Goal: Task Accomplishment & Management: Complete application form

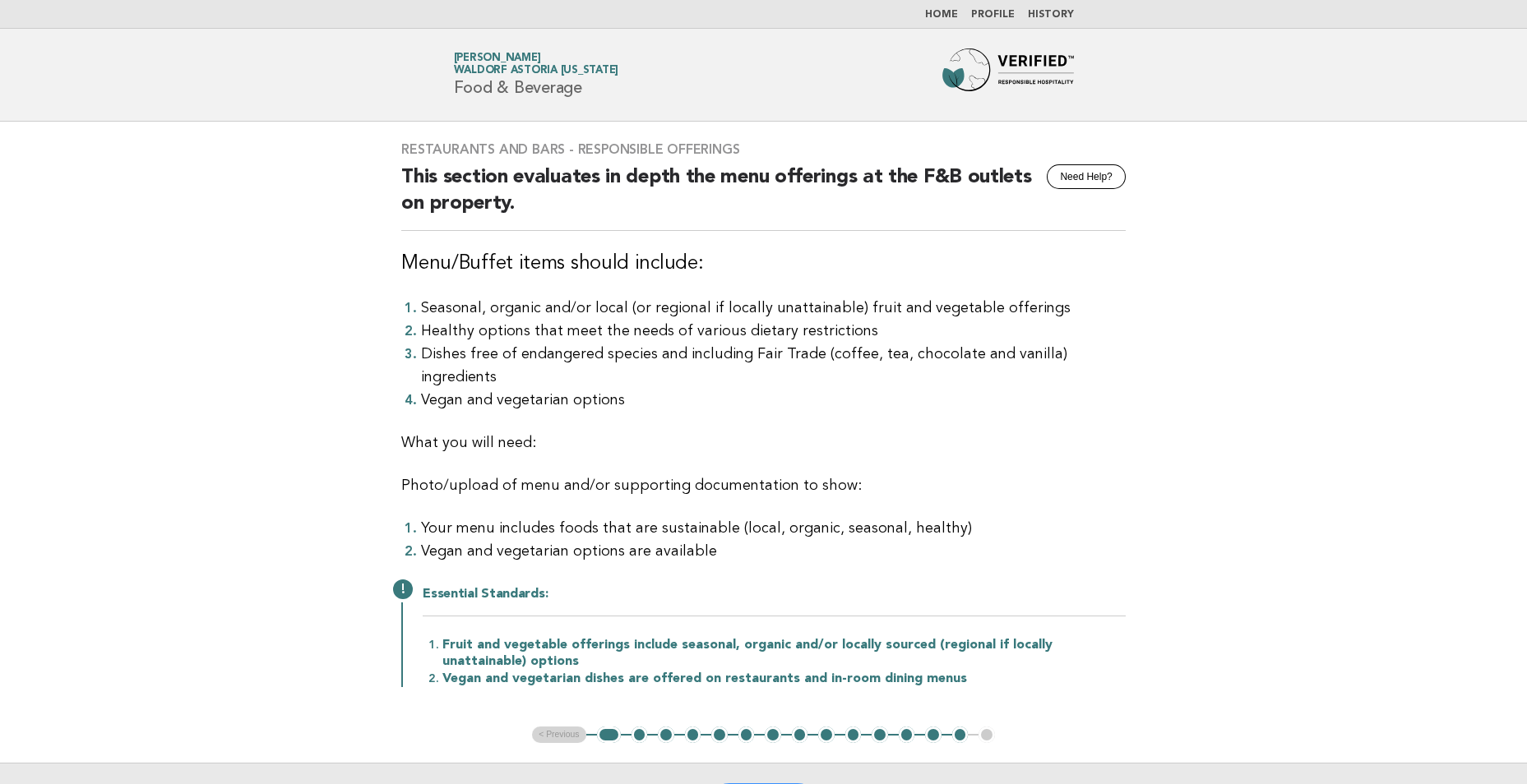
click at [518, 66] on span "Waldorf Astoria [US_STATE]" at bounding box center [536, 71] width 165 height 11
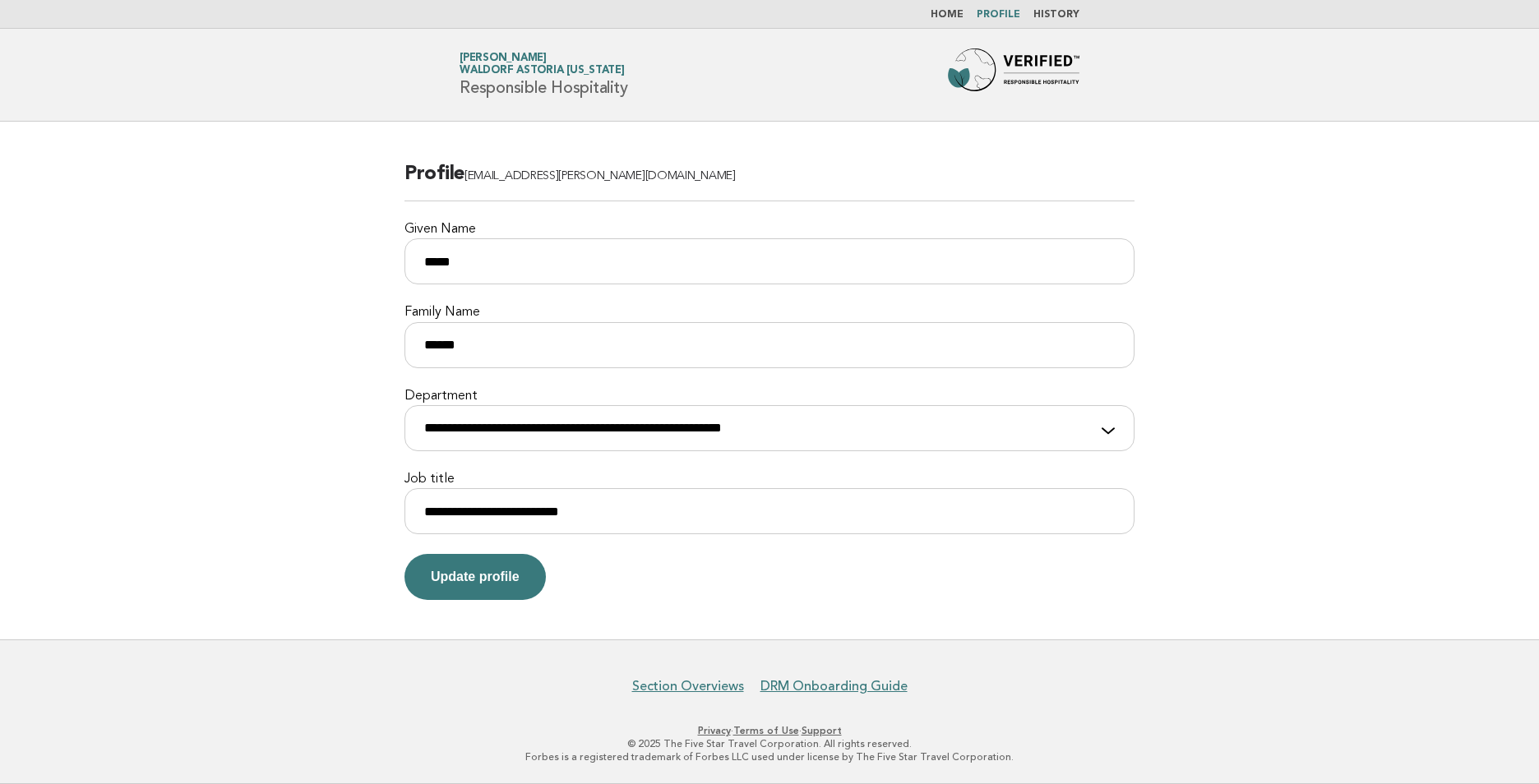
click at [516, 56] on link "[PERSON_NAME] Astoria [US_STATE]" at bounding box center [542, 64] width 165 height 23
click at [956, 19] on link "Home" at bounding box center [947, 15] width 33 height 10
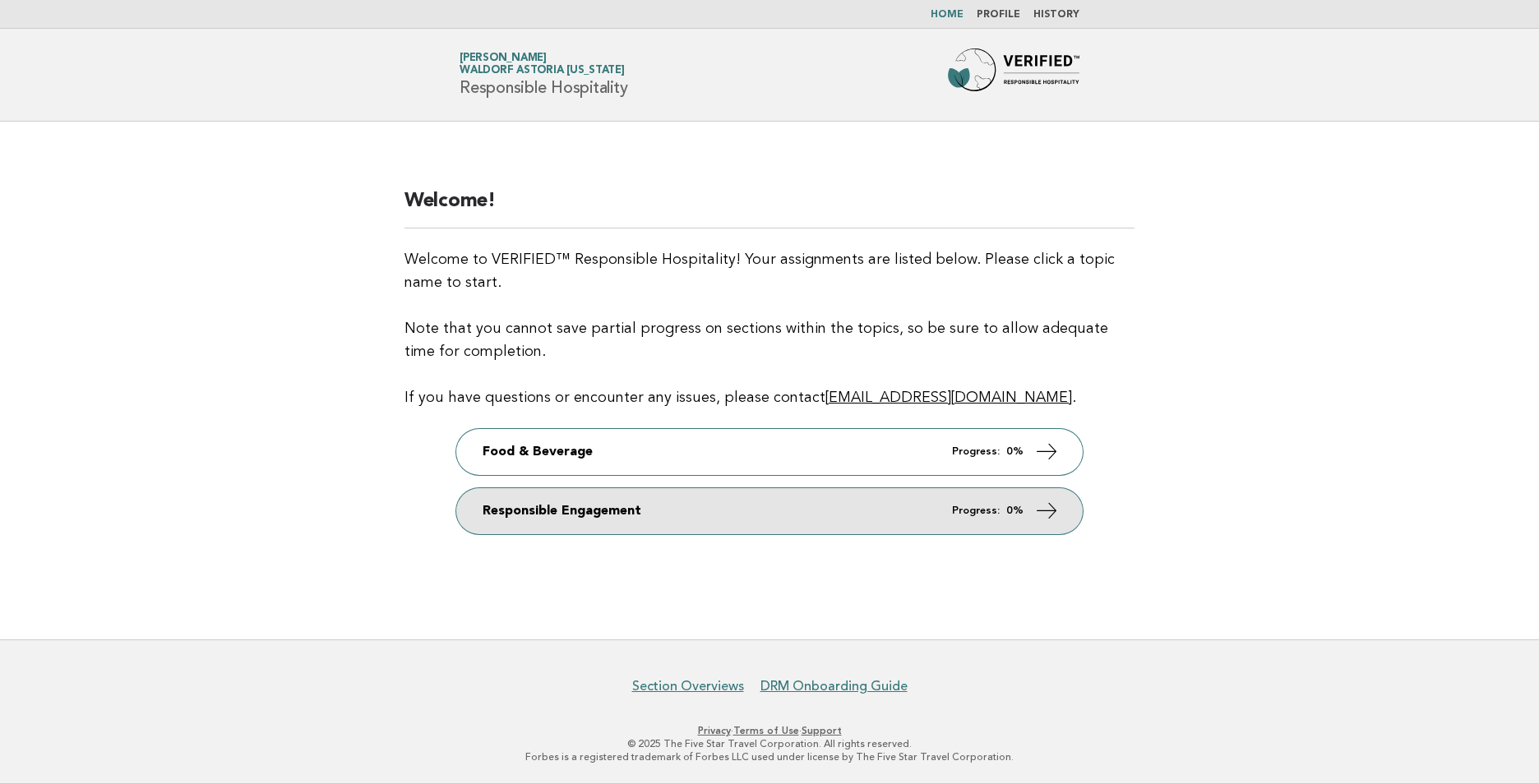
click at [612, 512] on link "Responsible Engagement Progress: 0%" at bounding box center [770, 511] width 627 height 46
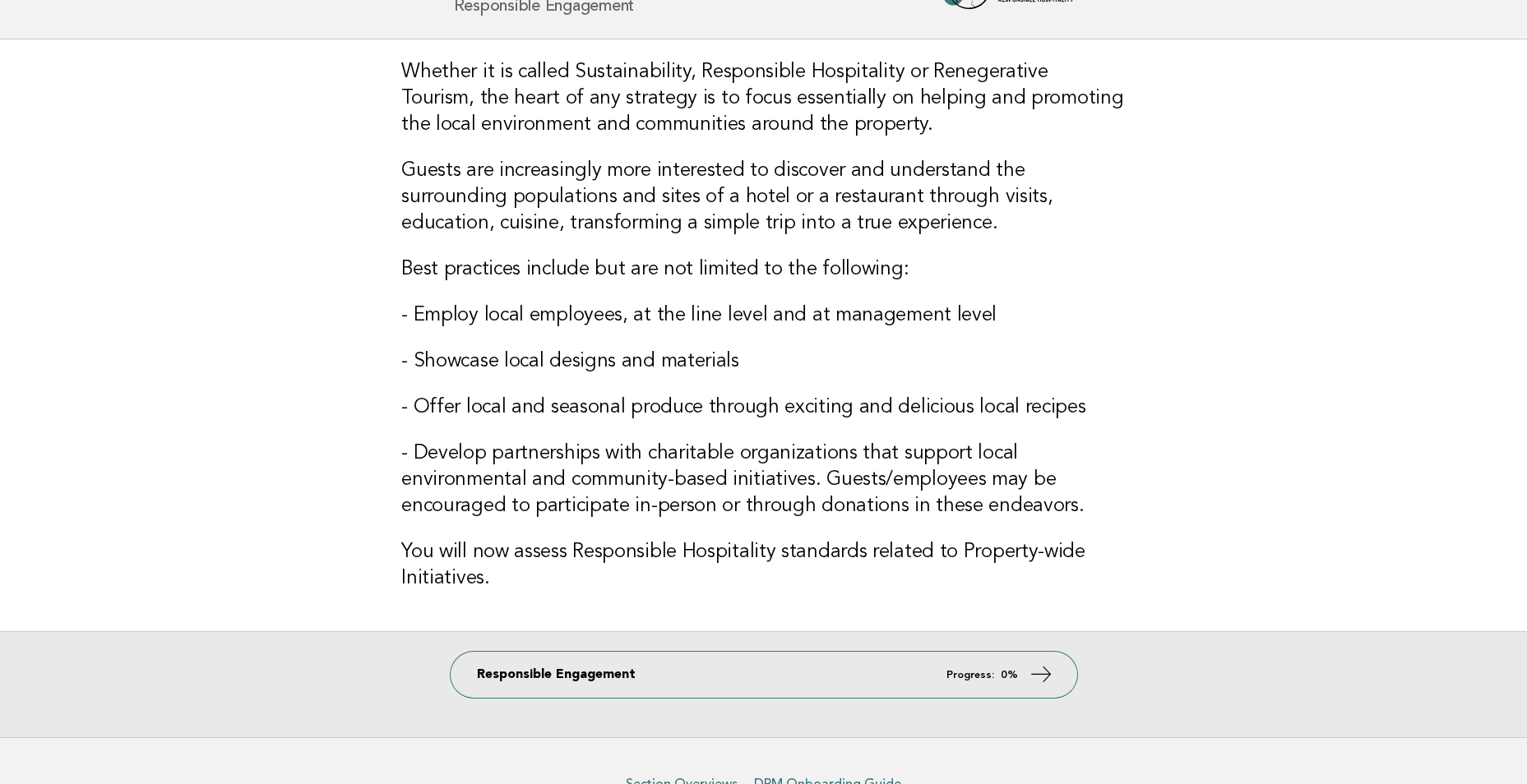
scroll to position [164, 0]
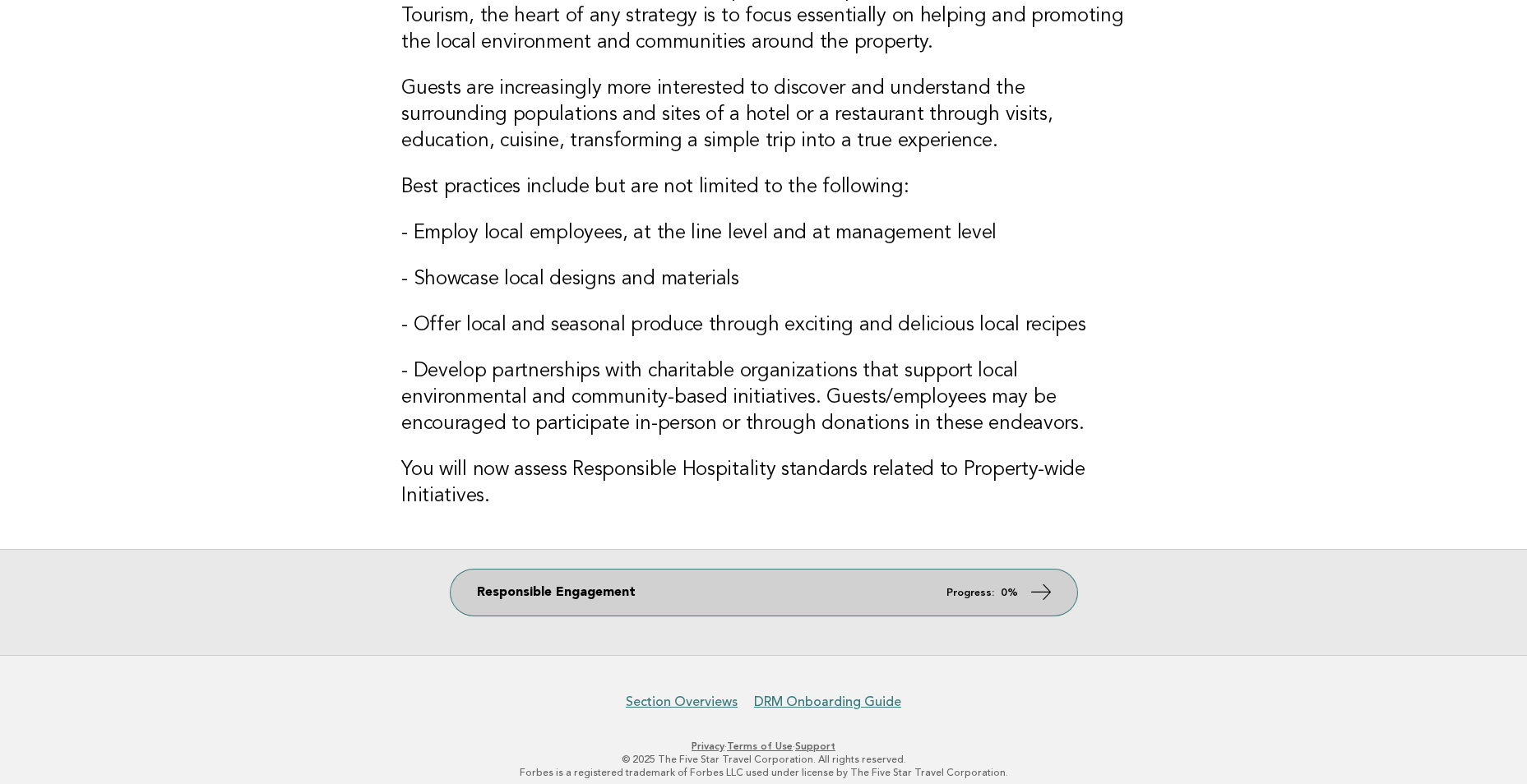
click at [988, 592] on em "Progress:" at bounding box center [970, 593] width 48 height 11
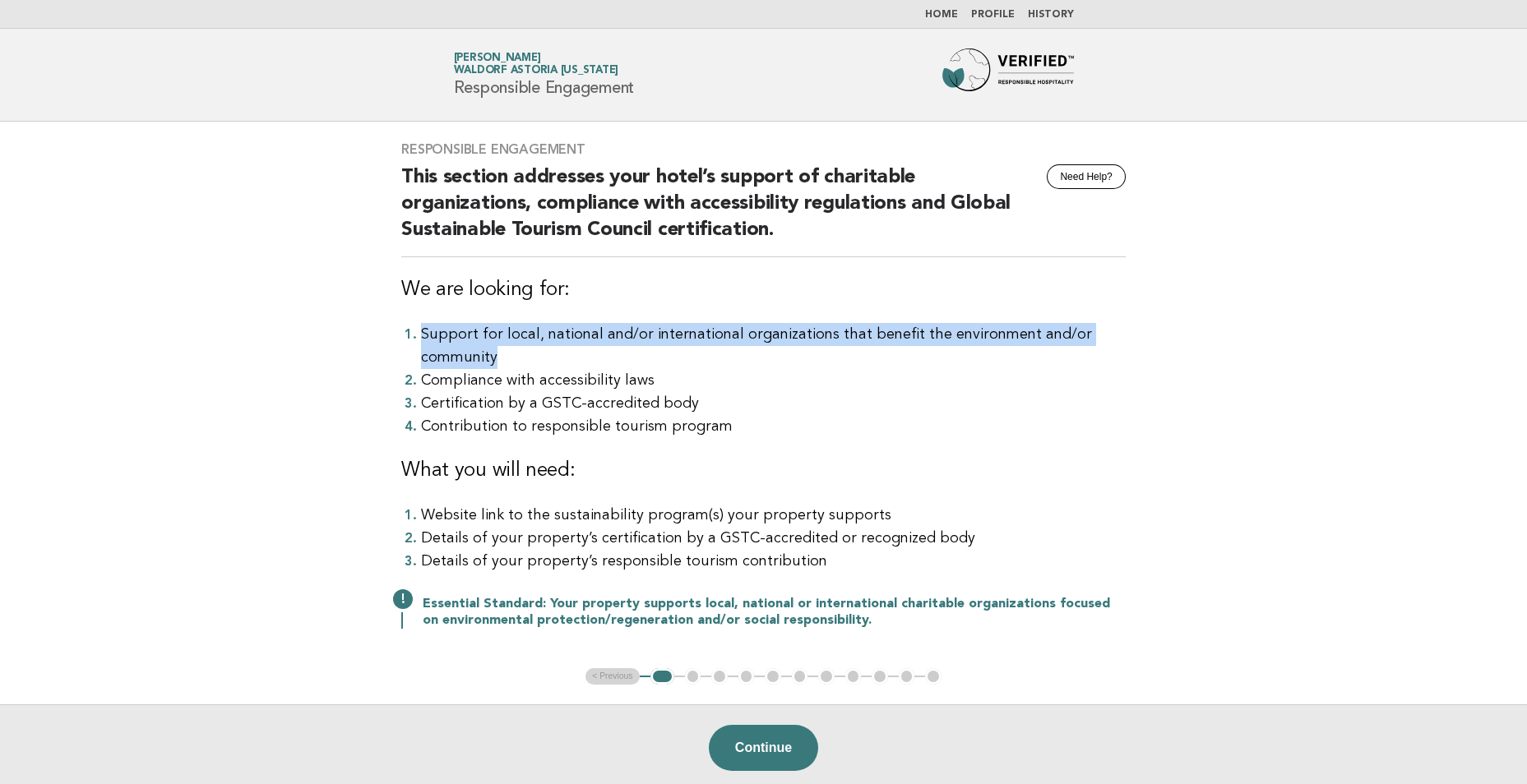
drag, startPoint x: 414, startPoint y: 330, endPoint x: 523, endPoint y: 362, distance: 113.6
click at [523, 362] on li "Support for local, national and/or international organizations that benefit the…" at bounding box center [772, 346] width 705 height 46
click at [760, 744] on button "Continue" at bounding box center [764, 748] width 110 height 46
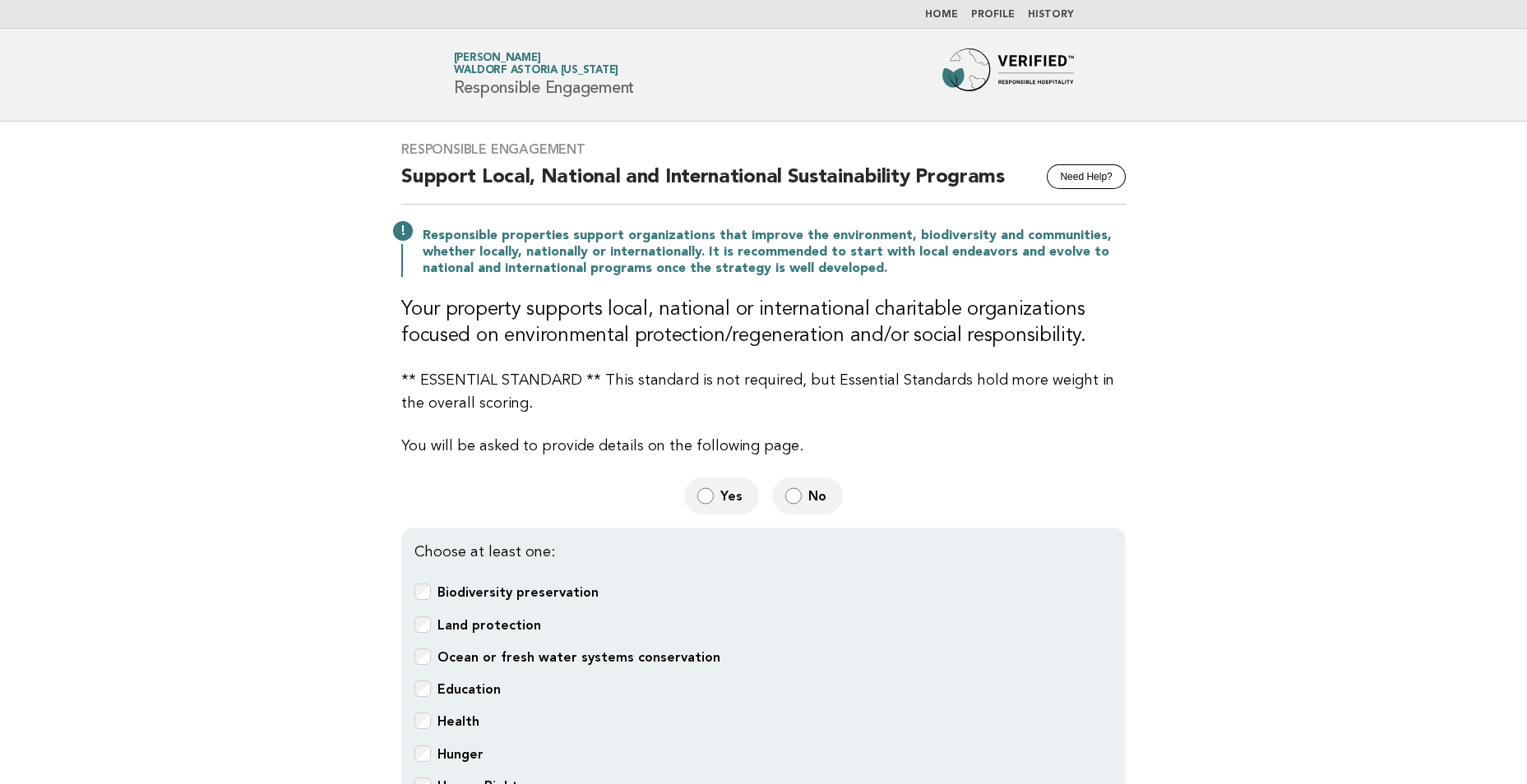
scroll to position [164, 0]
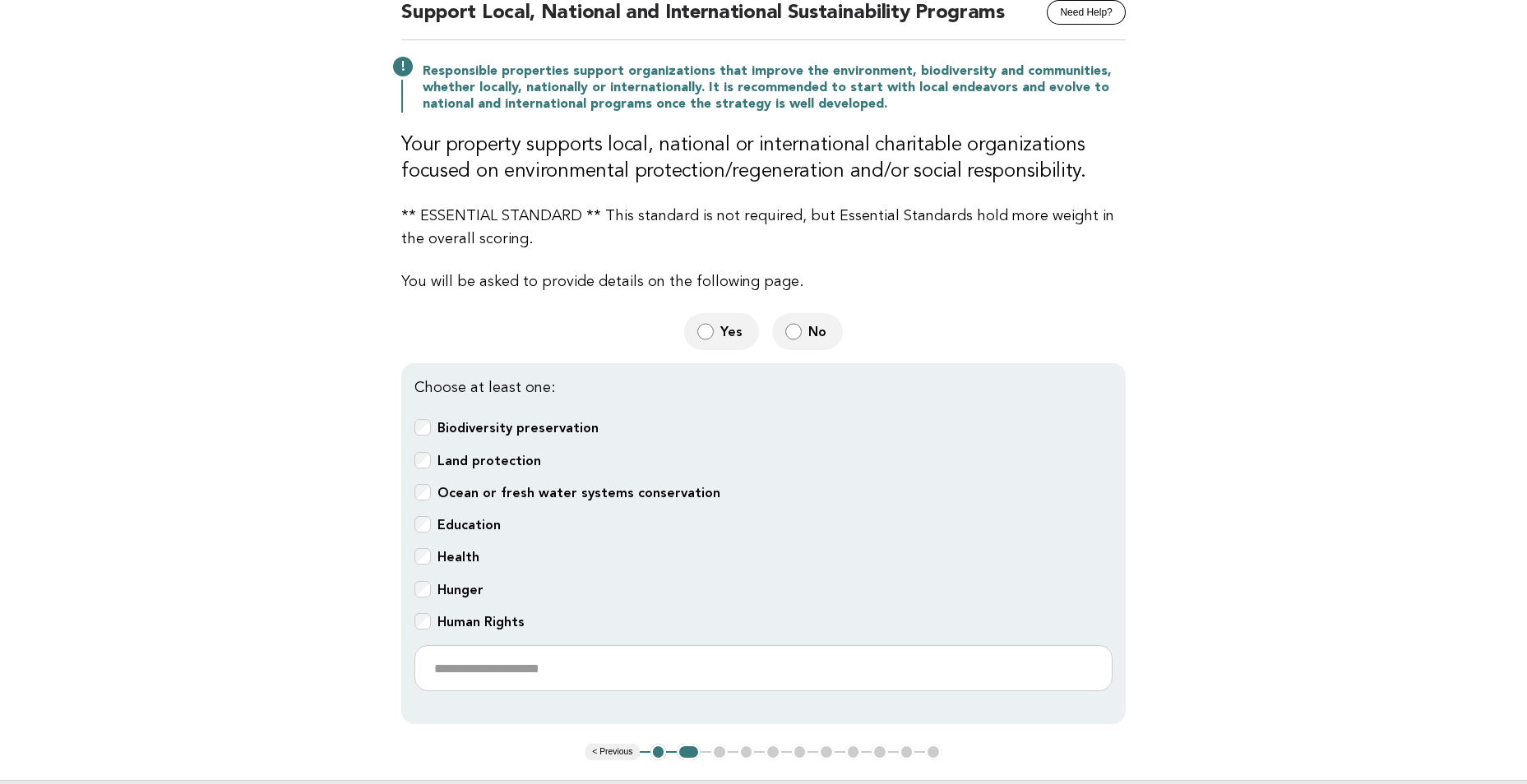
click at [425, 395] on p "Choose at least one:" at bounding box center [764, 388] width 698 height 23
click at [467, 662] on input "text" at bounding box center [764, 667] width 698 height 46
click at [402, 730] on div "Responsible Engagement Need Help? Support Local, National and International Sus…" at bounding box center [764, 350] width 764 height 786
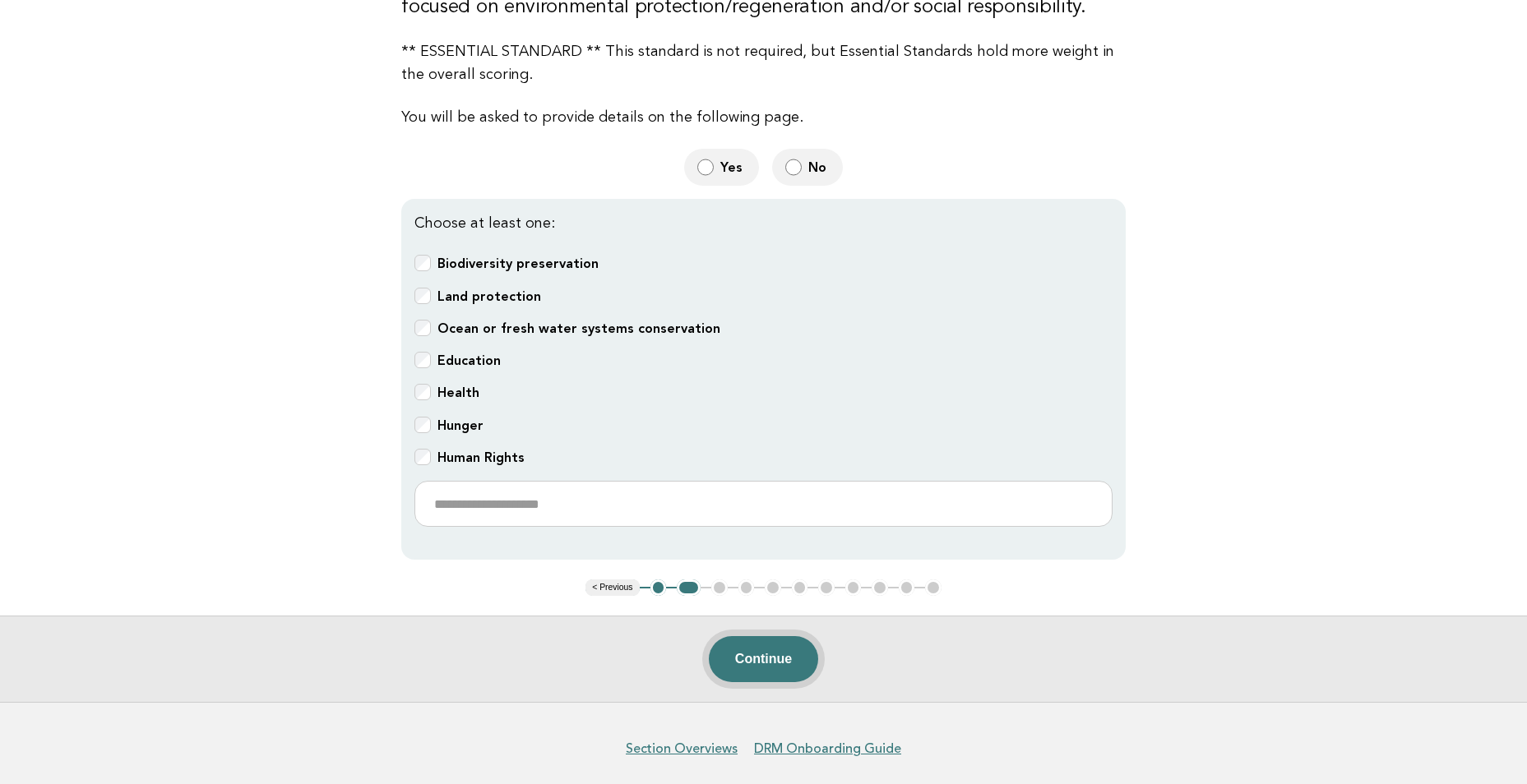
click at [731, 656] on button "Continue" at bounding box center [764, 658] width 110 height 46
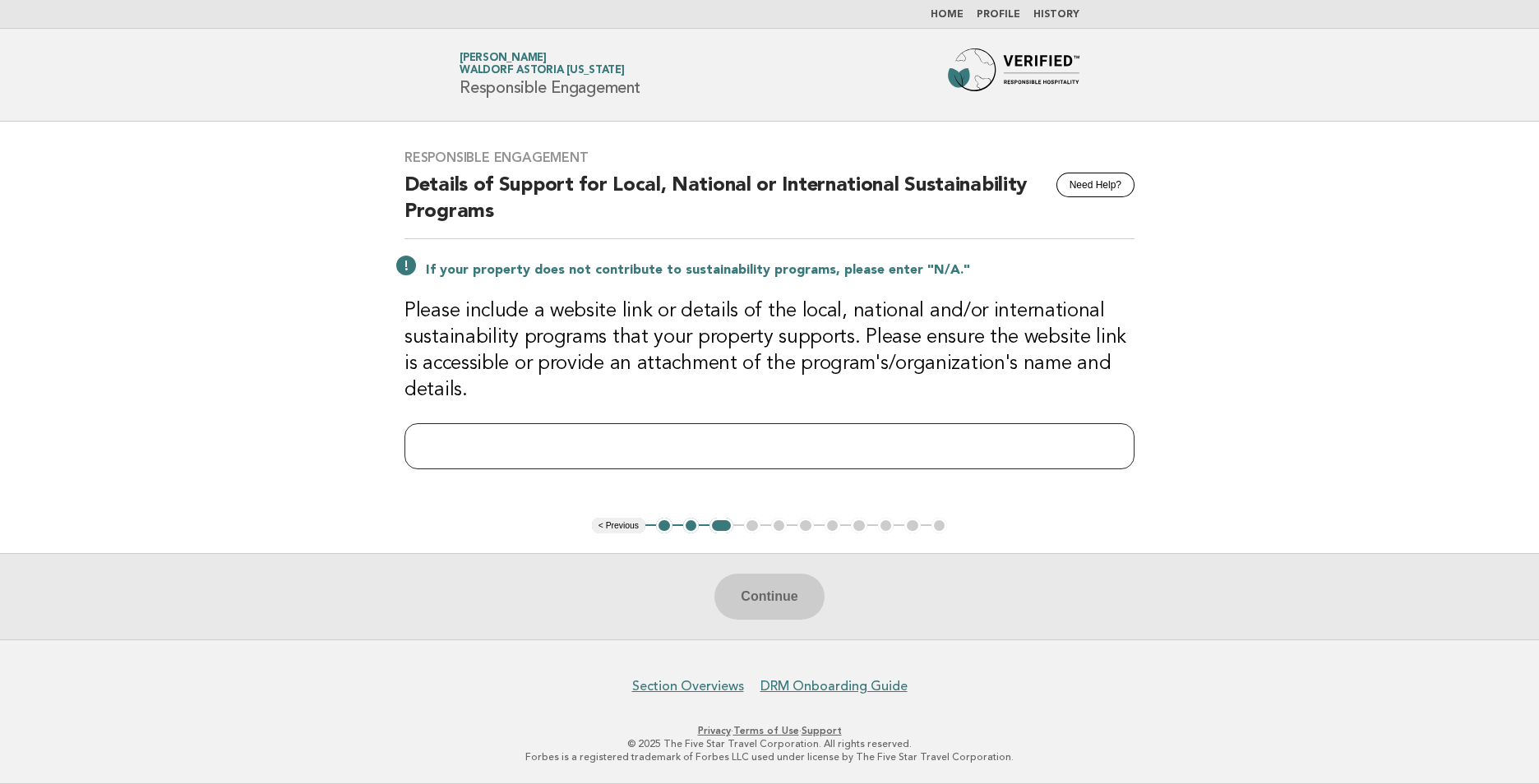
click at [550, 440] on input "text" at bounding box center [770, 446] width 730 height 46
paste input "**********"
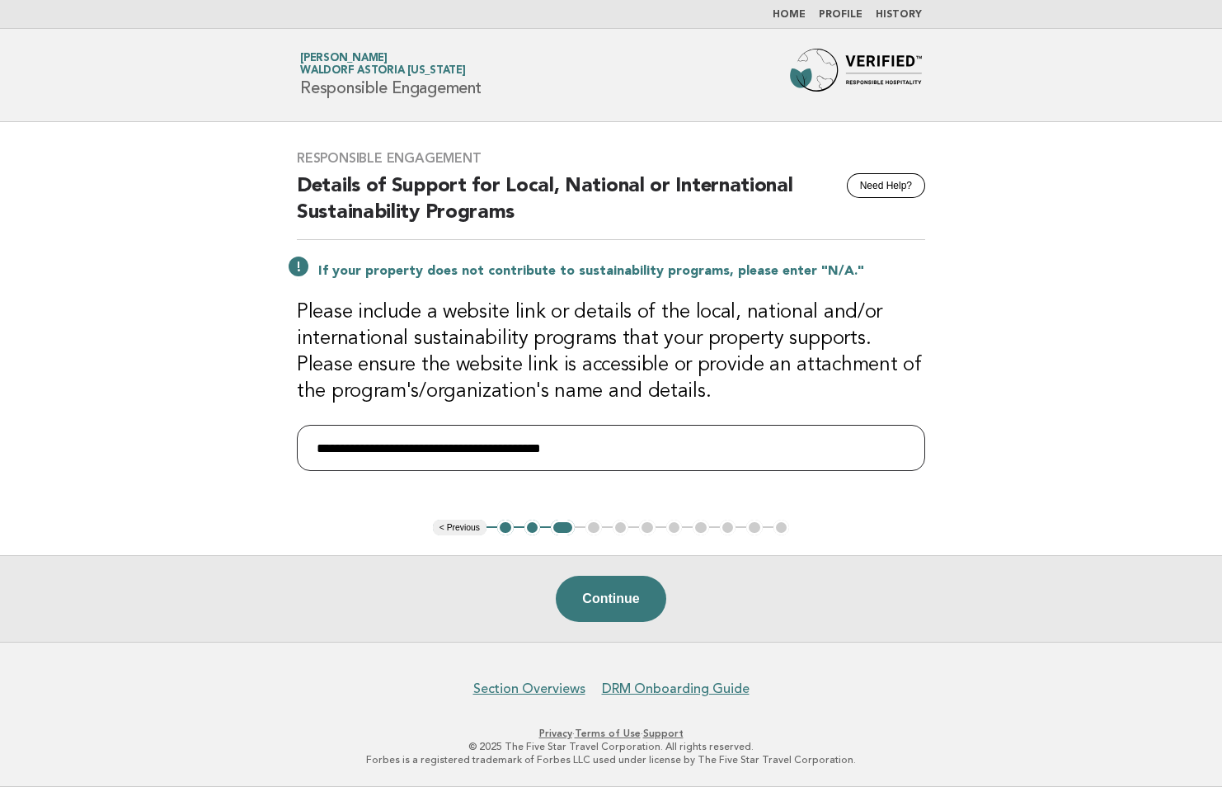
drag, startPoint x: 597, startPoint y: 441, endPoint x: 207, endPoint y: 435, distance: 390.2
click at [207, 435] on main "**********" at bounding box center [611, 382] width 1222 height 520
paste input "***"
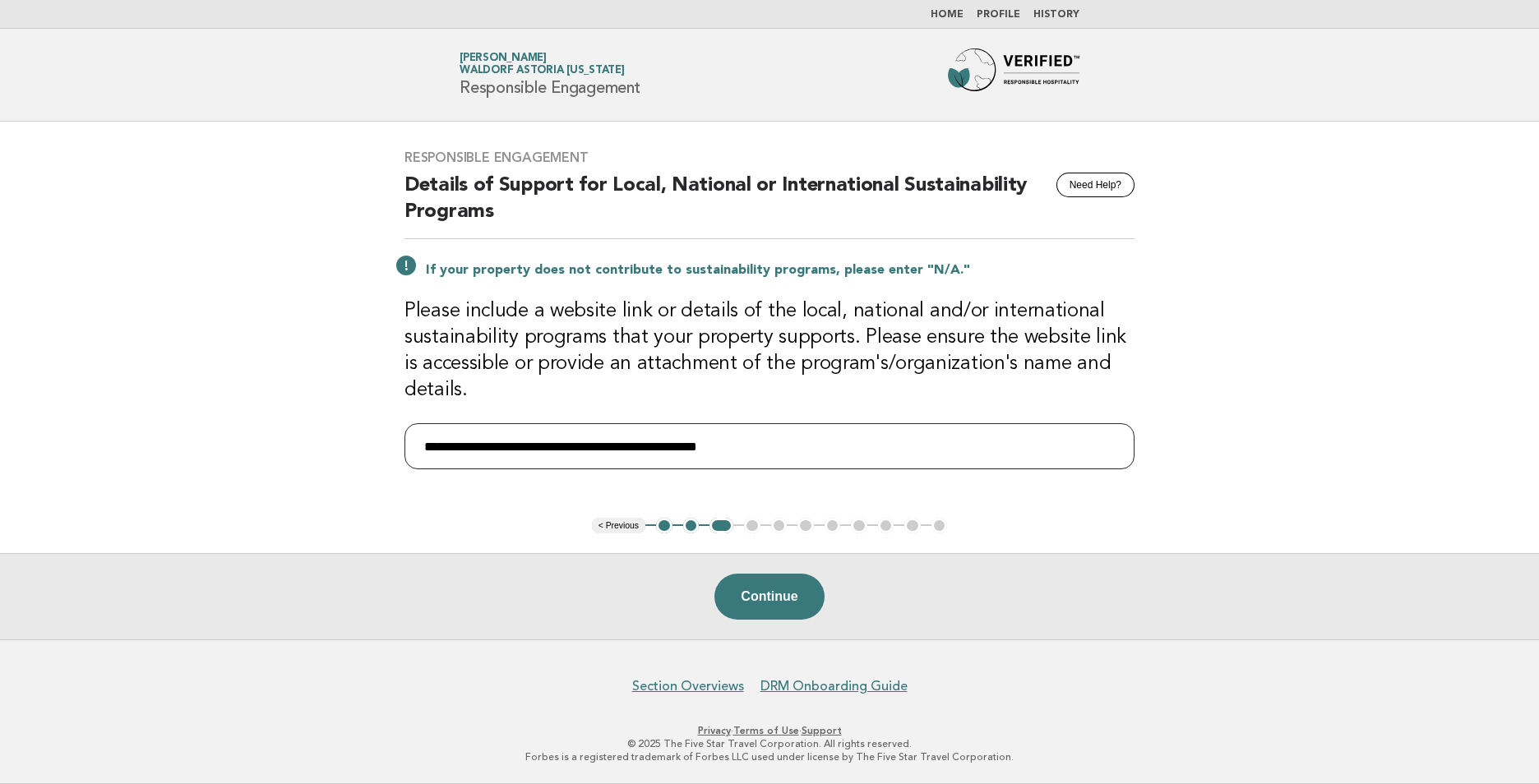
click at [1099, 455] on input "**********" at bounding box center [770, 446] width 730 height 46
paste input "**********"
type input "**********"
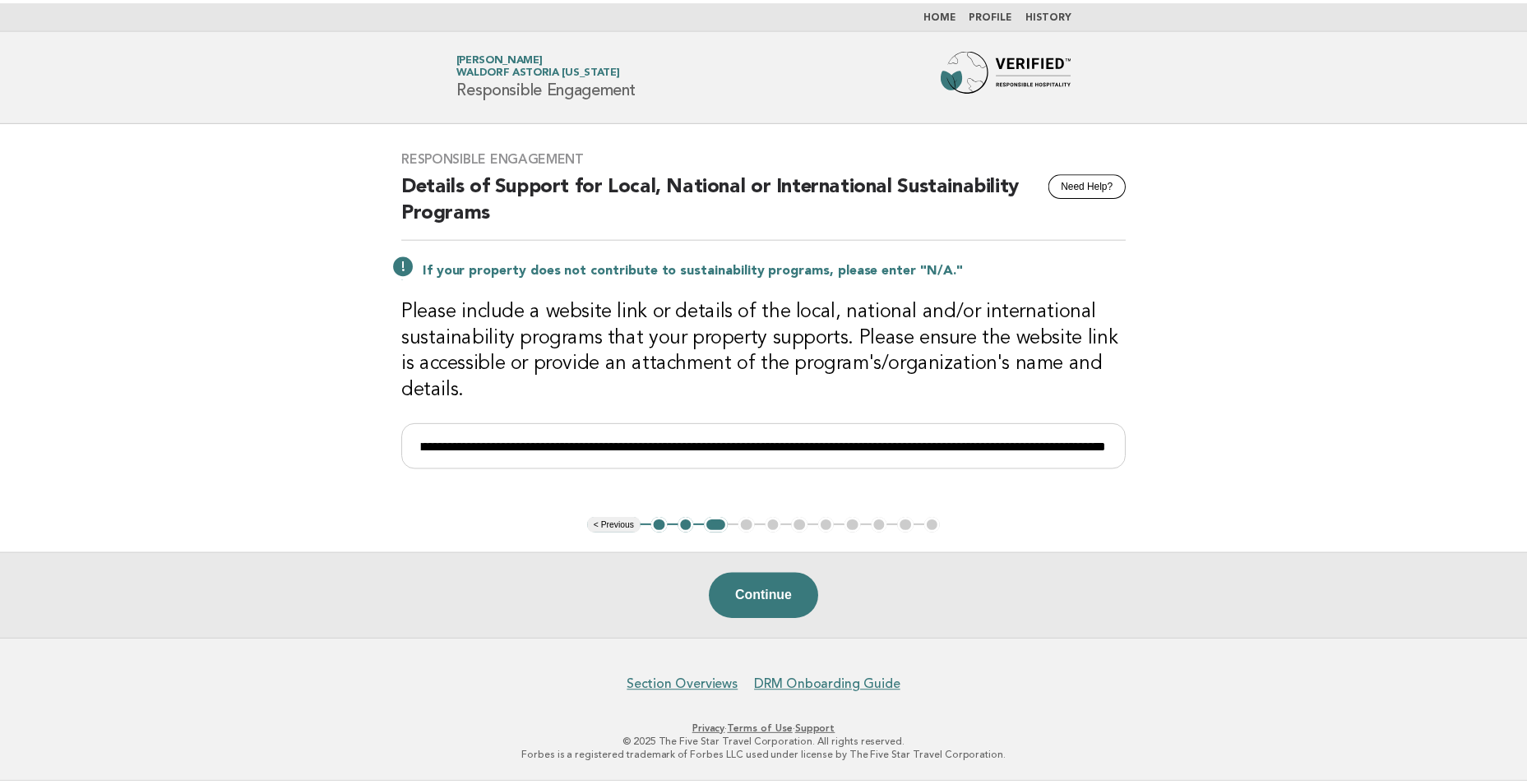
scroll to position [0, 0]
click at [774, 580] on button "Continue" at bounding box center [769, 597] width 110 height 46
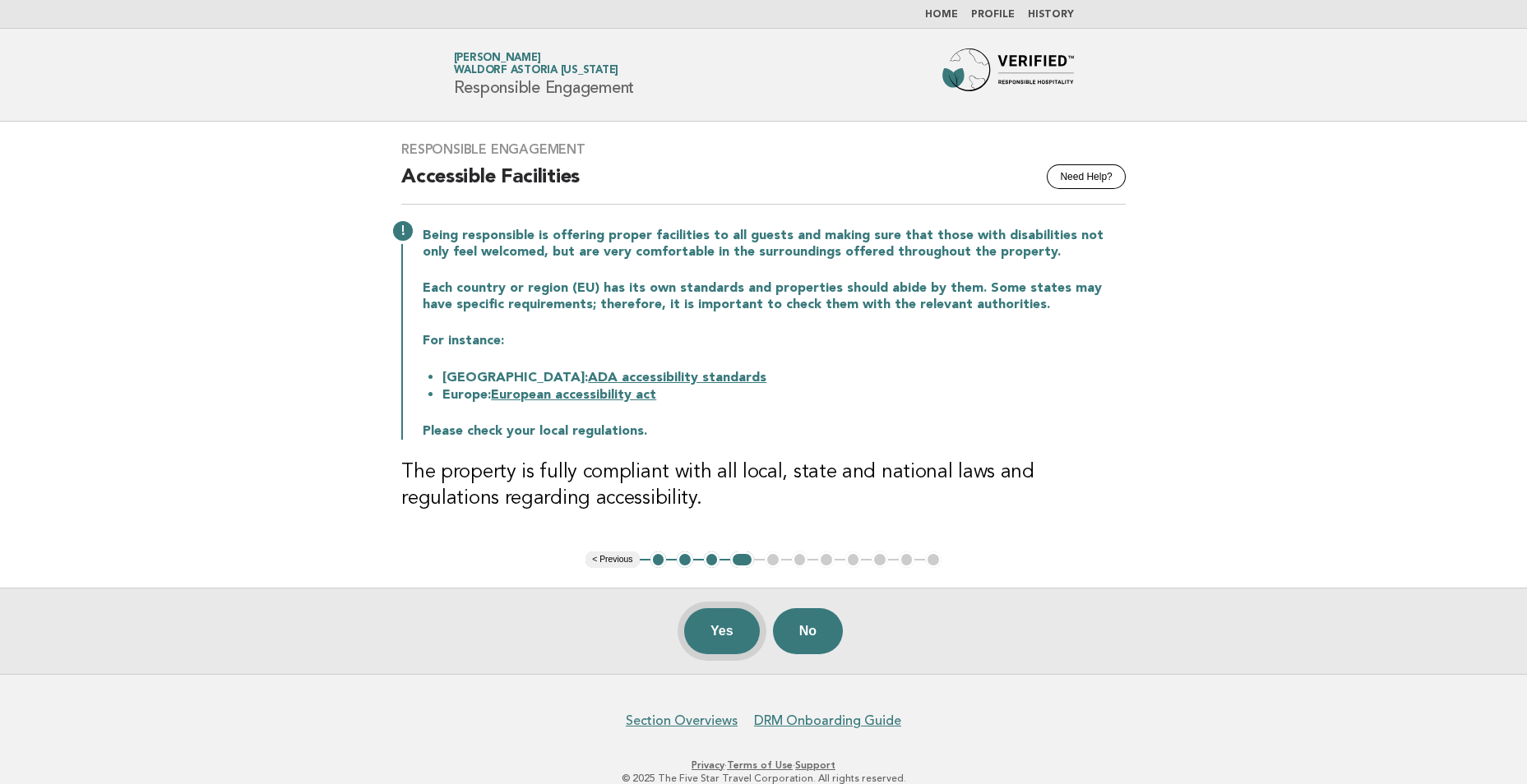
click at [719, 630] on button "Yes" at bounding box center [722, 631] width 76 height 46
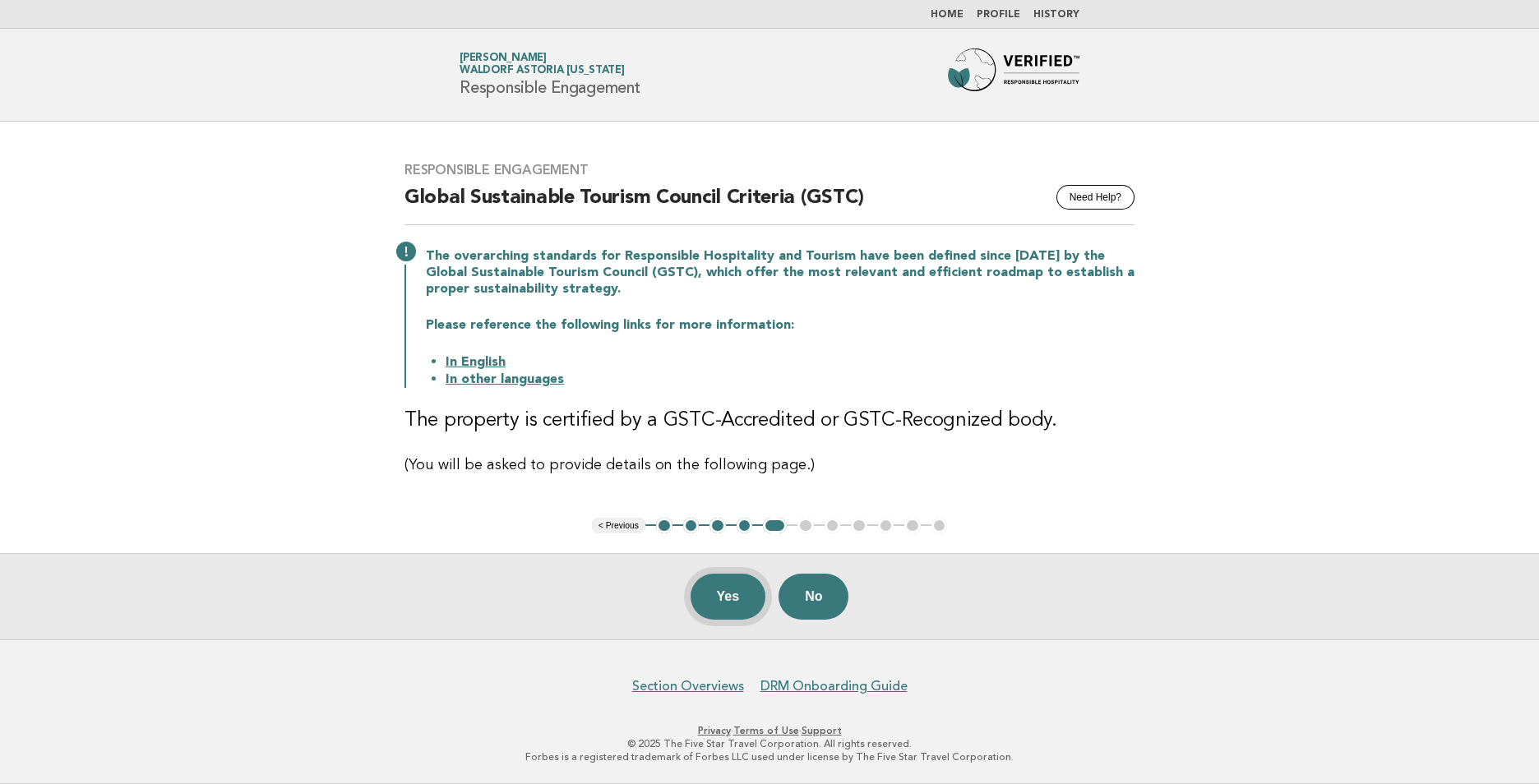
click at [735, 593] on button "Yes" at bounding box center [729, 597] width 76 height 46
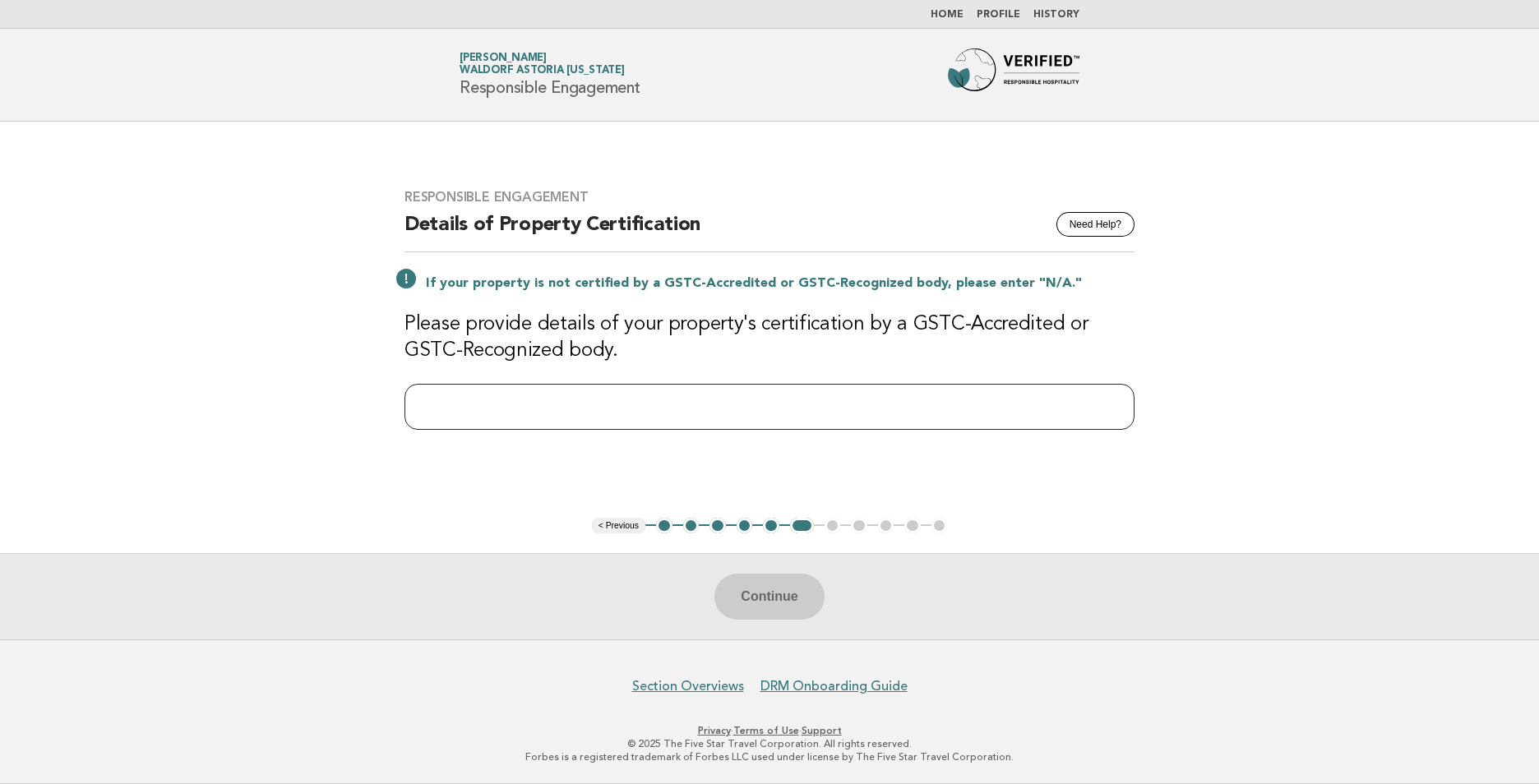
click at [674, 408] on input "text" at bounding box center [770, 406] width 730 height 46
paste input "**********"
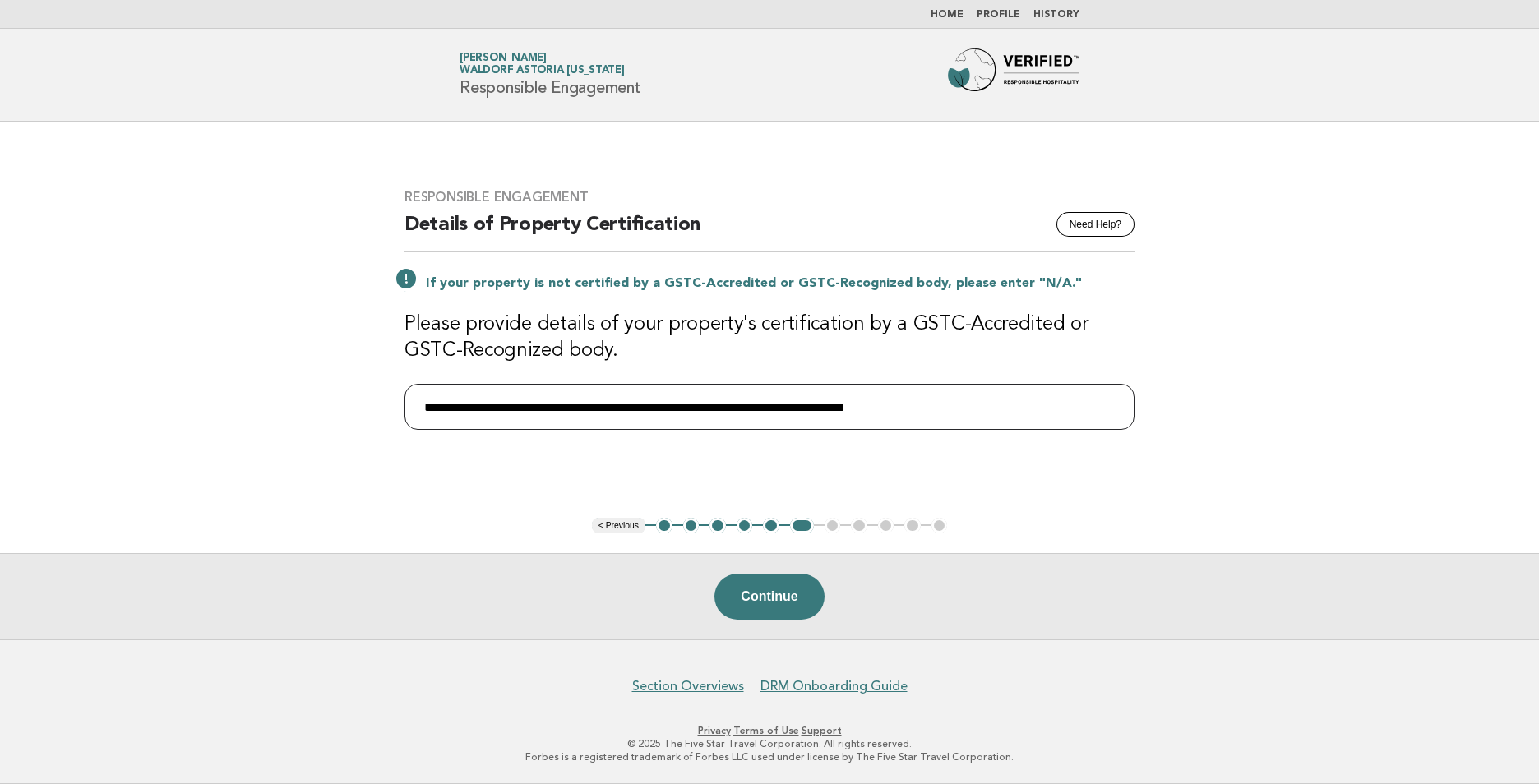
type input "**********"
click at [761, 584] on button "Continue" at bounding box center [770, 597] width 110 height 46
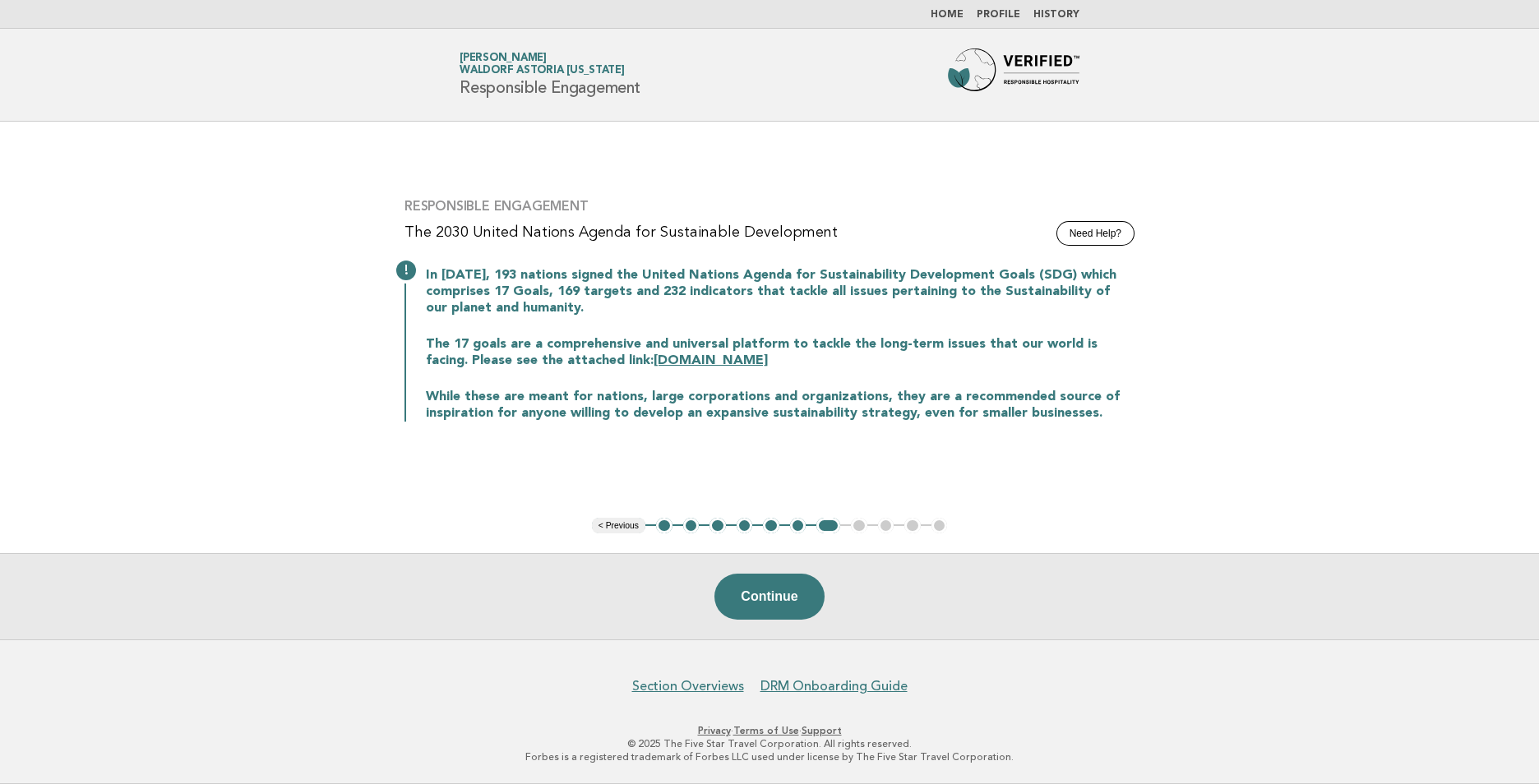
click at [790, 603] on button "Continue" at bounding box center [770, 597] width 110 height 46
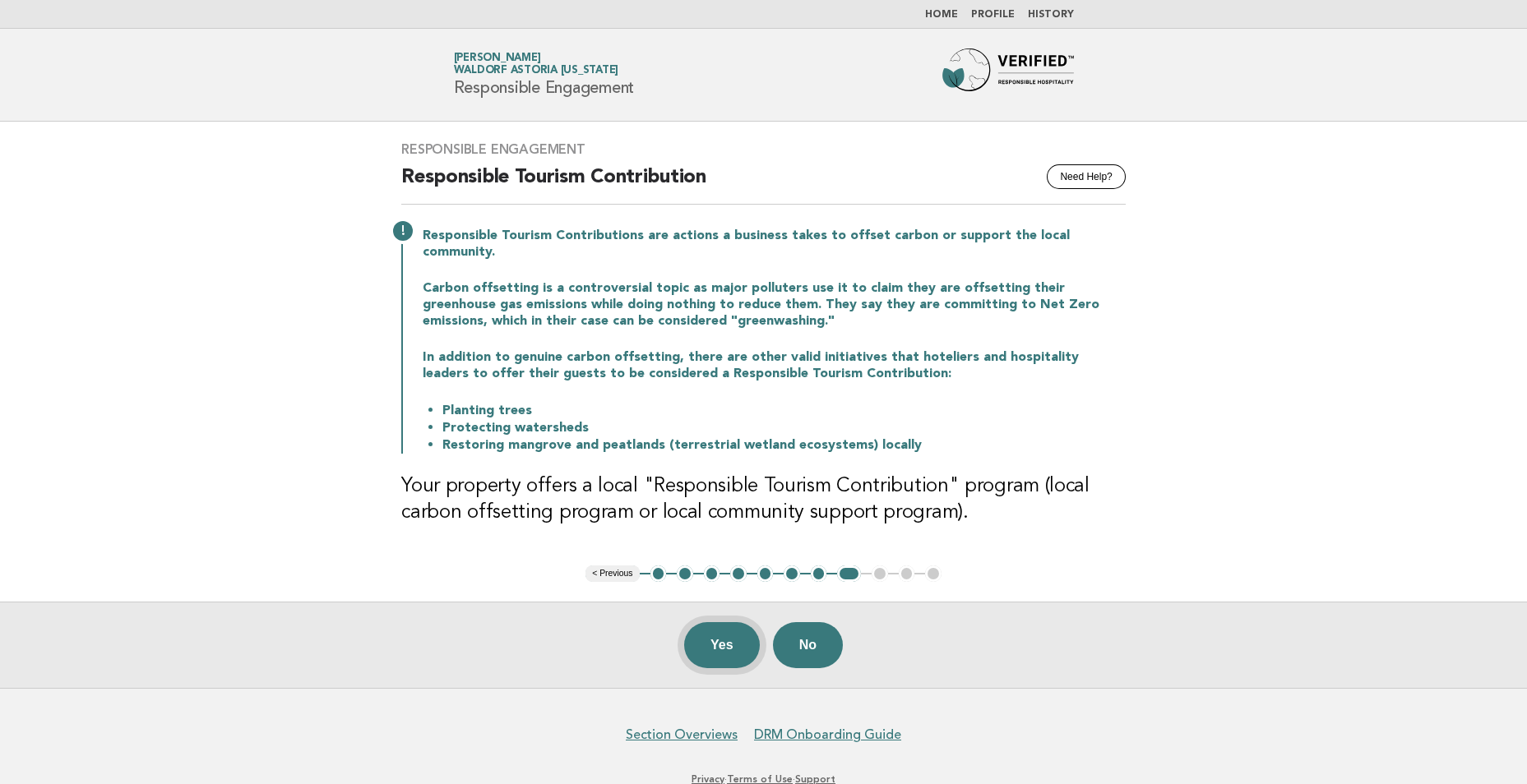
click at [726, 636] on button "Yes" at bounding box center [722, 645] width 76 height 46
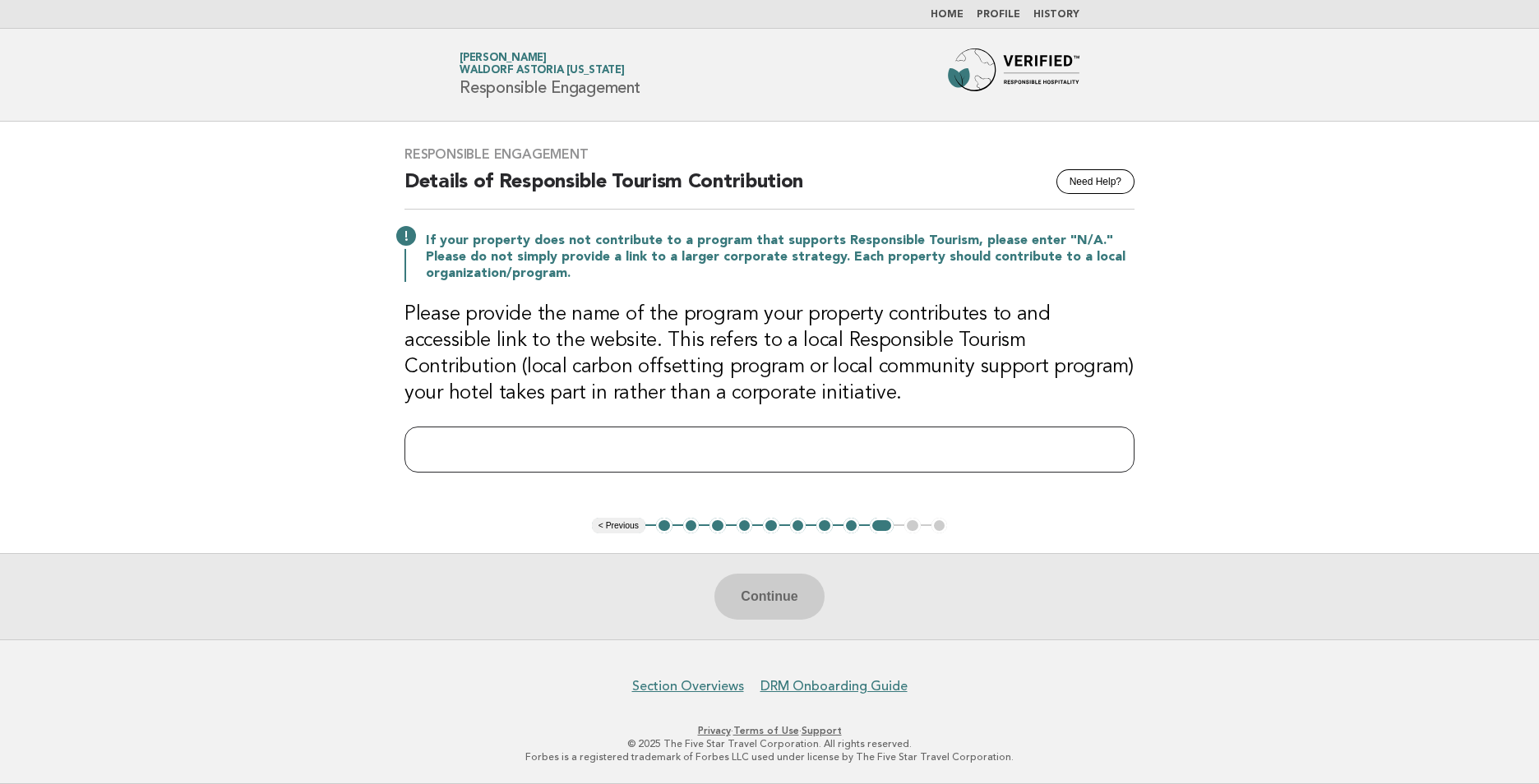
click at [467, 451] on input "text" at bounding box center [770, 449] width 730 height 46
click at [1092, 445] on input "text" at bounding box center [770, 449] width 730 height 46
paste input "**********"
type input "**********"
click at [435, 605] on div "Continue" at bounding box center [770, 596] width 1539 height 87
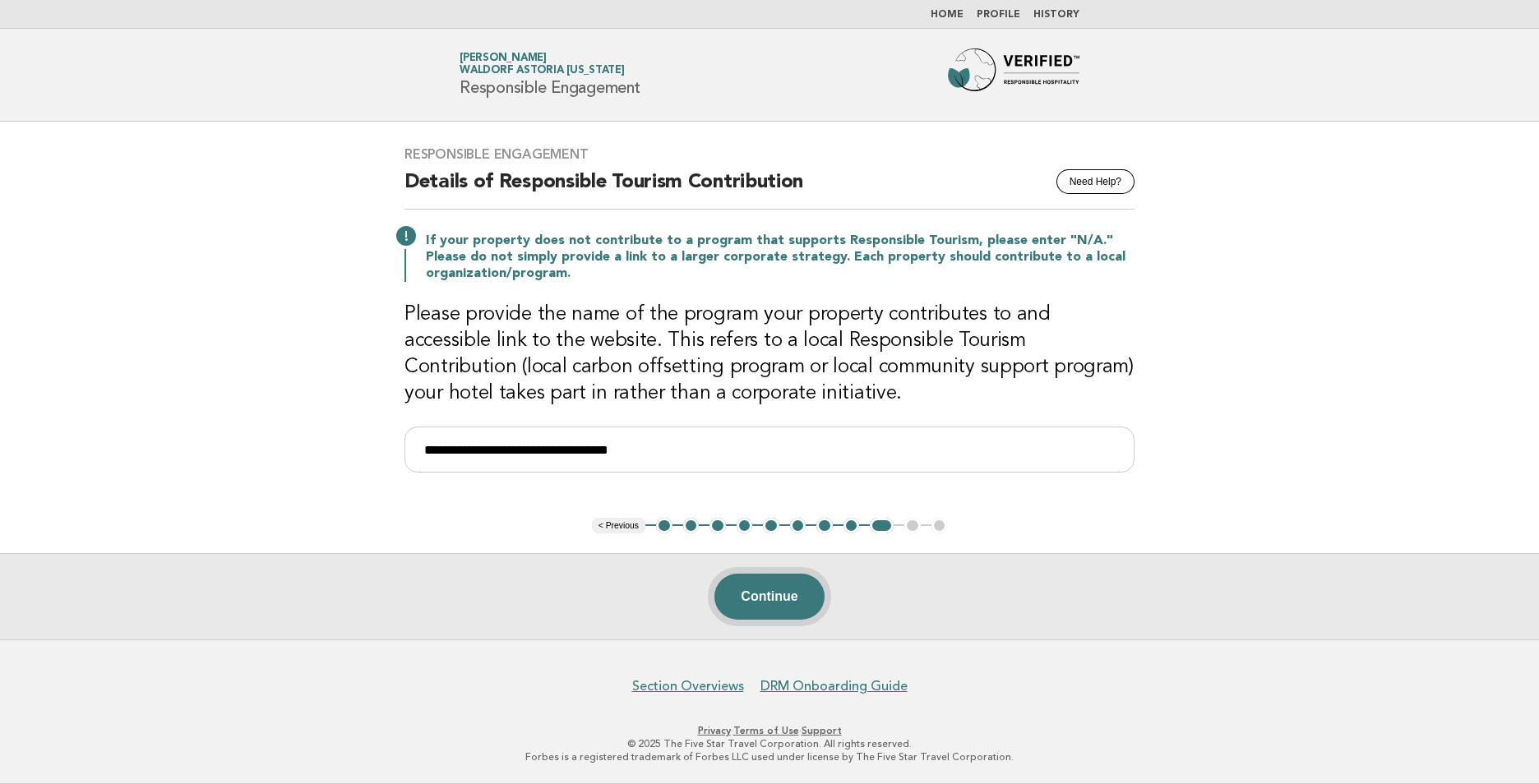
click at [763, 597] on button "Continue" at bounding box center [770, 597] width 110 height 46
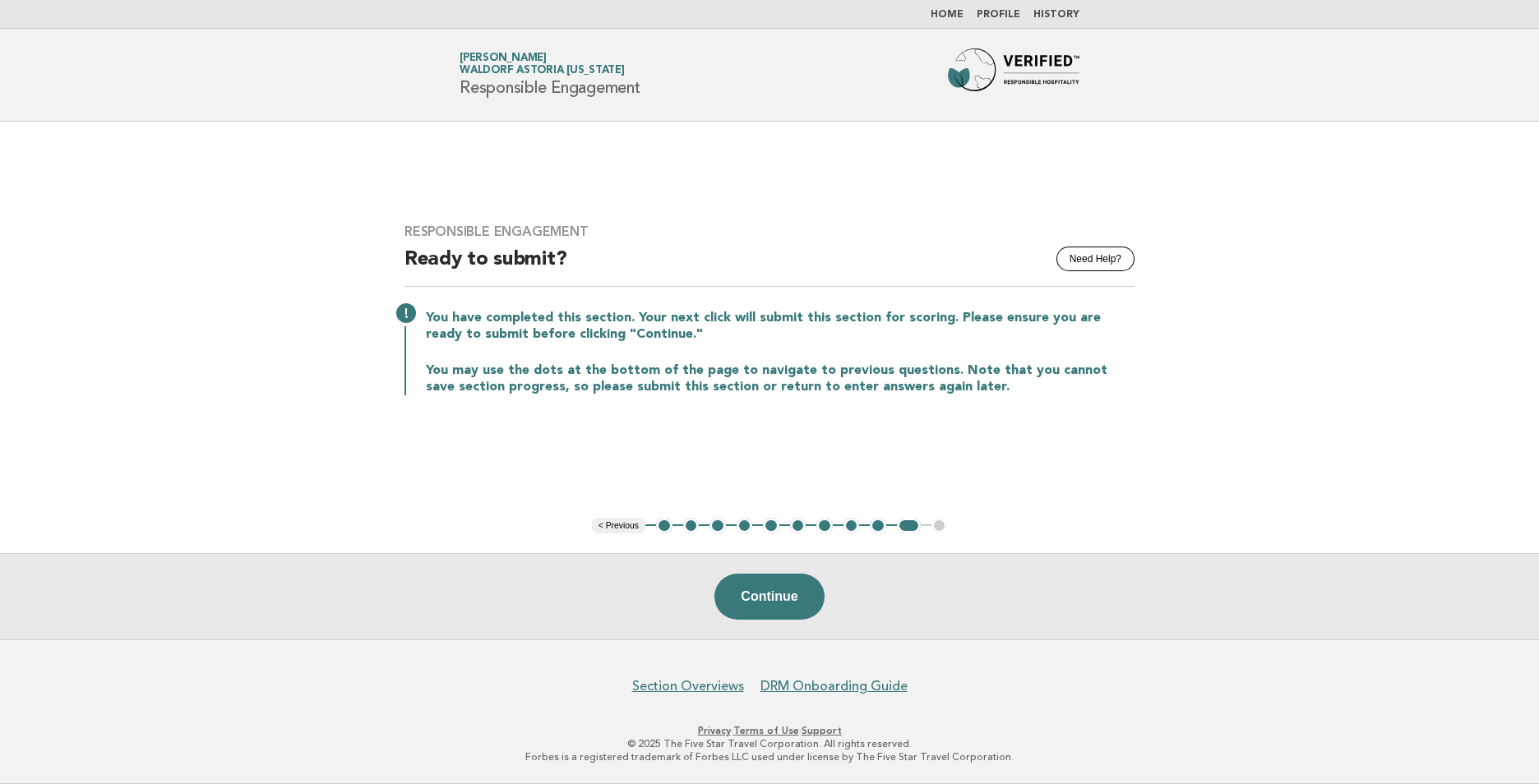
click at [654, 524] on ul "< Previous 1 2 3 4 5 6 7 8 9 10 11" at bounding box center [770, 526] width 356 height 16
click at [662, 527] on button "1" at bounding box center [664, 526] width 16 height 16
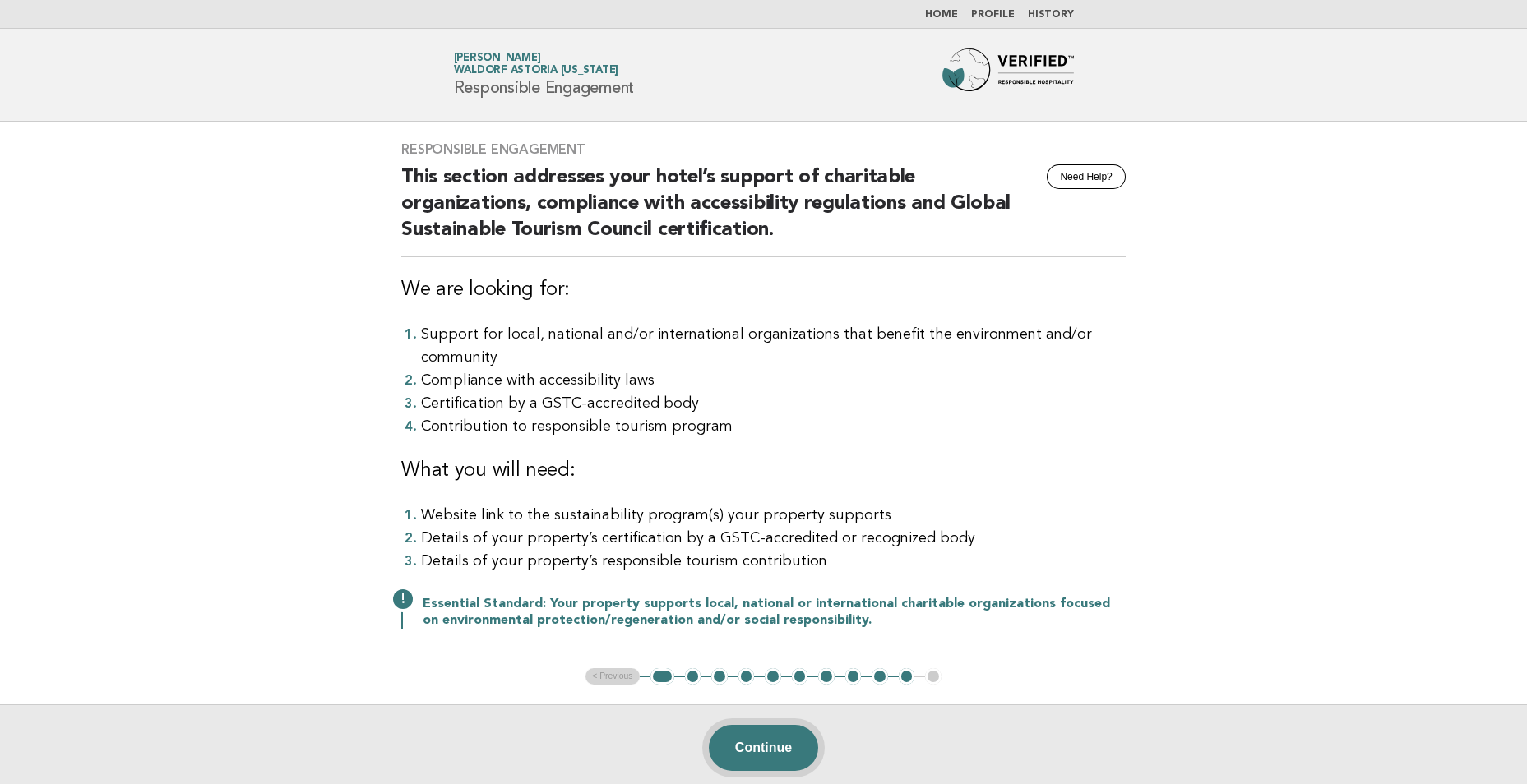
click at [802, 749] on button "Continue" at bounding box center [764, 748] width 110 height 46
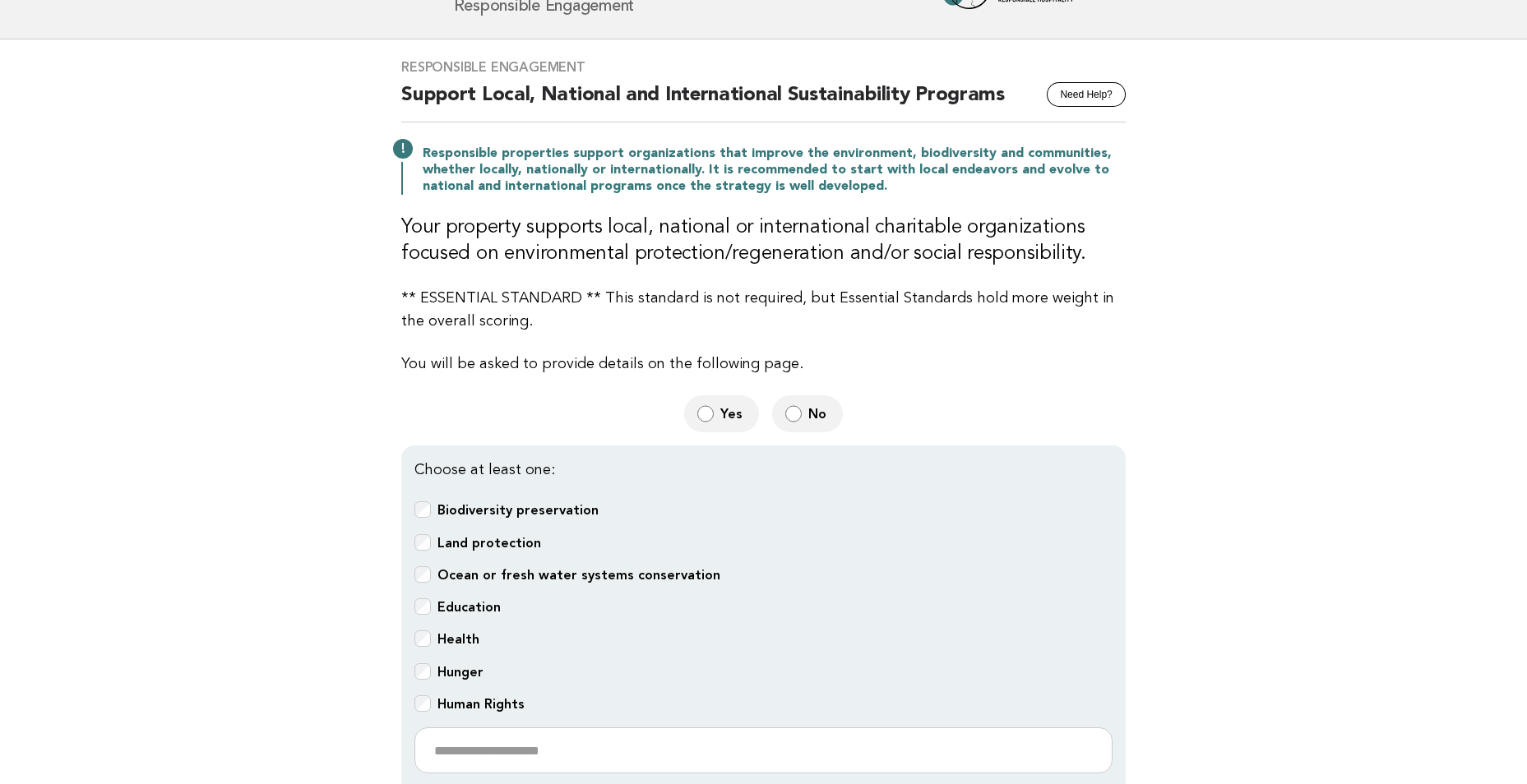
scroll to position [246, 0]
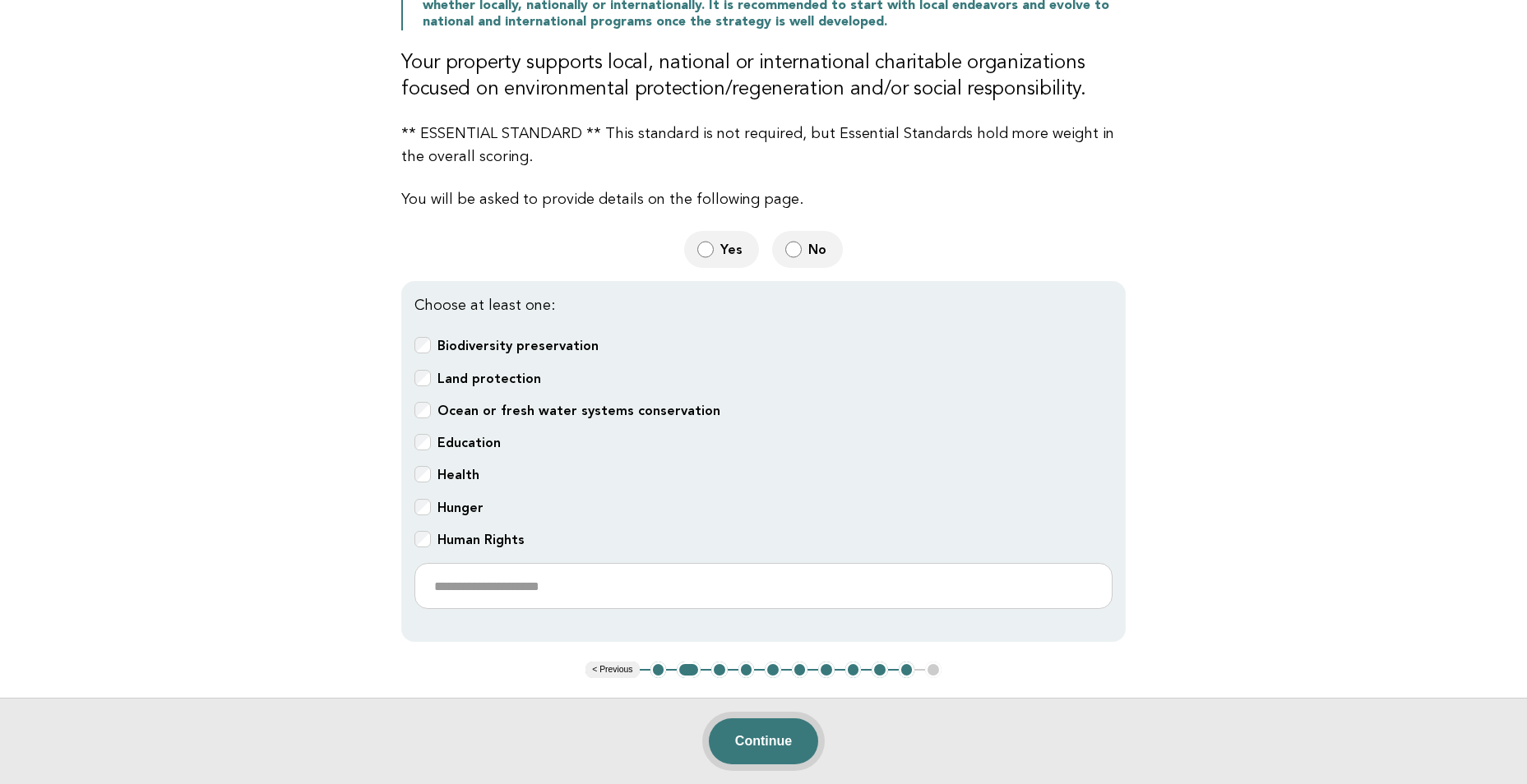
click at [768, 734] on button "Continue" at bounding box center [764, 741] width 110 height 46
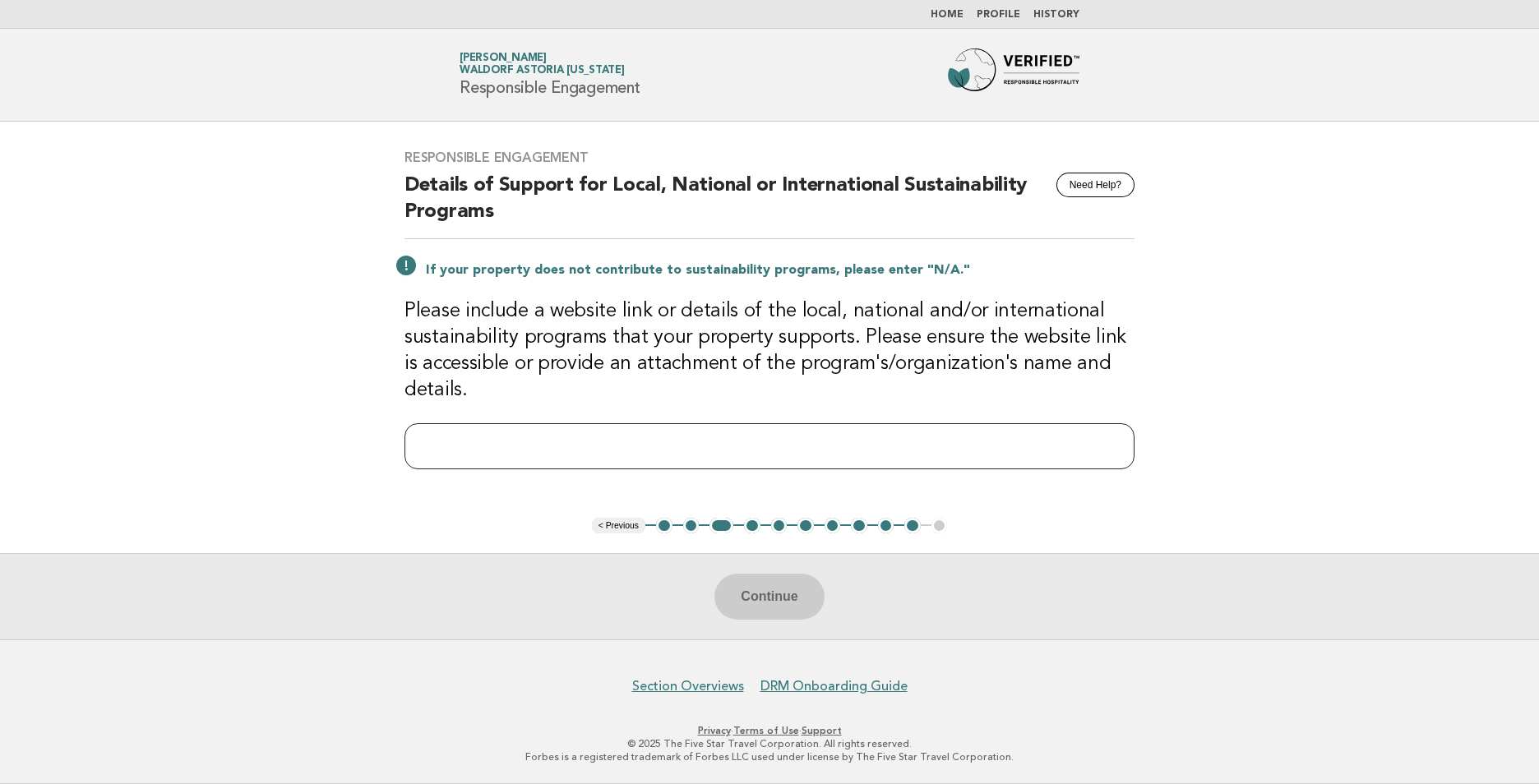
click at [1066, 445] on input "text" at bounding box center [770, 446] width 730 height 46
paste input "**********"
type input "*"
paste input "**********"
type input "**********"
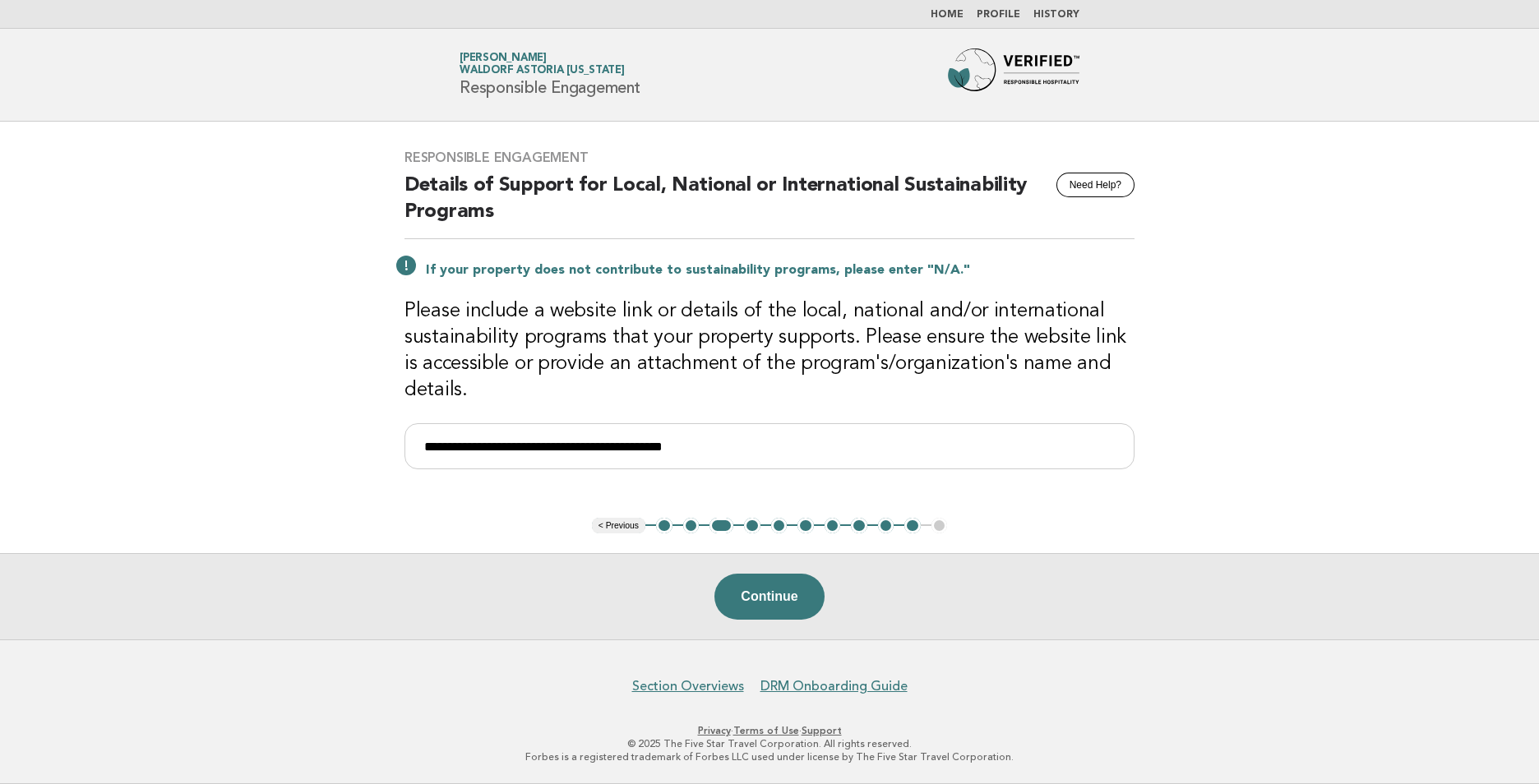
click at [1016, 522] on main "**********" at bounding box center [770, 381] width 1539 height 518
click at [779, 595] on button "Continue" at bounding box center [770, 597] width 110 height 46
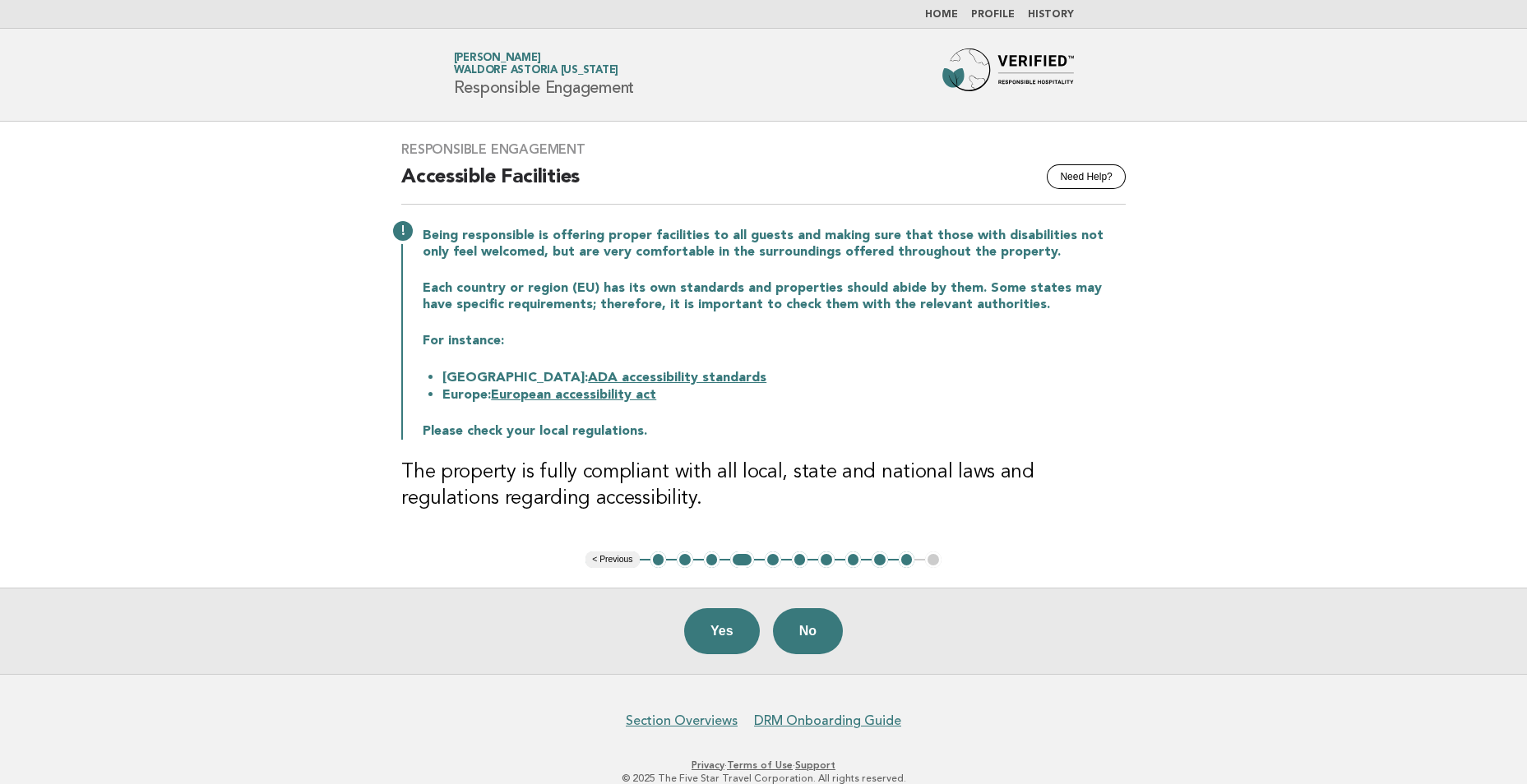
click at [725, 637] on button "Yes" at bounding box center [722, 631] width 76 height 46
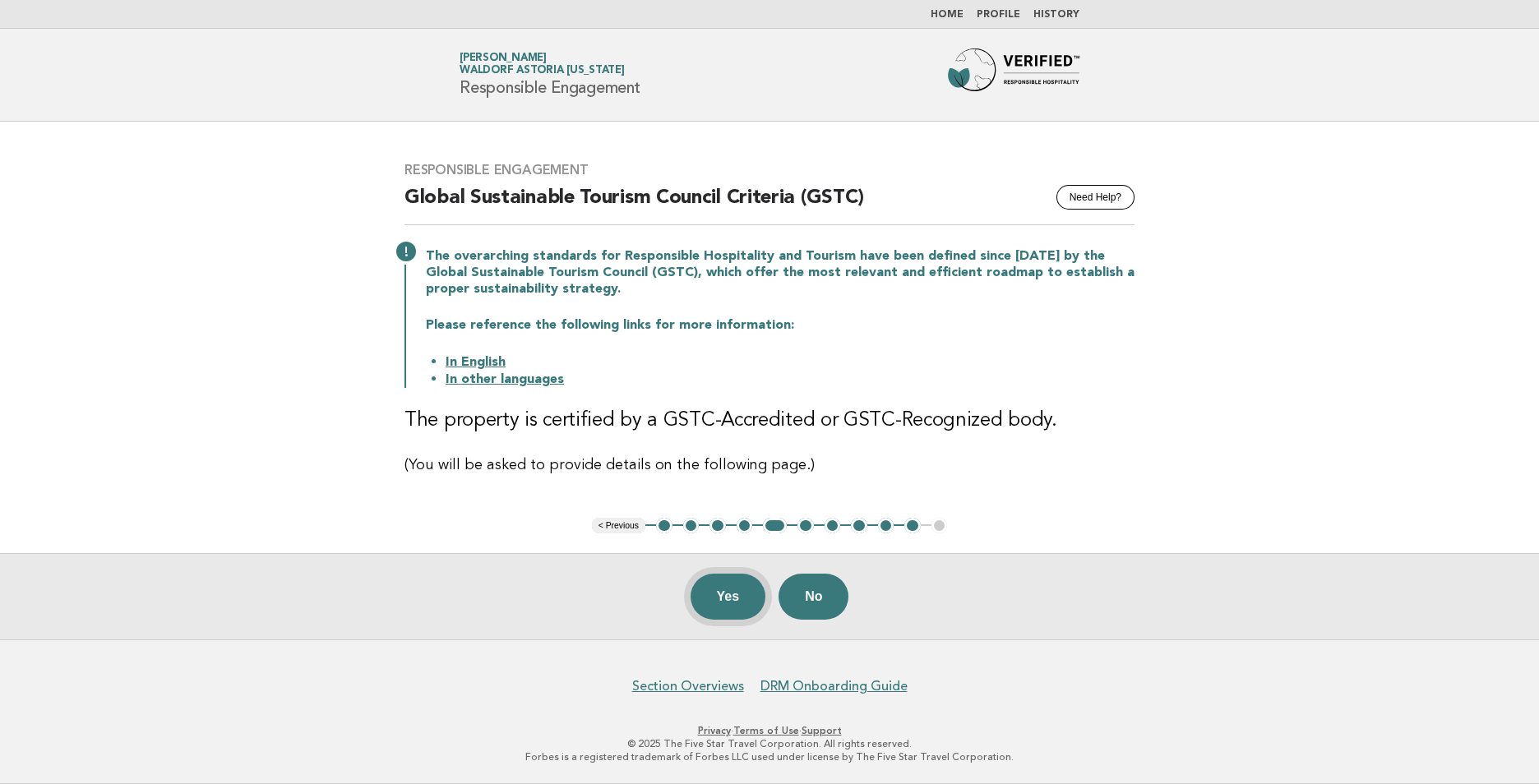
click at [727, 606] on button "Yes" at bounding box center [729, 597] width 76 height 46
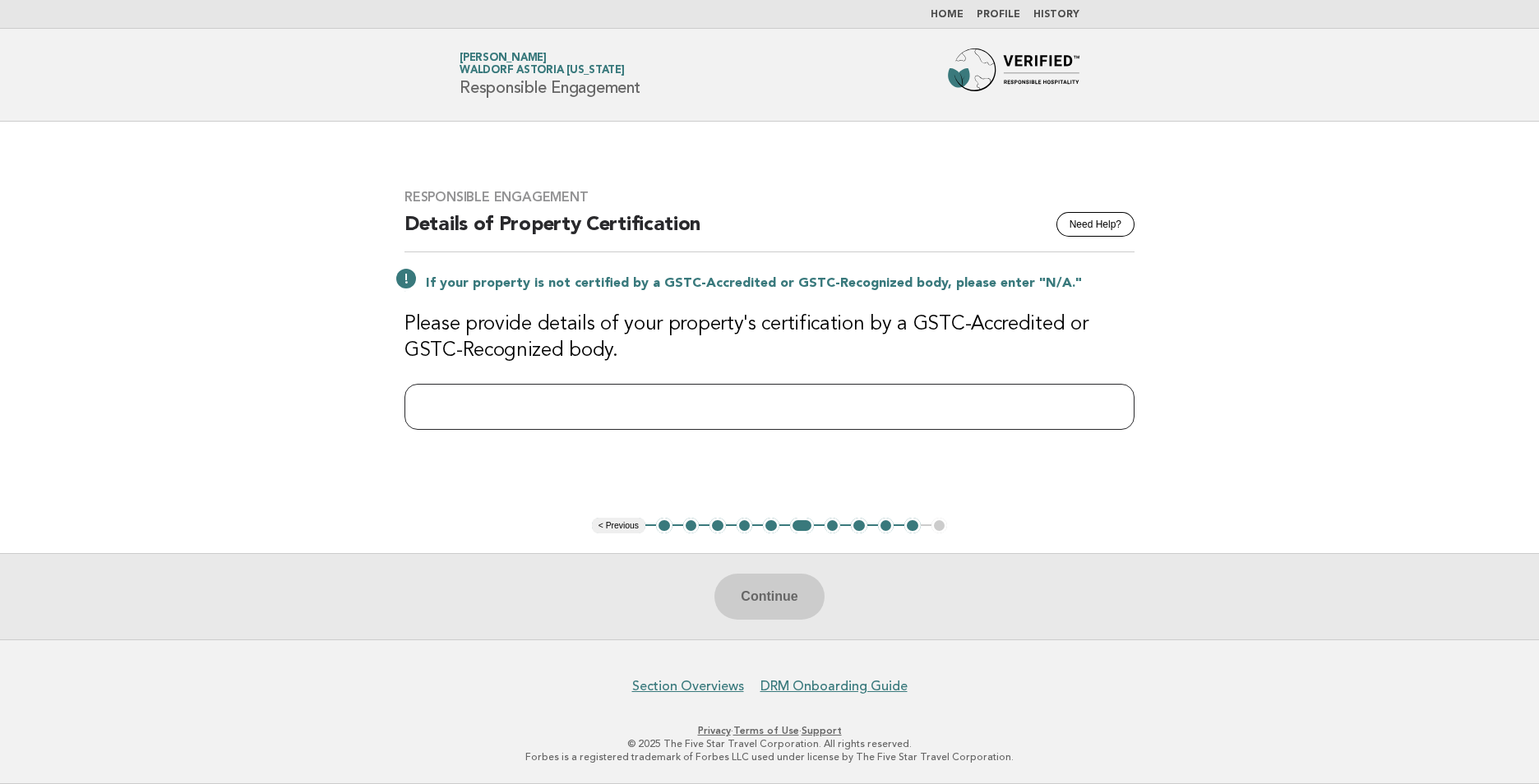
click at [1090, 407] on input "text" at bounding box center [770, 406] width 730 height 46
paste input "**********"
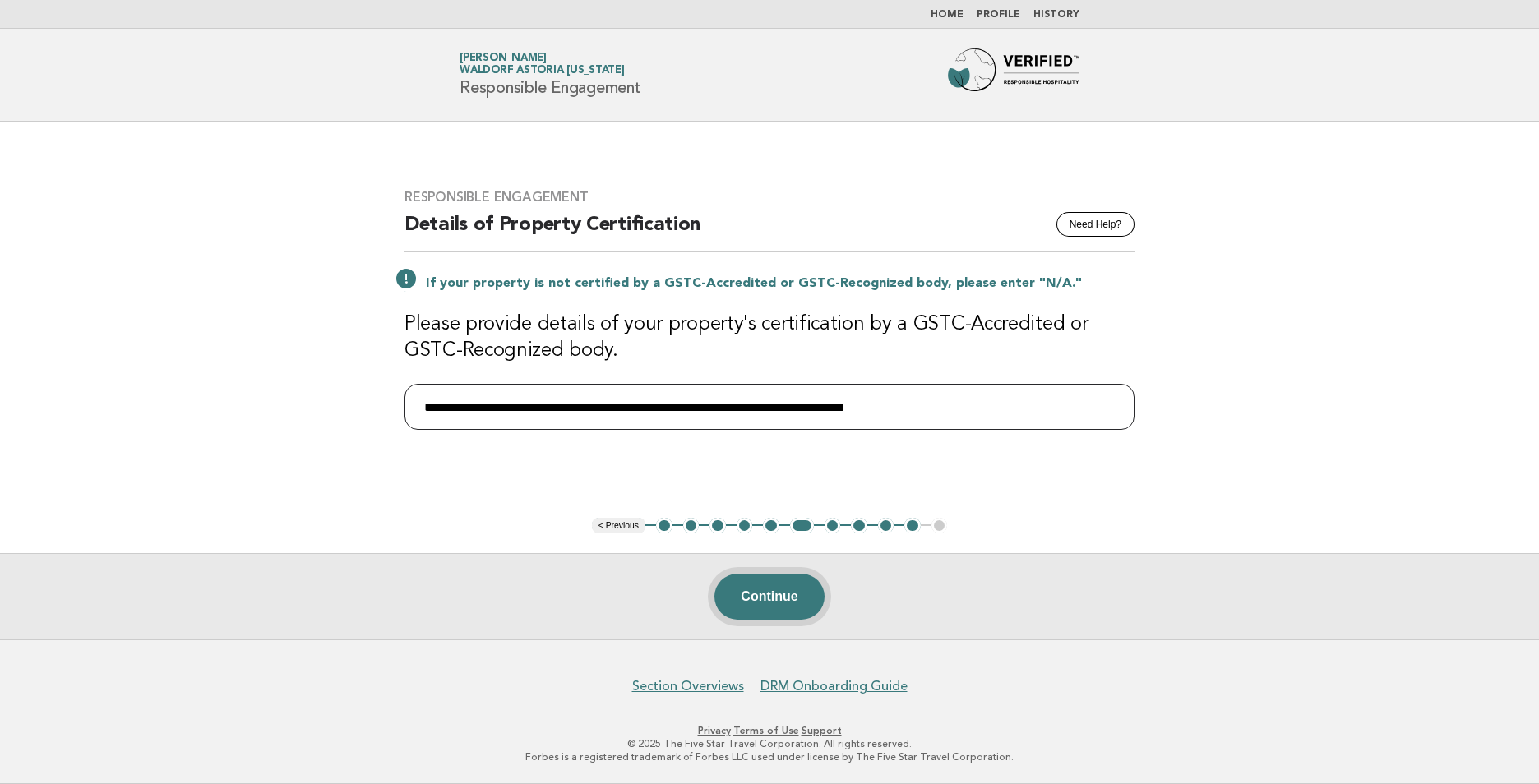
type input "**********"
click at [762, 604] on button "Continue" at bounding box center [770, 597] width 110 height 46
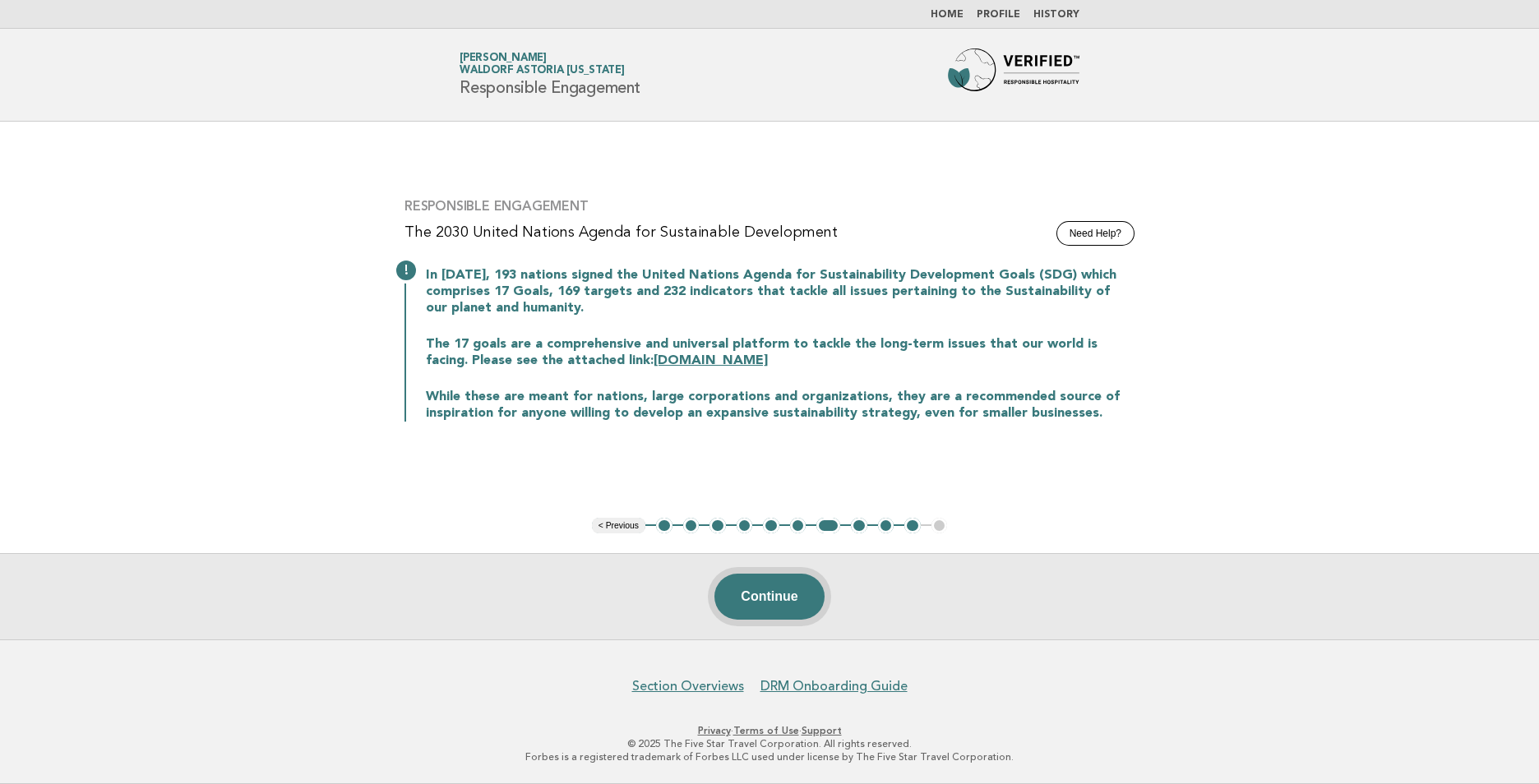
click at [783, 594] on button "Continue" at bounding box center [770, 597] width 110 height 46
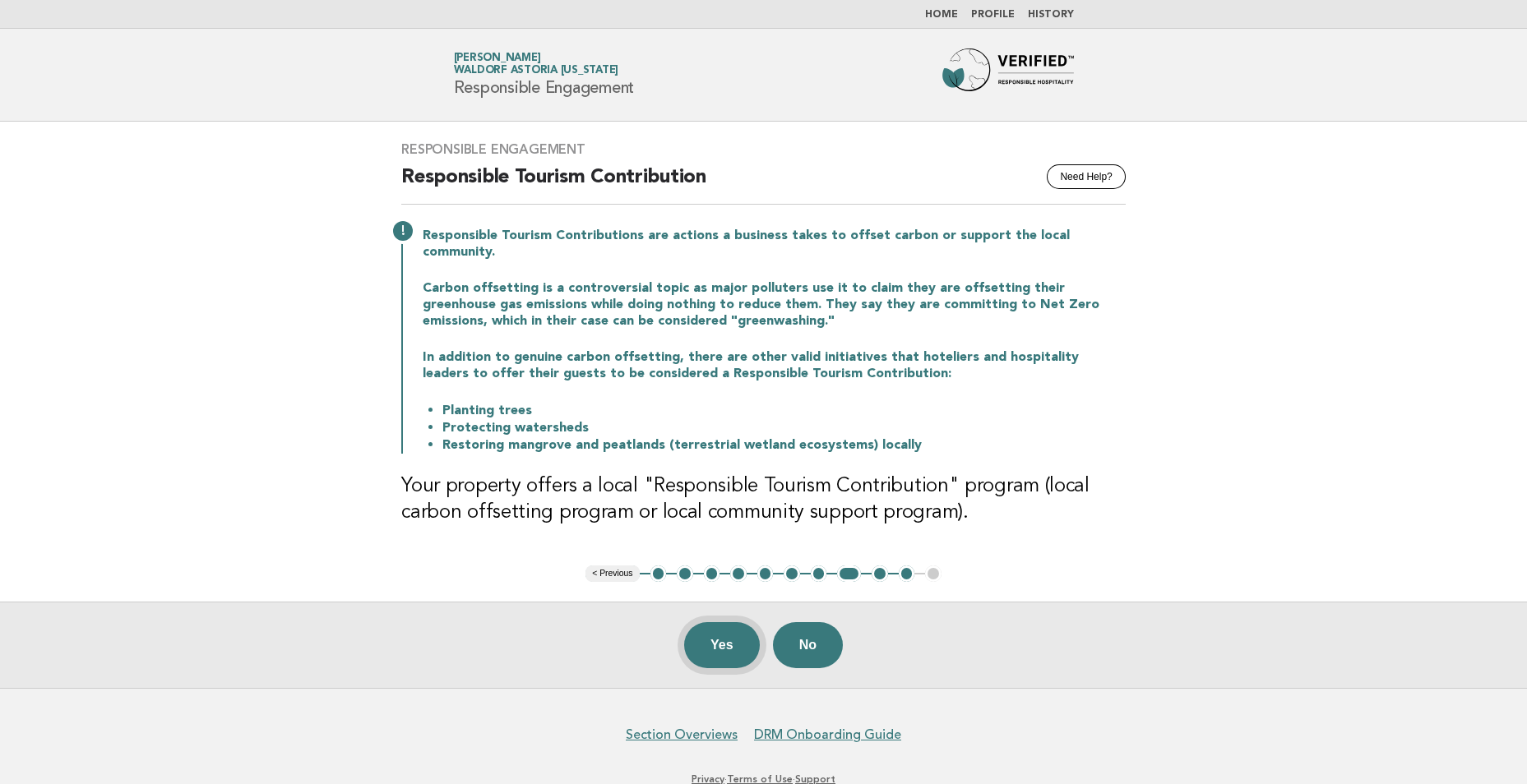
click at [743, 634] on button "Yes" at bounding box center [722, 645] width 76 height 46
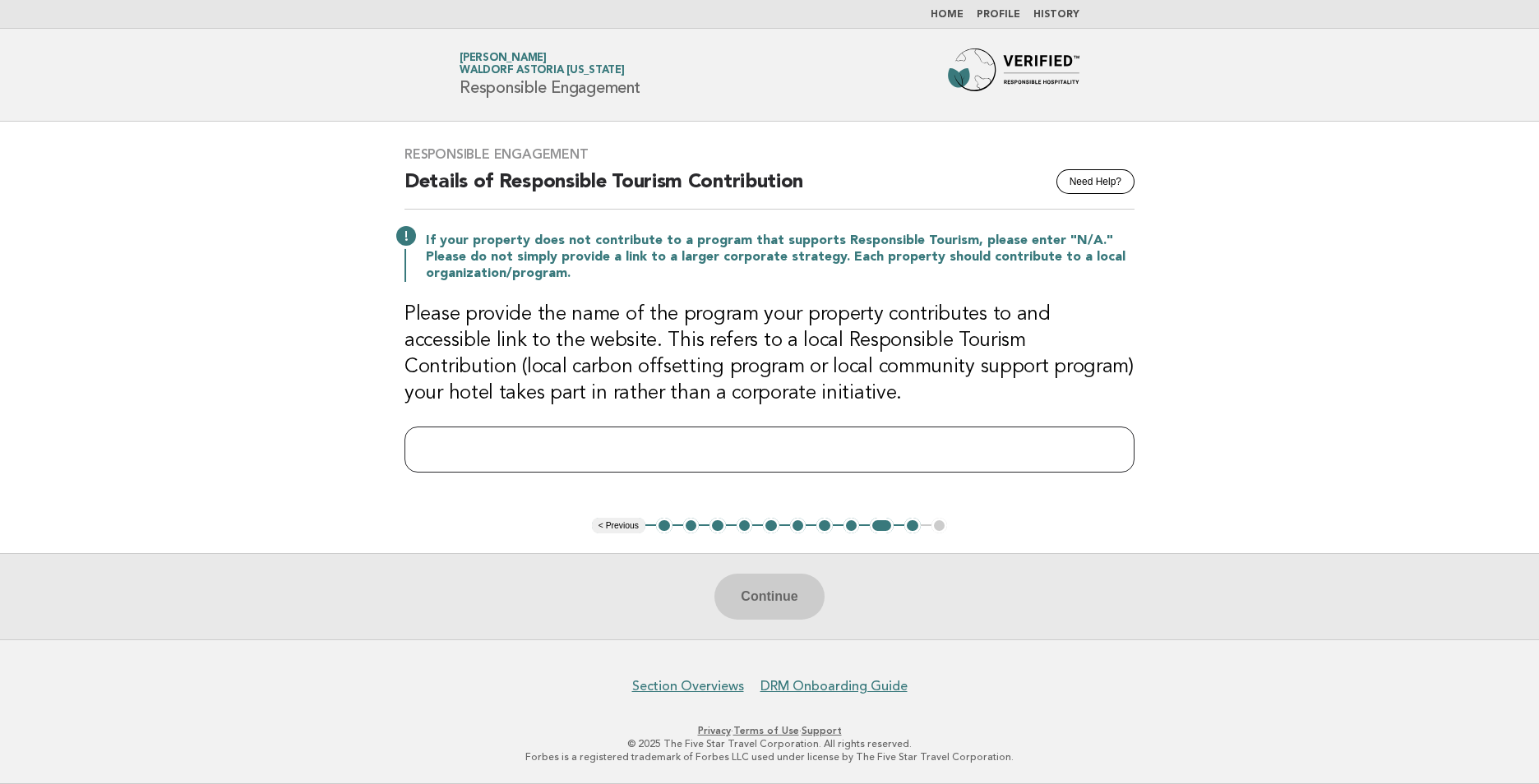
click at [1093, 441] on input "text" at bounding box center [770, 449] width 730 height 46
paste input "**********"
type input "**********"
click at [758, 595] on button "Continue" at bounding box center [770, 597] width 110 height 46
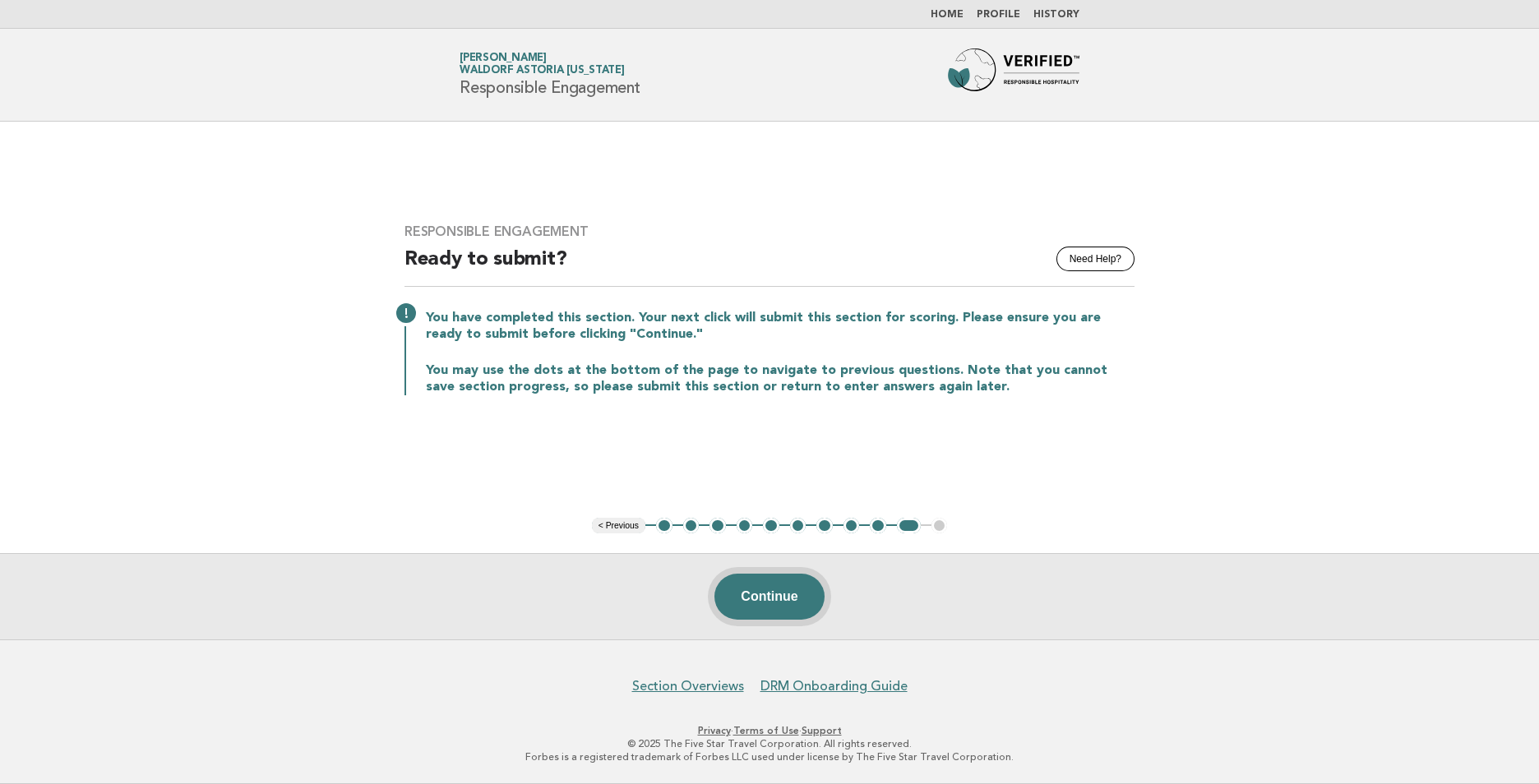
click at [759, 595] on button "Continue" at bounding box center [770, 597] width 110 height 46
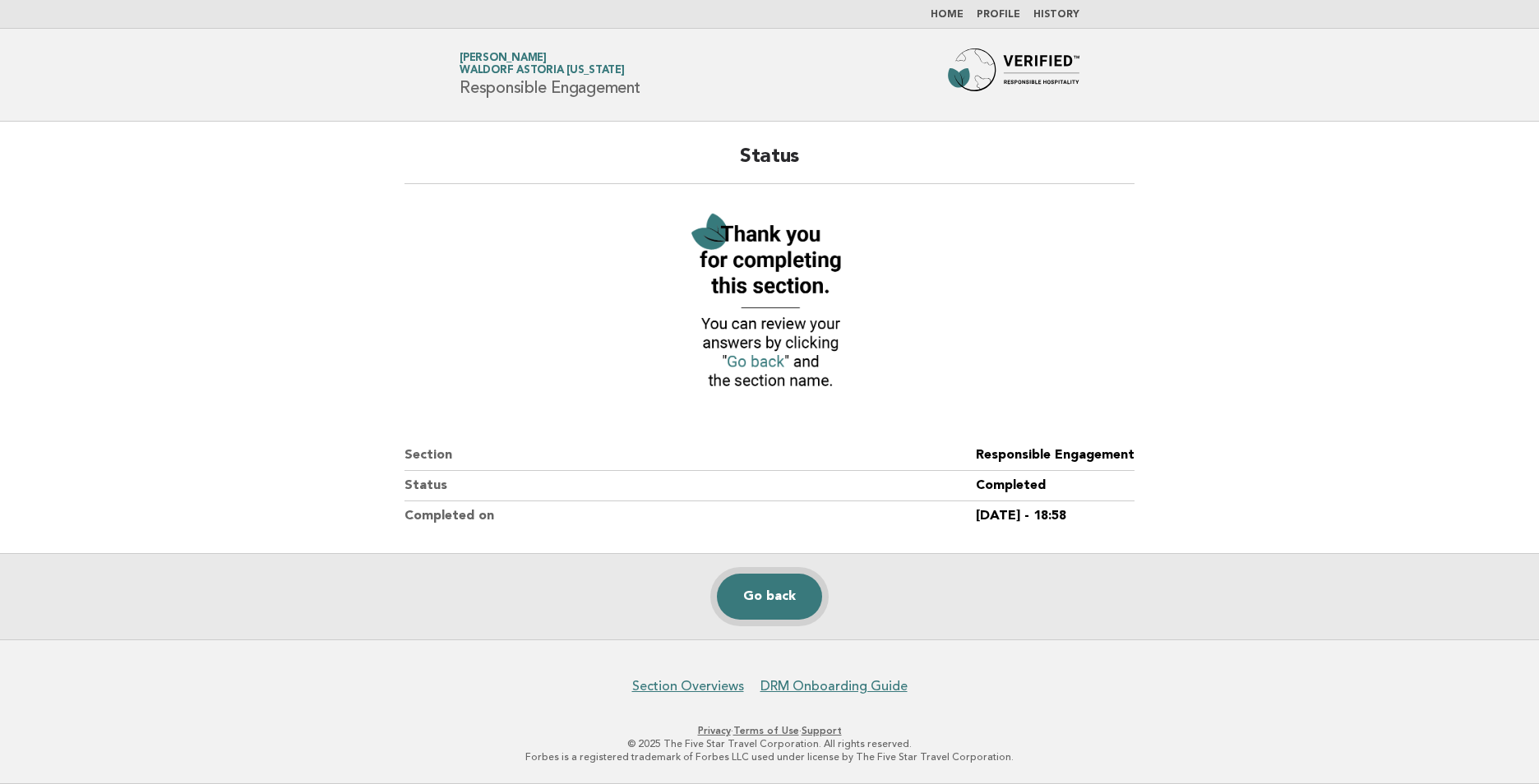
click at [759, 595] on link "Go back" at bounding box center [770, 597] width 106 height 46
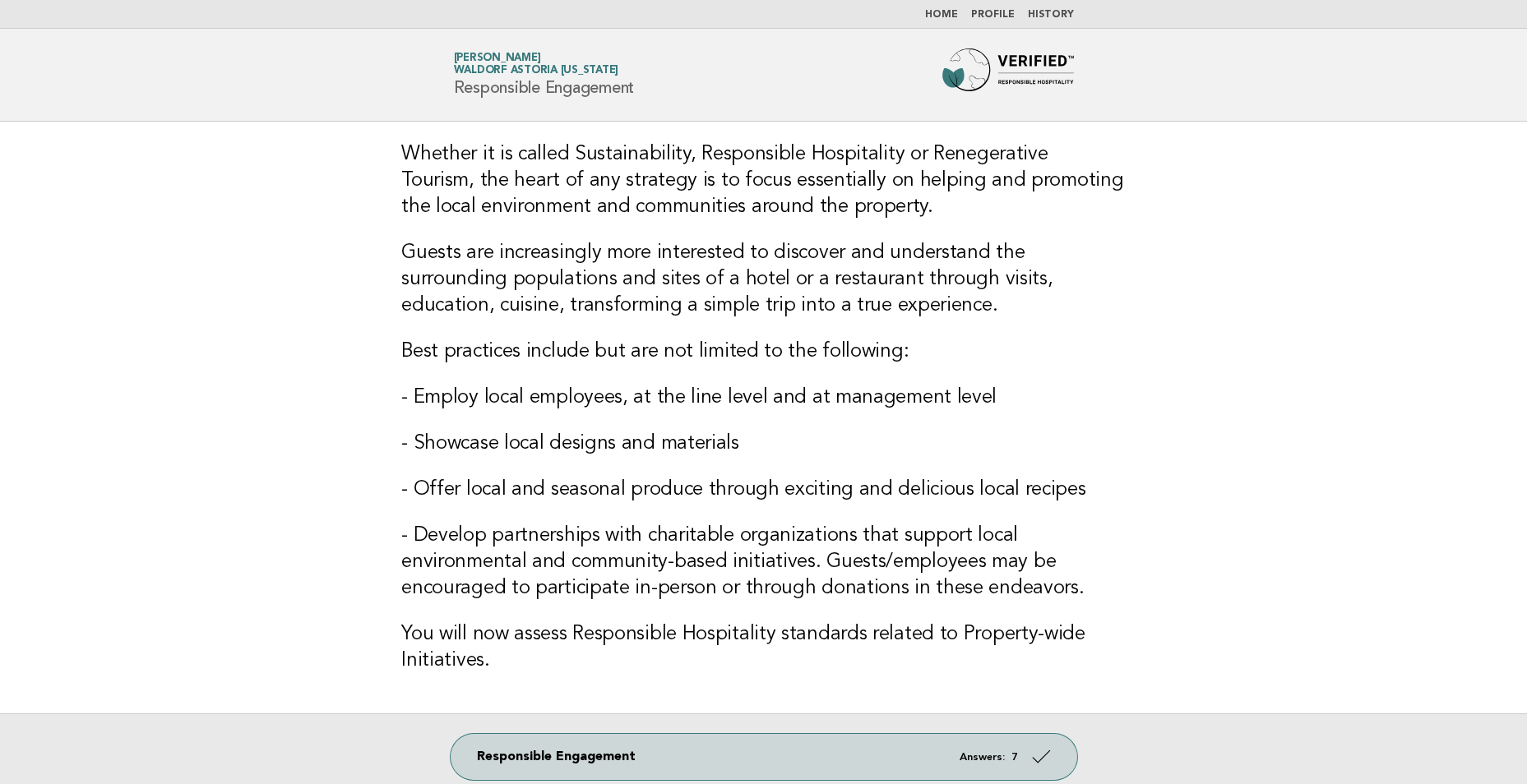
click at [944, 11] on link "Home" at bounding box center [941, 15] width 33 height 10
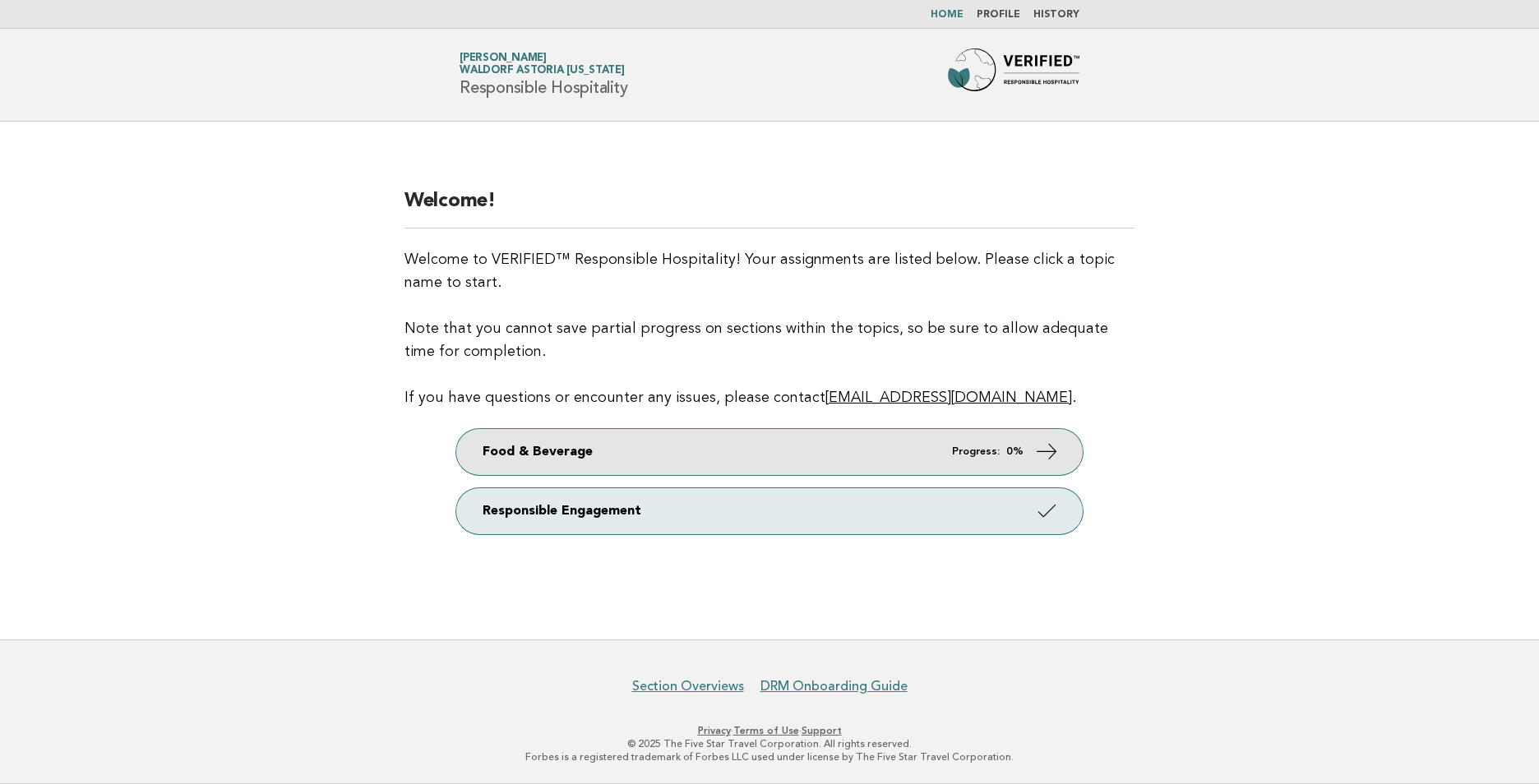
click at [895, 447] on link "Food & Beverage Progress: 0%" at bounding box center [770, 452] width 627 height 46
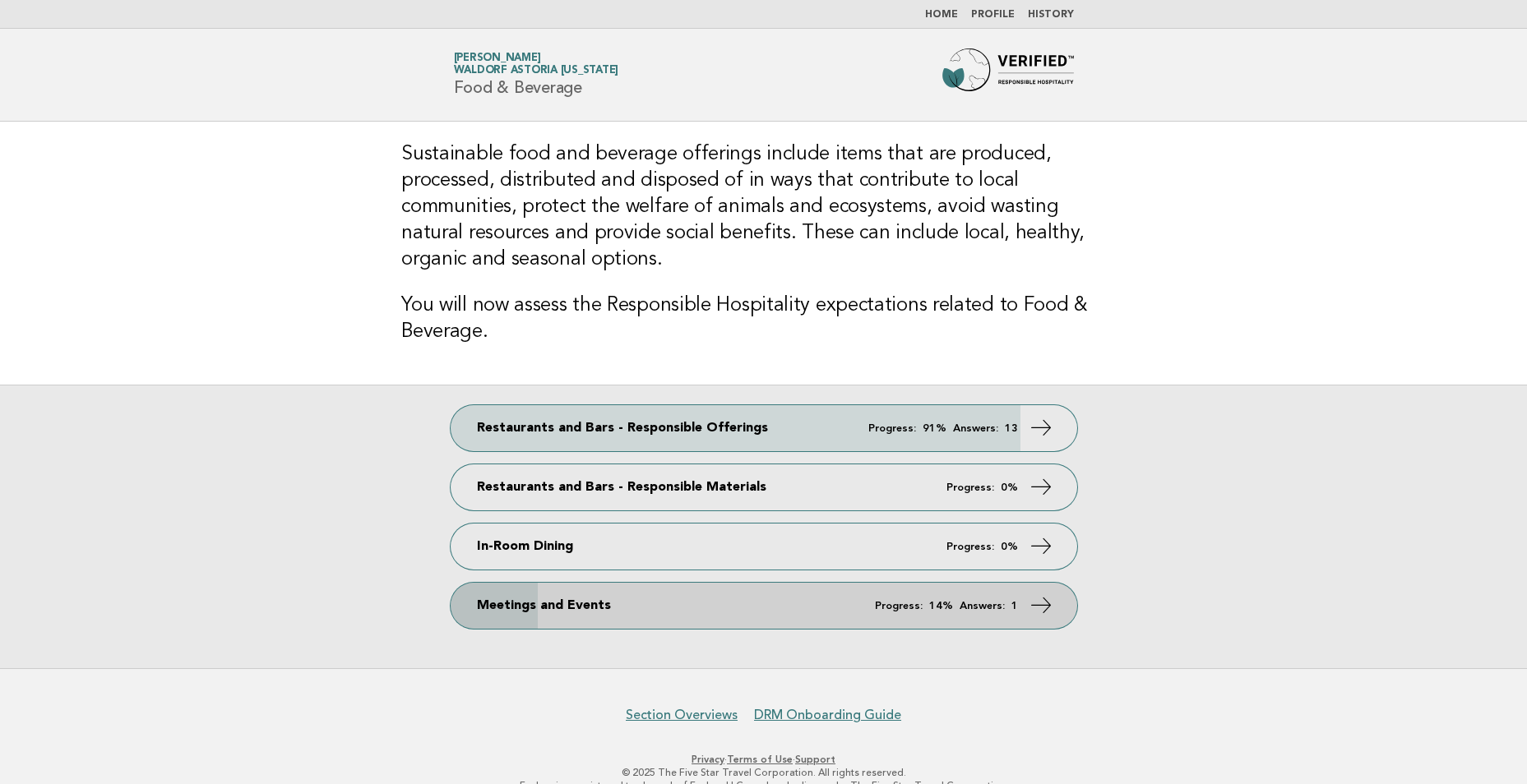
click at [869, 588] on link "Meetings and Events Progress: 14% Answers: 1" at bounding box center [764, 606] width 627 height 46
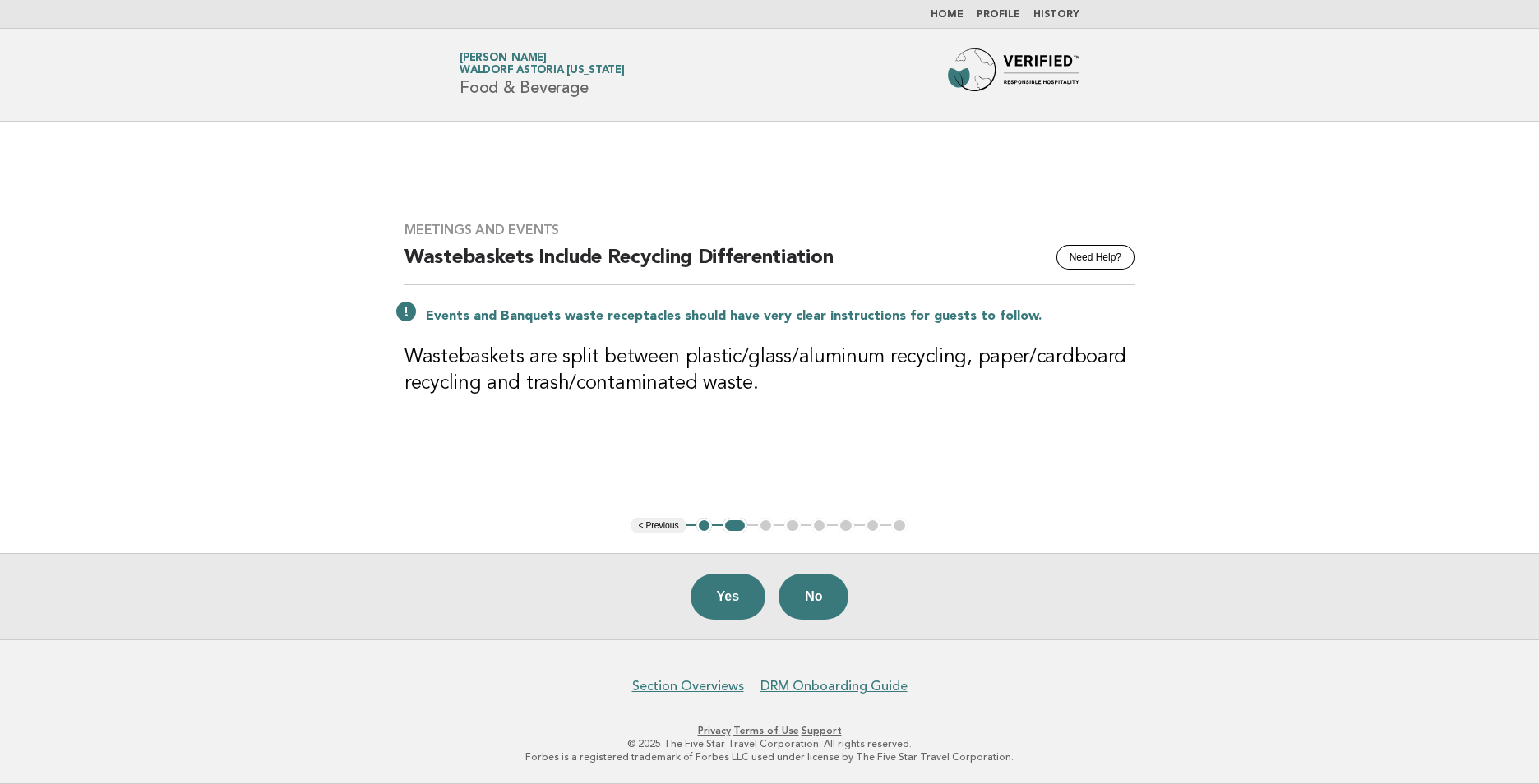
click at [725, 602] on button "Yes" at bounding box center [729, 597] width 76 height 46
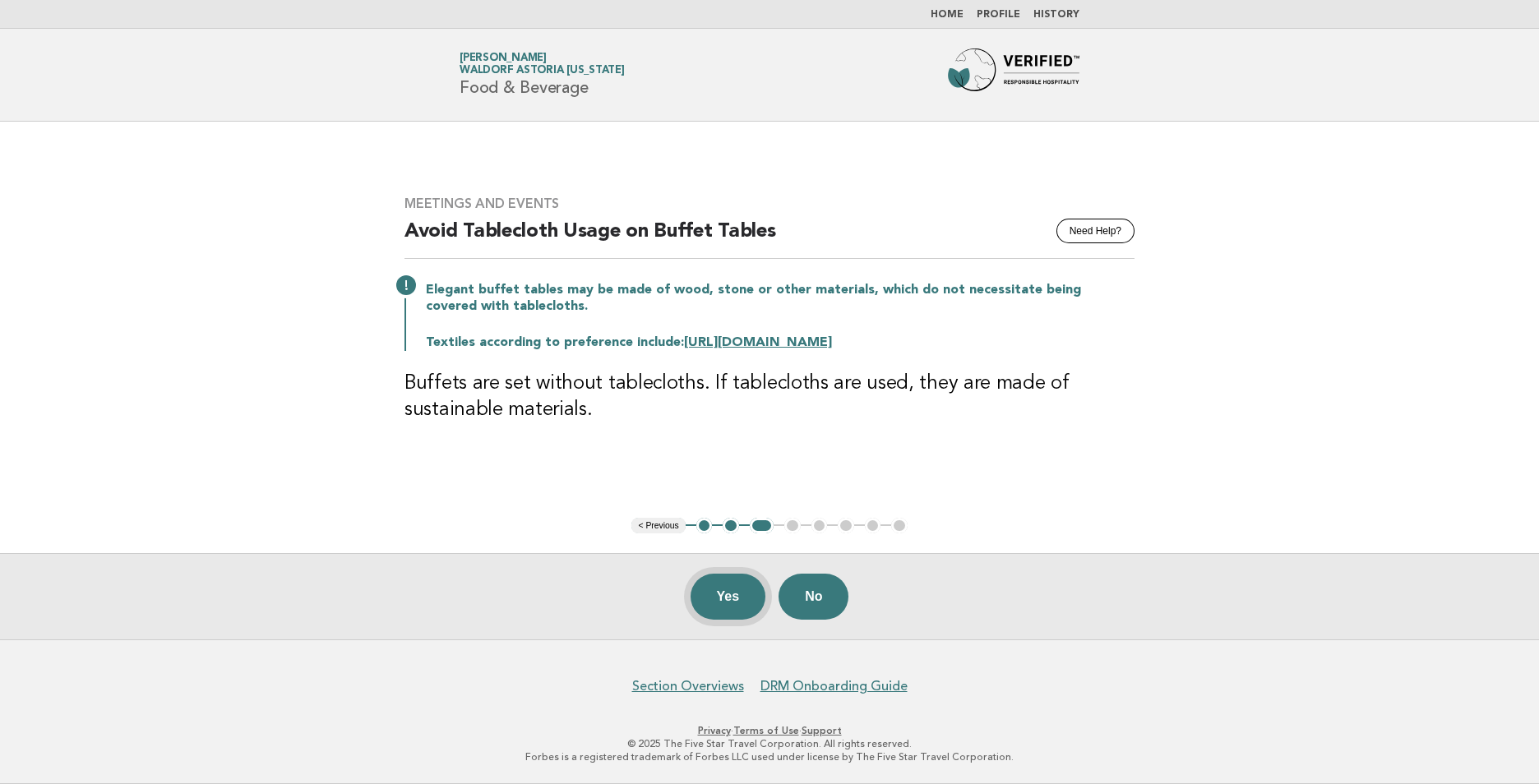
click at [706, 608] on button "Yes" at bounding box center [729, 597] width 76 height 46
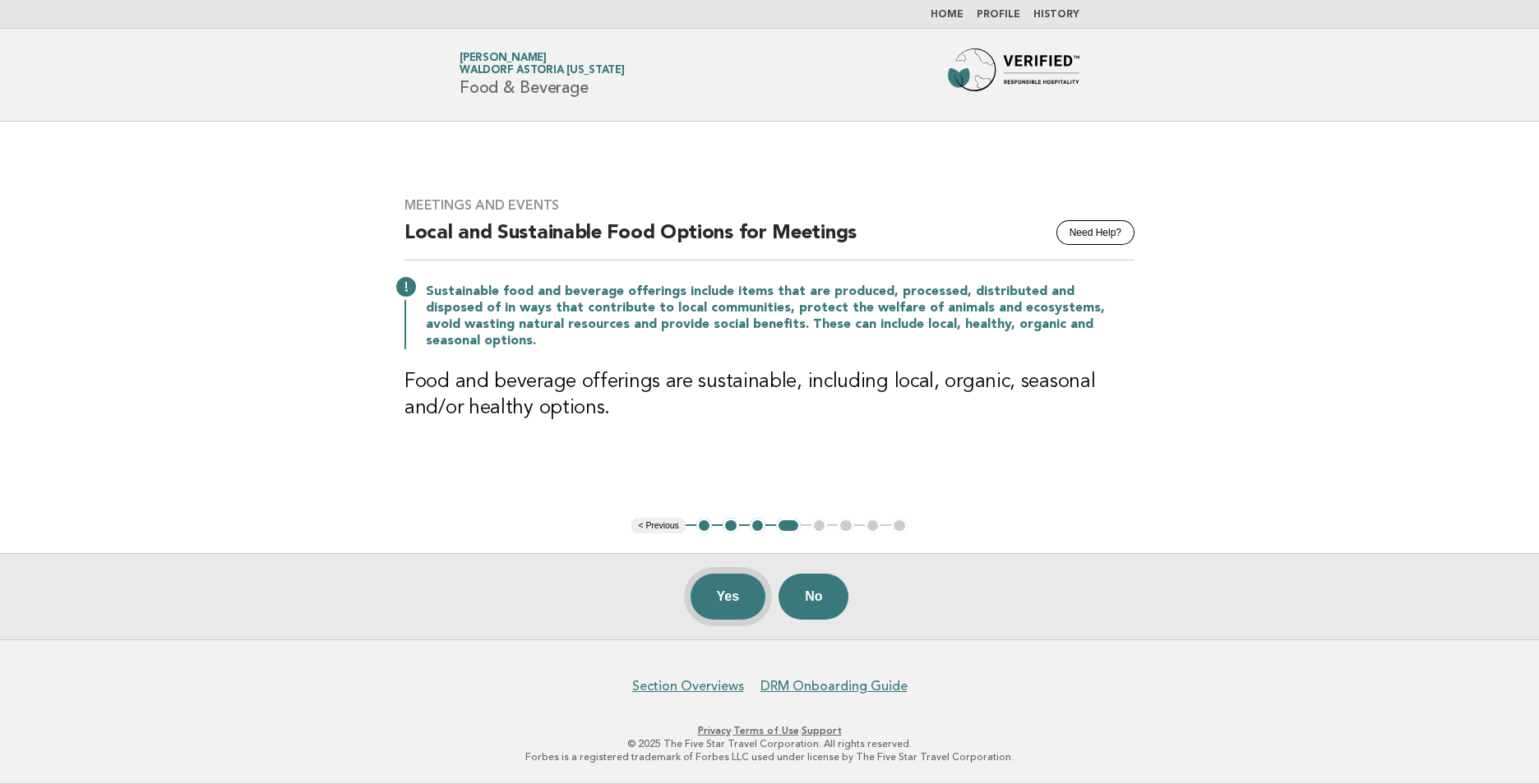
click at [730, 591] on button "Yes" at bounding box center [729, 597] width 76 height 46
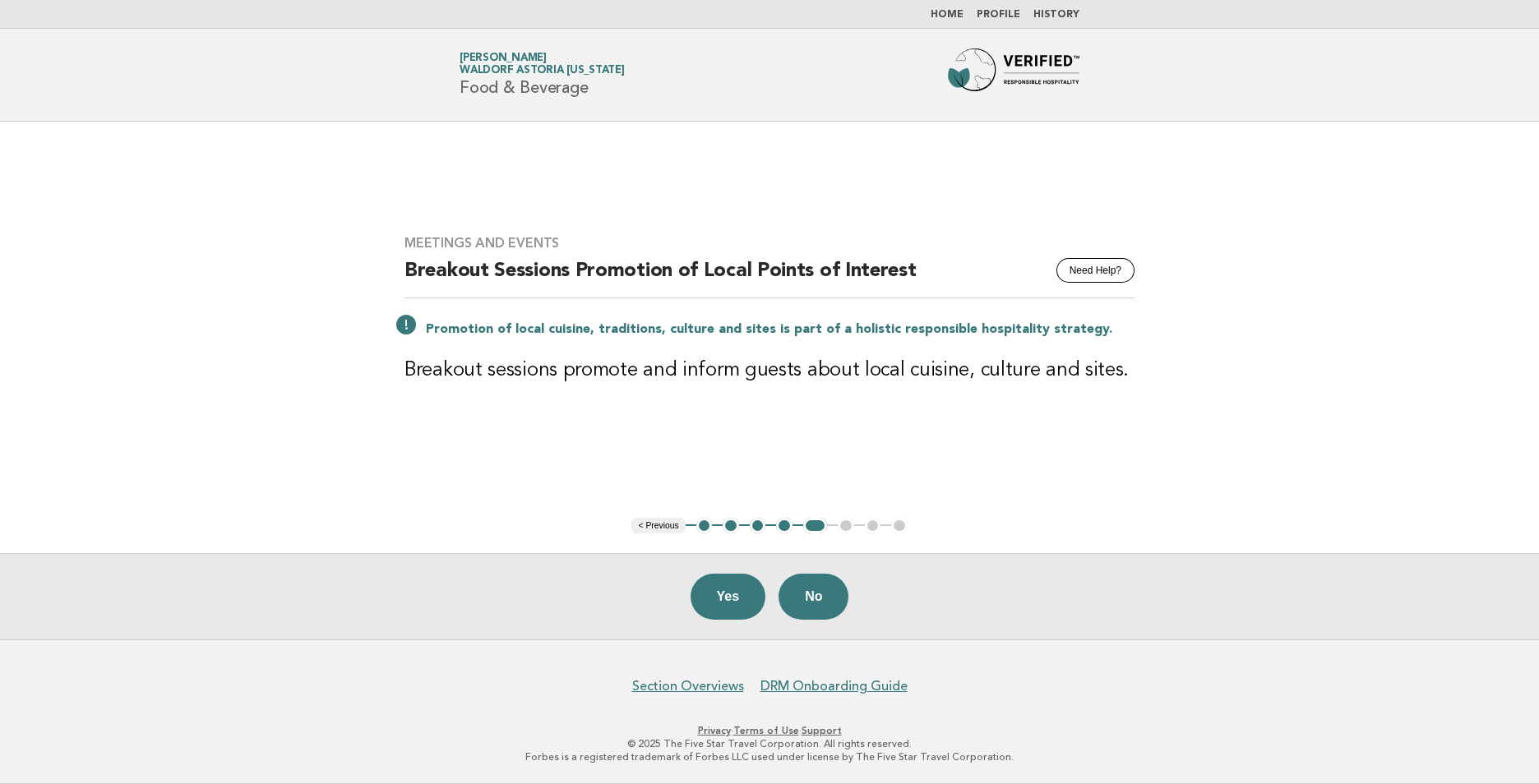
click at [626, 489] on main "Meetings and Events Need Help? Breakout Sessions Promotion of Local Points of I…" at bounding box center [770, 381] width 1539 height 518
click at [546, 85] on h1 "Forbes Travel Guide Sheba Allada Waldorf Astoria New York Food & Beverage" at bounding box center [542, 75] width 165 height 43
click at [692, 692] on link "Section Overviews" at bounding box center [688, 685] width 112 height 16
click at [500, 68] on span "Waldorf Astoria [US_STATE]" at bounding box center [542, 71] width 165 height 11
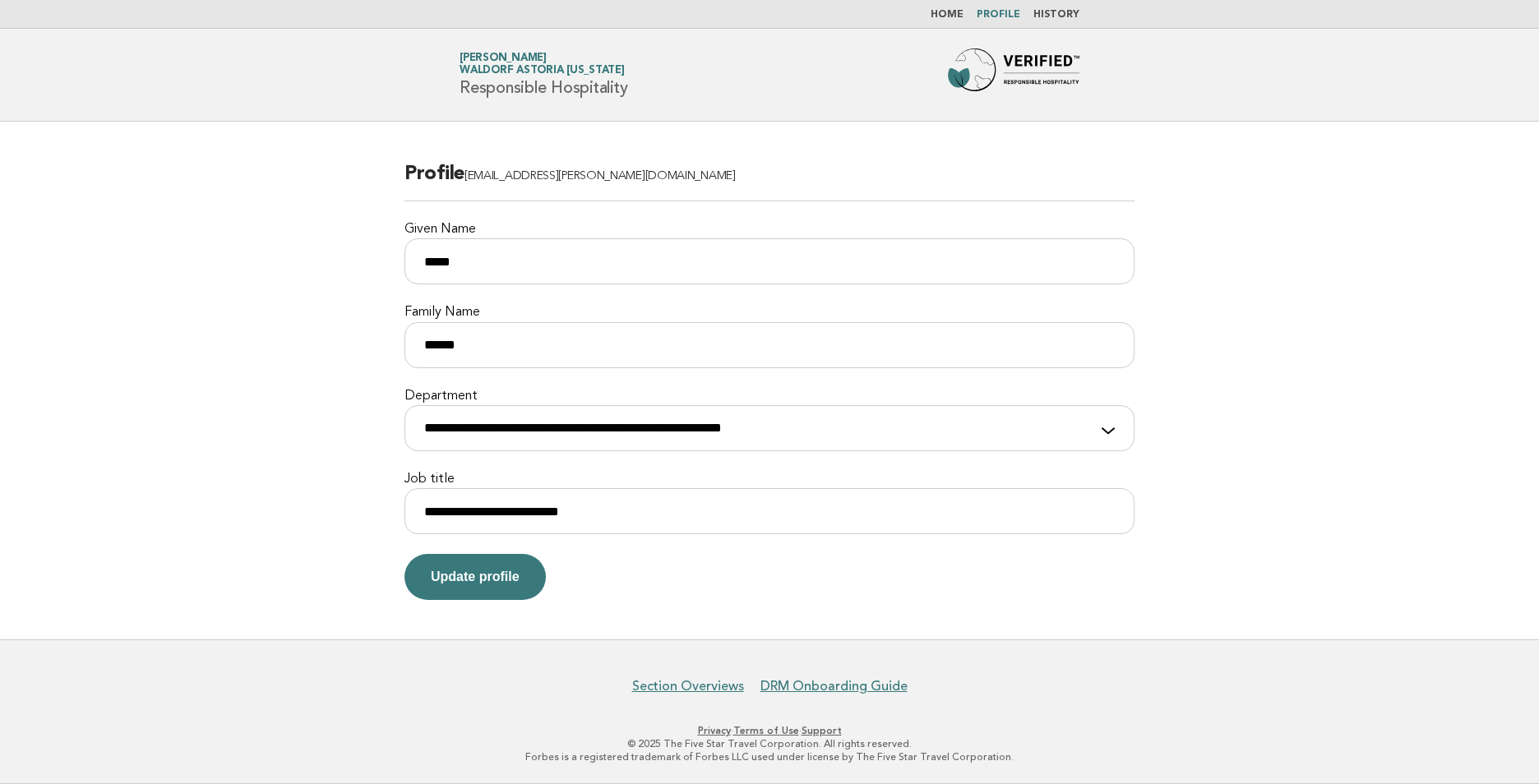
click at [944, 14] on link "Home" at bounding box center [947, 15] width 33 height 10
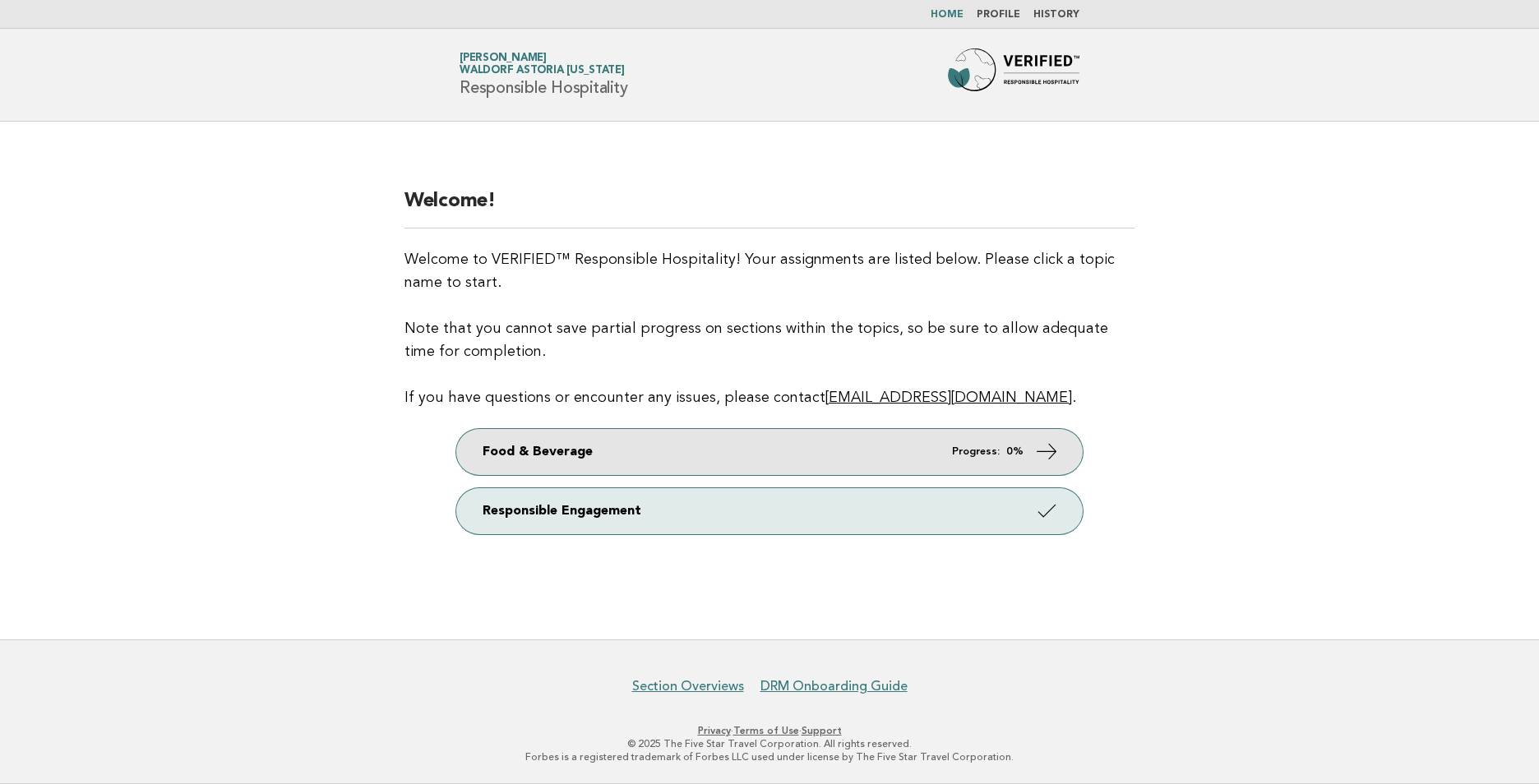
click at [889, 443] on link "Food & Beverage Progress: 0%" at bounding box center [770, 452] width 627 height 46
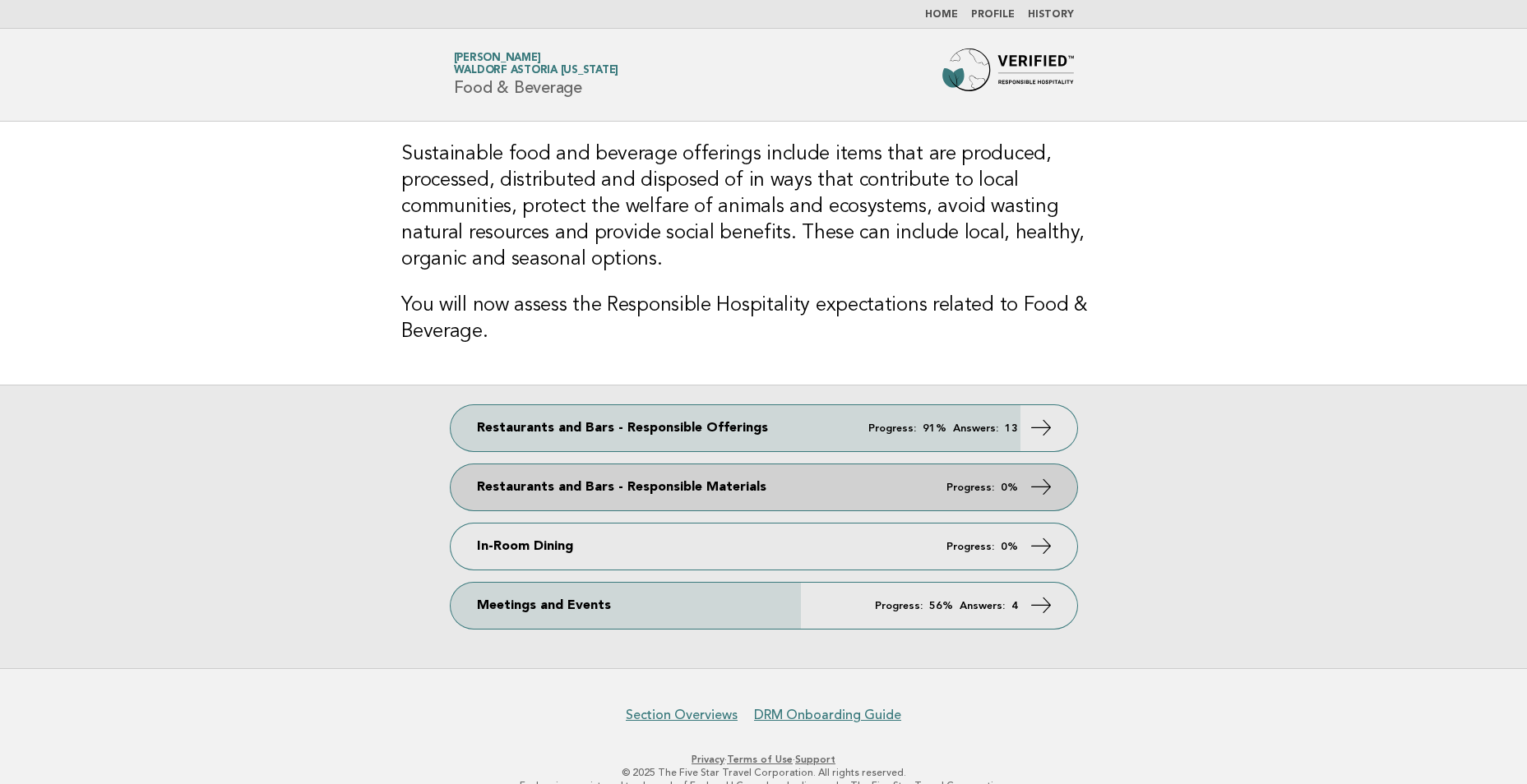
click at [867, 464] on link "Restaurants and Bars - Responsible Materials Progress: 0%" at bounding box center [764, 487] width 627 height 46
click at [1033, 475] on icon at bounding box center [1041, 487] width 24 height 24
click at [569, 464] on link "Restaurants and Bars - Responsible Materials Progress: 0%" at bounding box center [764, 487] width 627 height 46
click at [565, 464] on link "Restaurants and Bars - Responsible Materials Progress: 0%" at bounding box center [764, 487] width 627 height 46
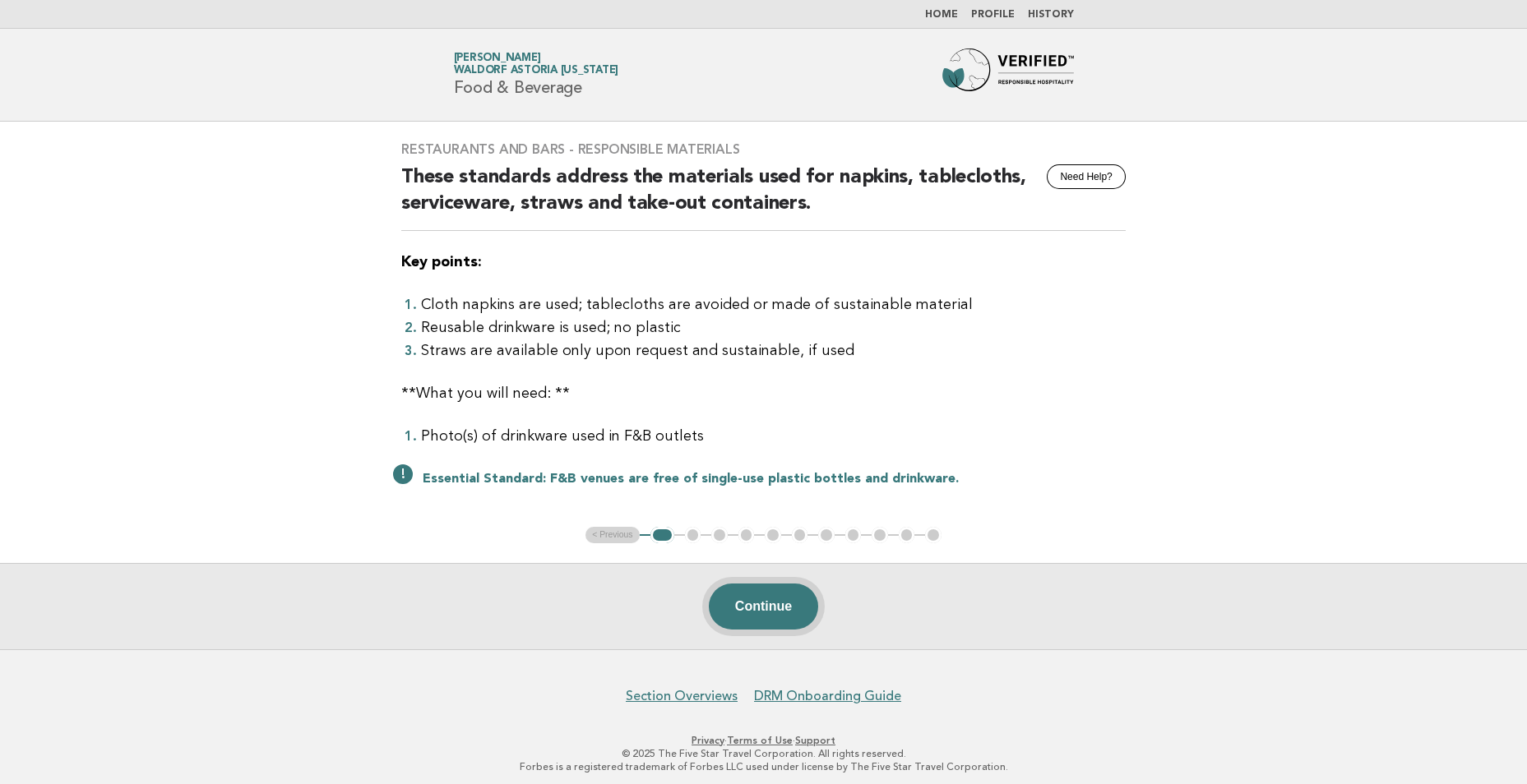
click at [747, 605] on button "Continue" at bounding box center [764, 607] width 110 height 46
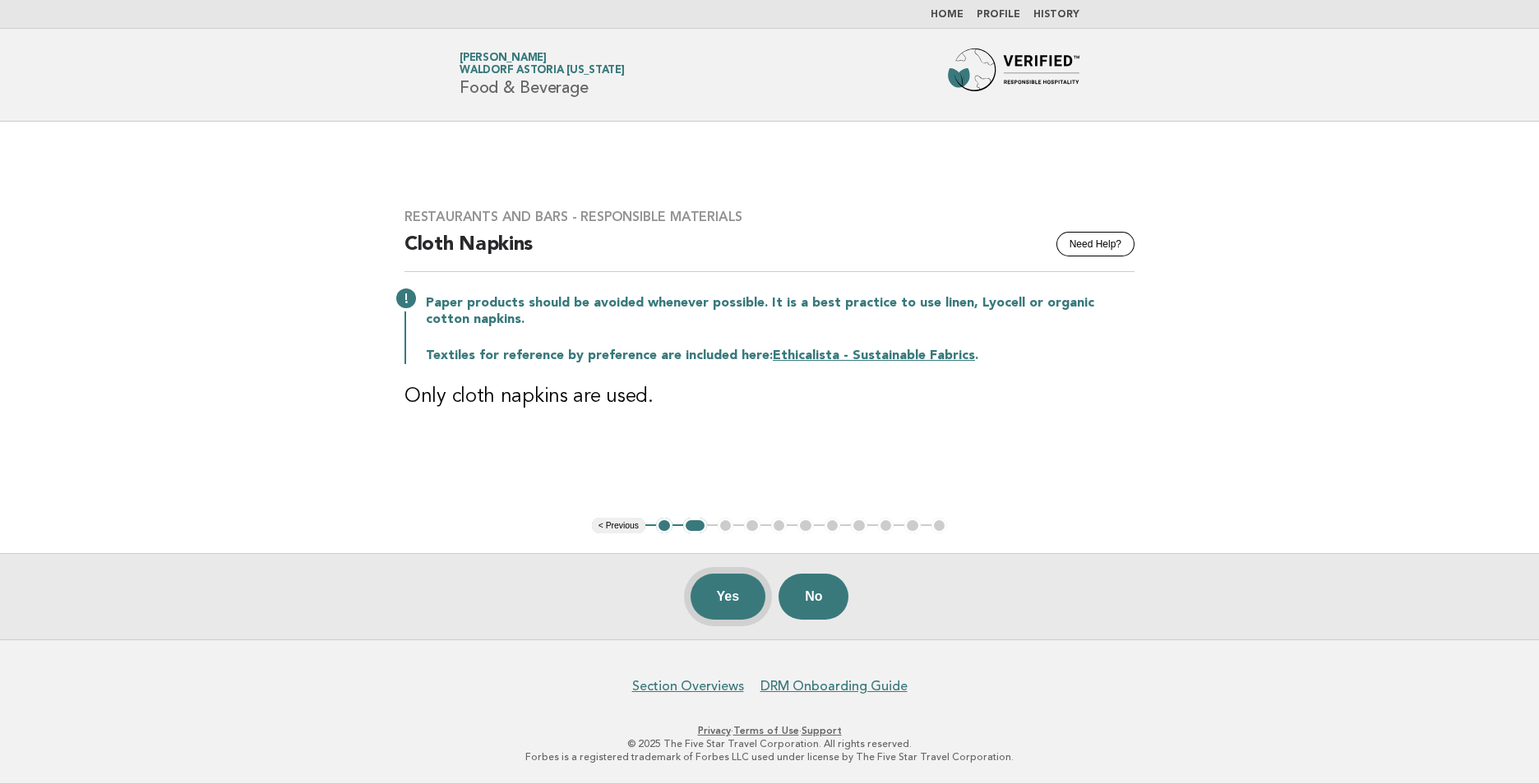
click at [744, 605] on button "Yes" at bounding box center [729, 597] width 76 height 46
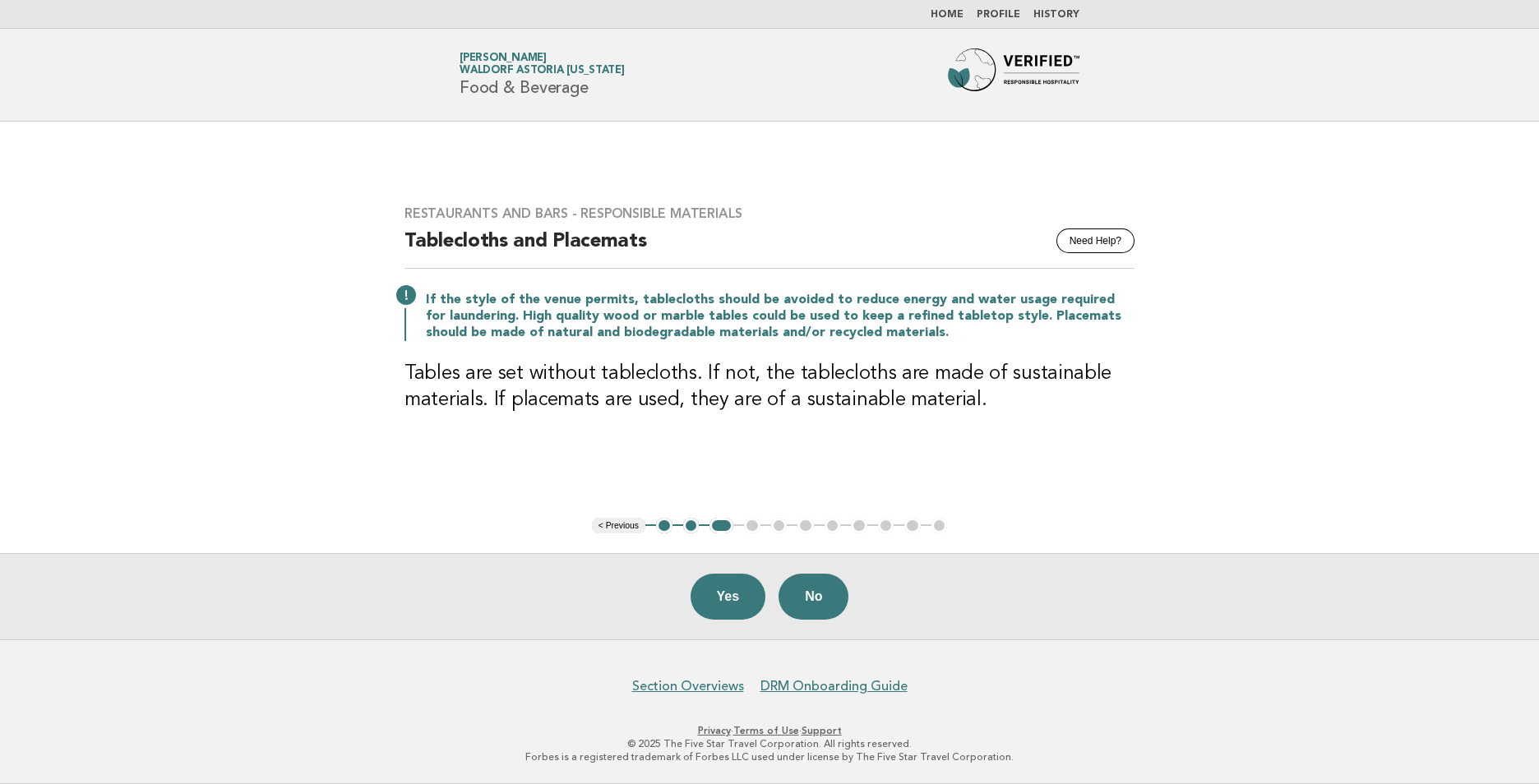
click at [744, 605] on button "Yes" at bounding box center [729, 597] width 76 height 46
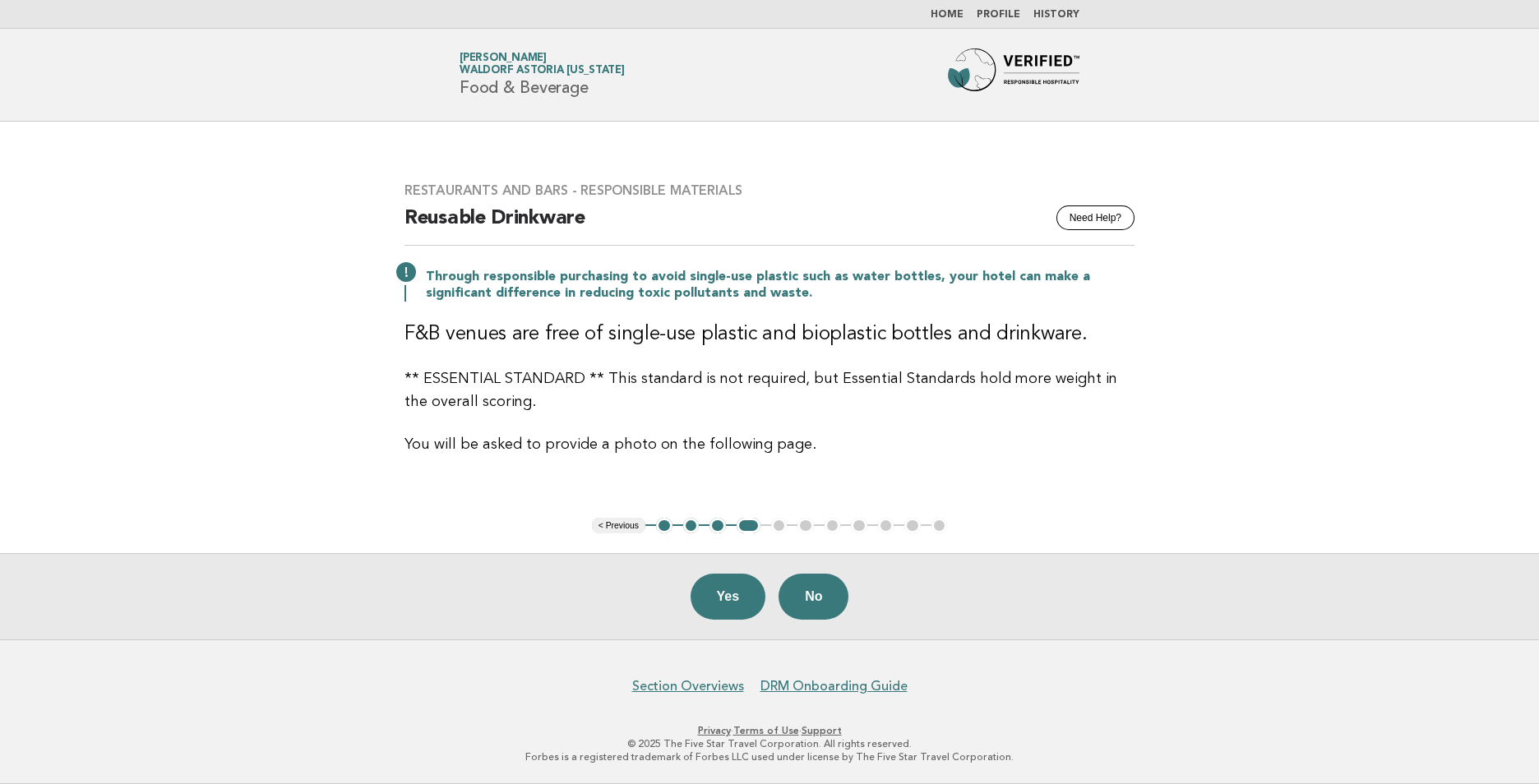
click at [744, 605] on button "Yes" at bounding box center [729, 597] width 76 height 46
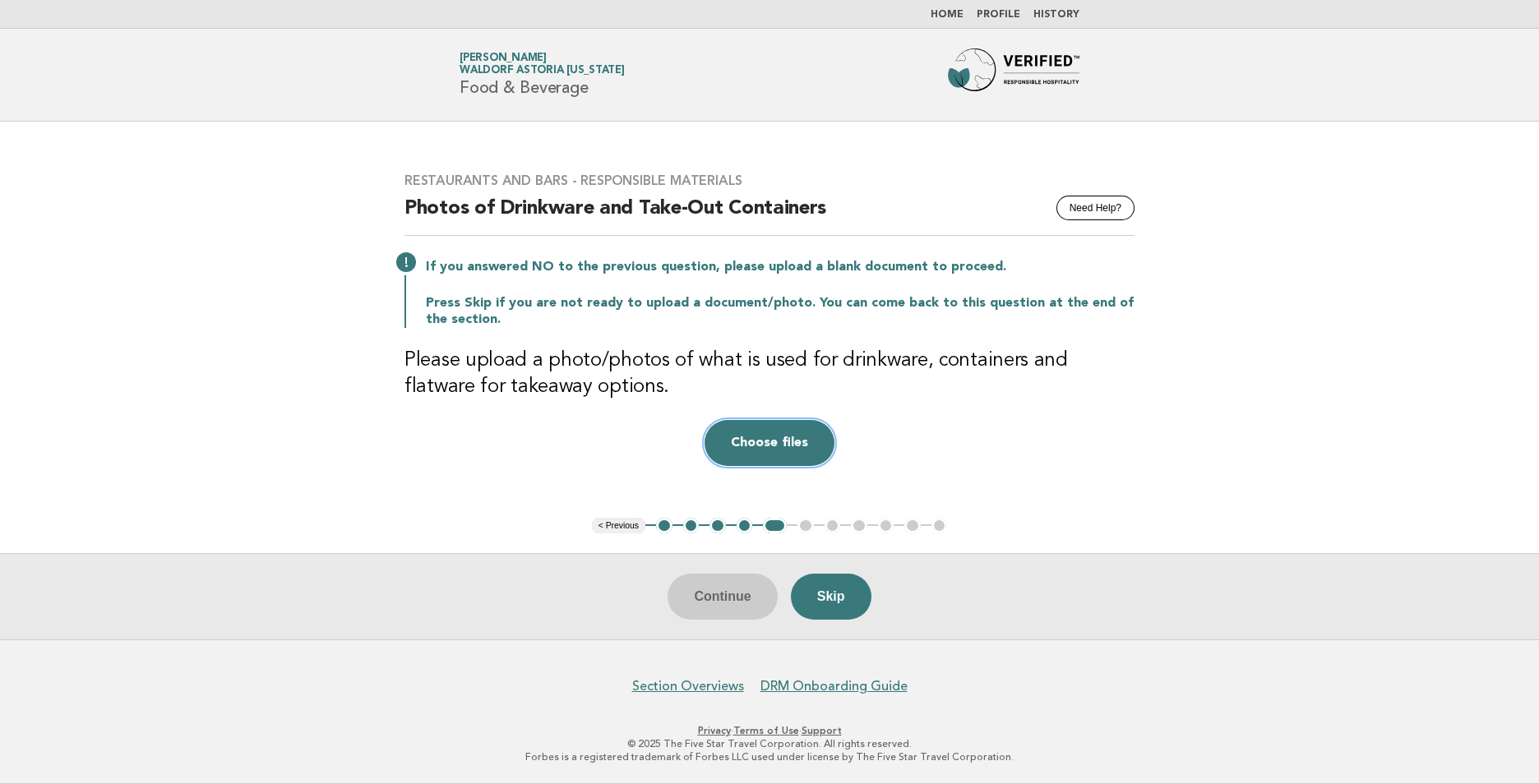
click at [743, 457] on button "Choose files" at bounding box center [770, 442] width 130 height 46
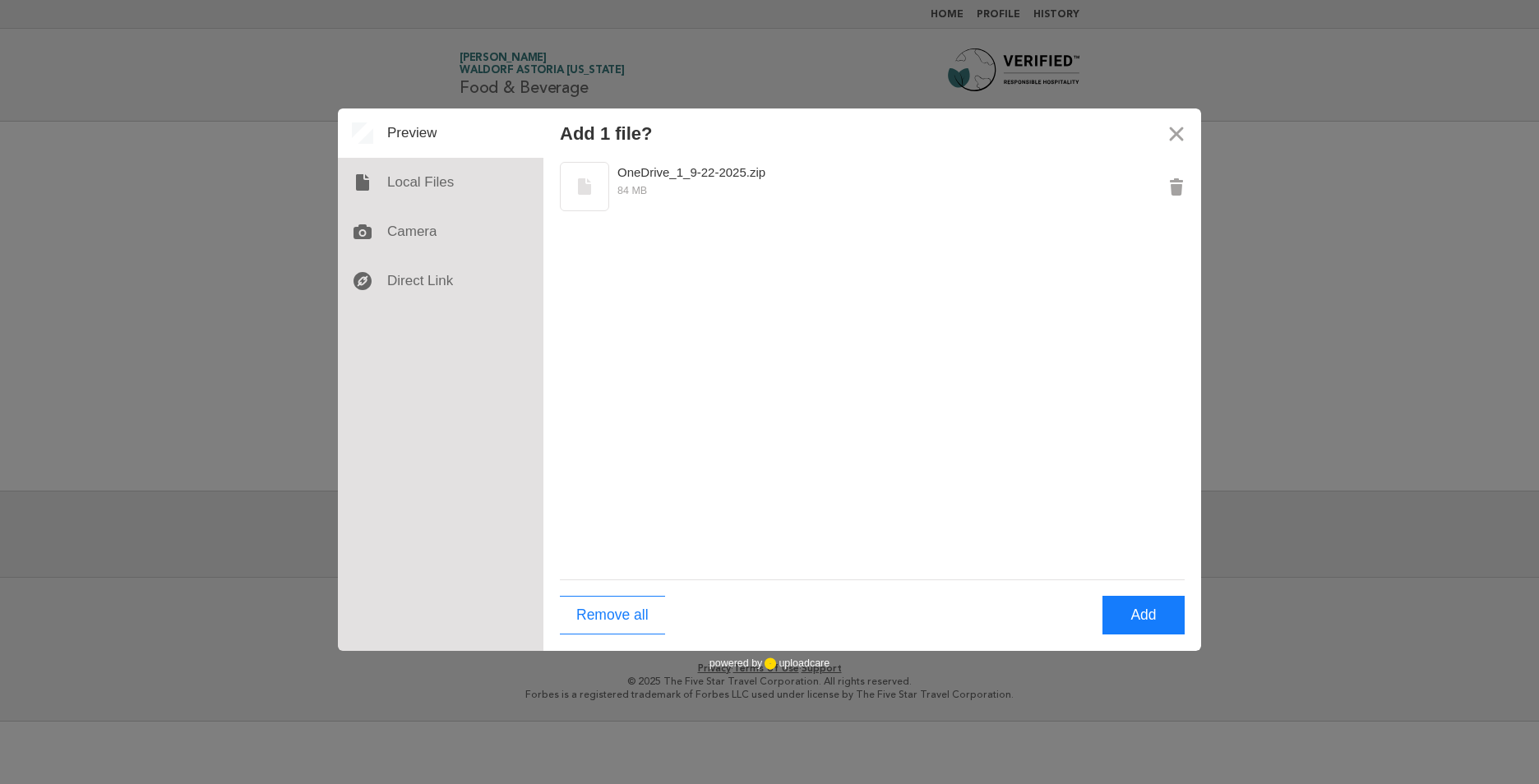
click at [1172, 396] on div "OneDrive_1_9-22-2025.zip 84 MB" at bounding box center [872, 368] width 658 height 421
click at [1136, 608] on button "Add" at bounding box center [1143, 615] width 82 height 39
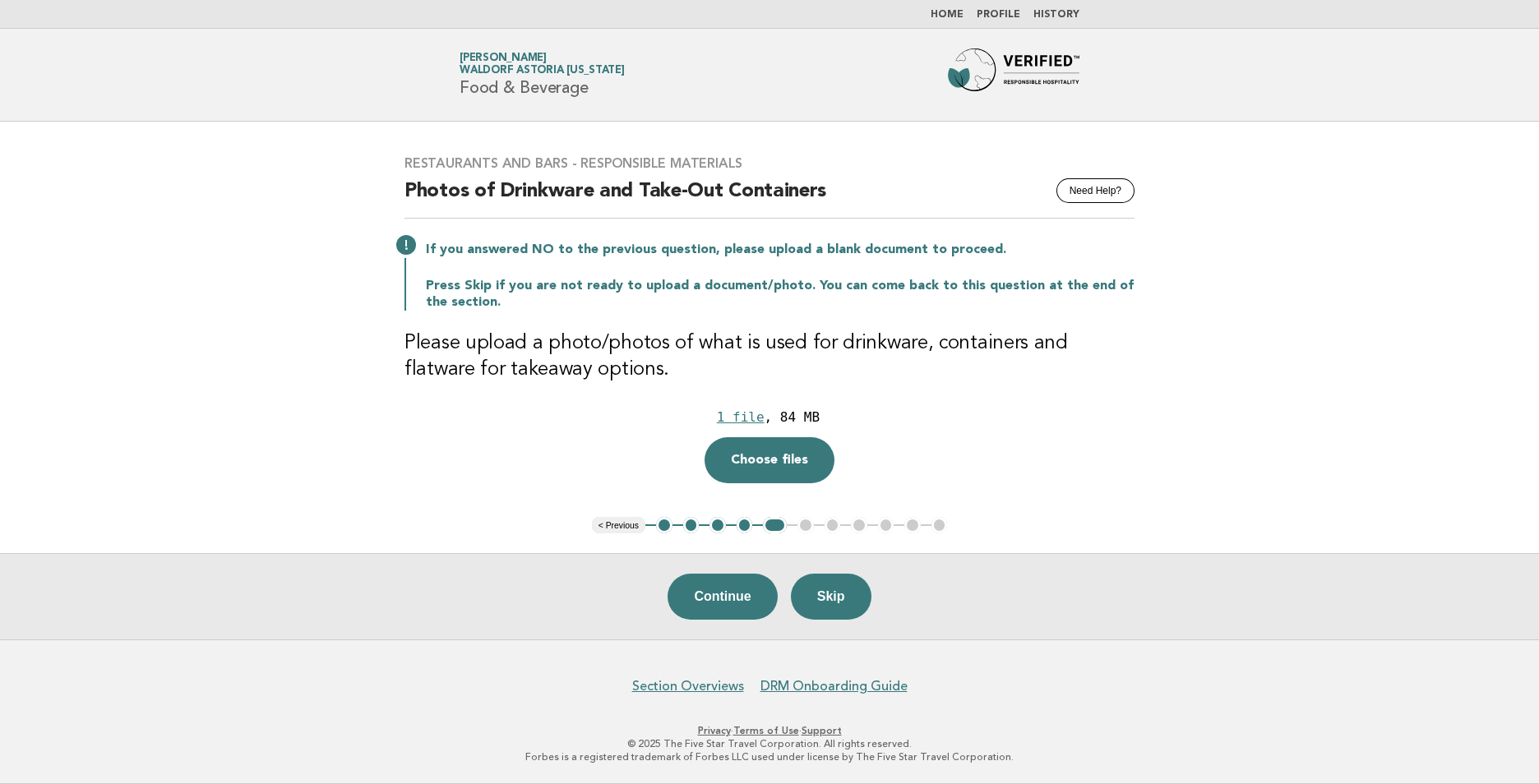
click at [733, 604] on button "Continue" at bounding box center [723, 597] width 110 height 46
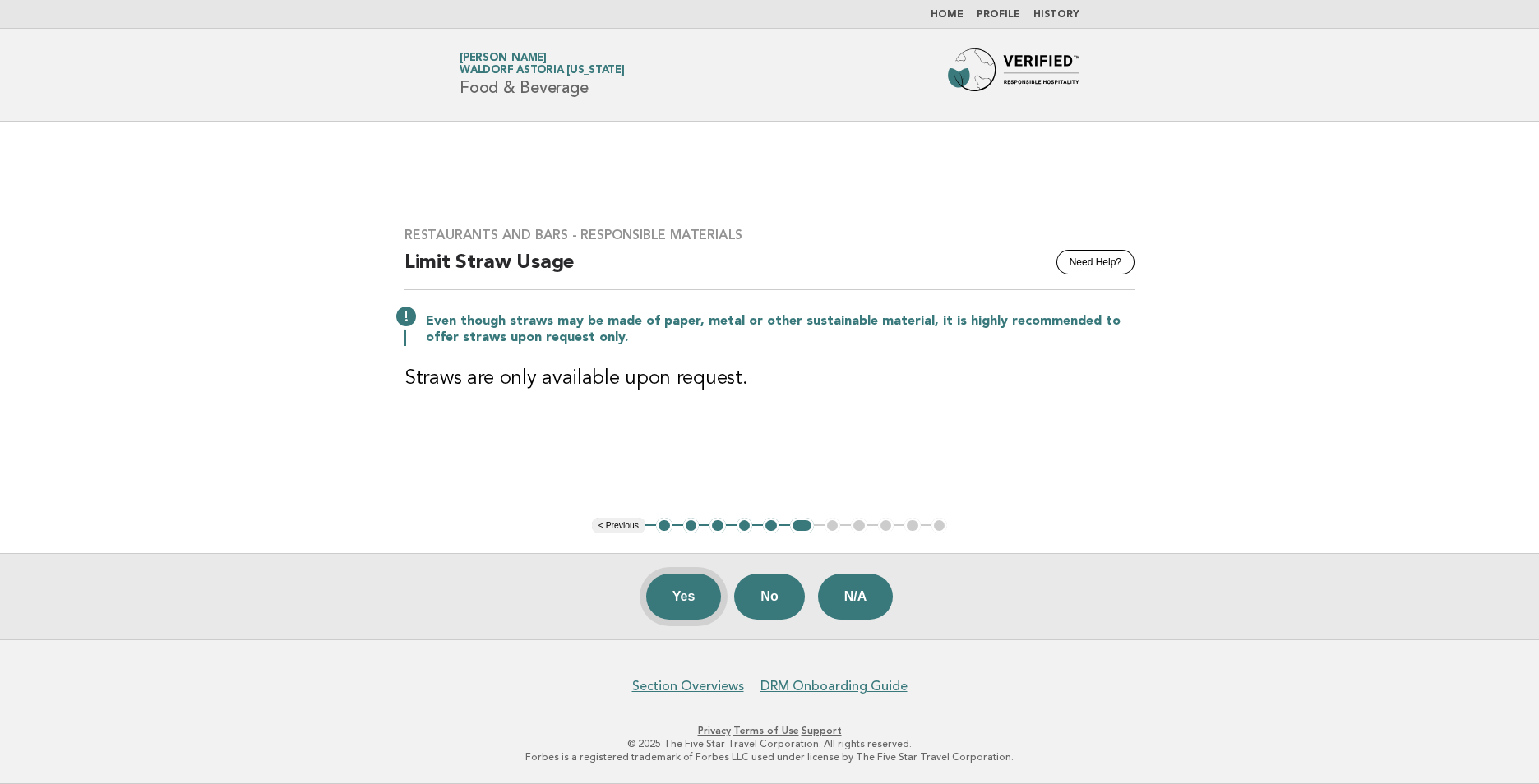
click at [664, 599] on button "Yes" at bounding box center [684, 597] width 76 height 46
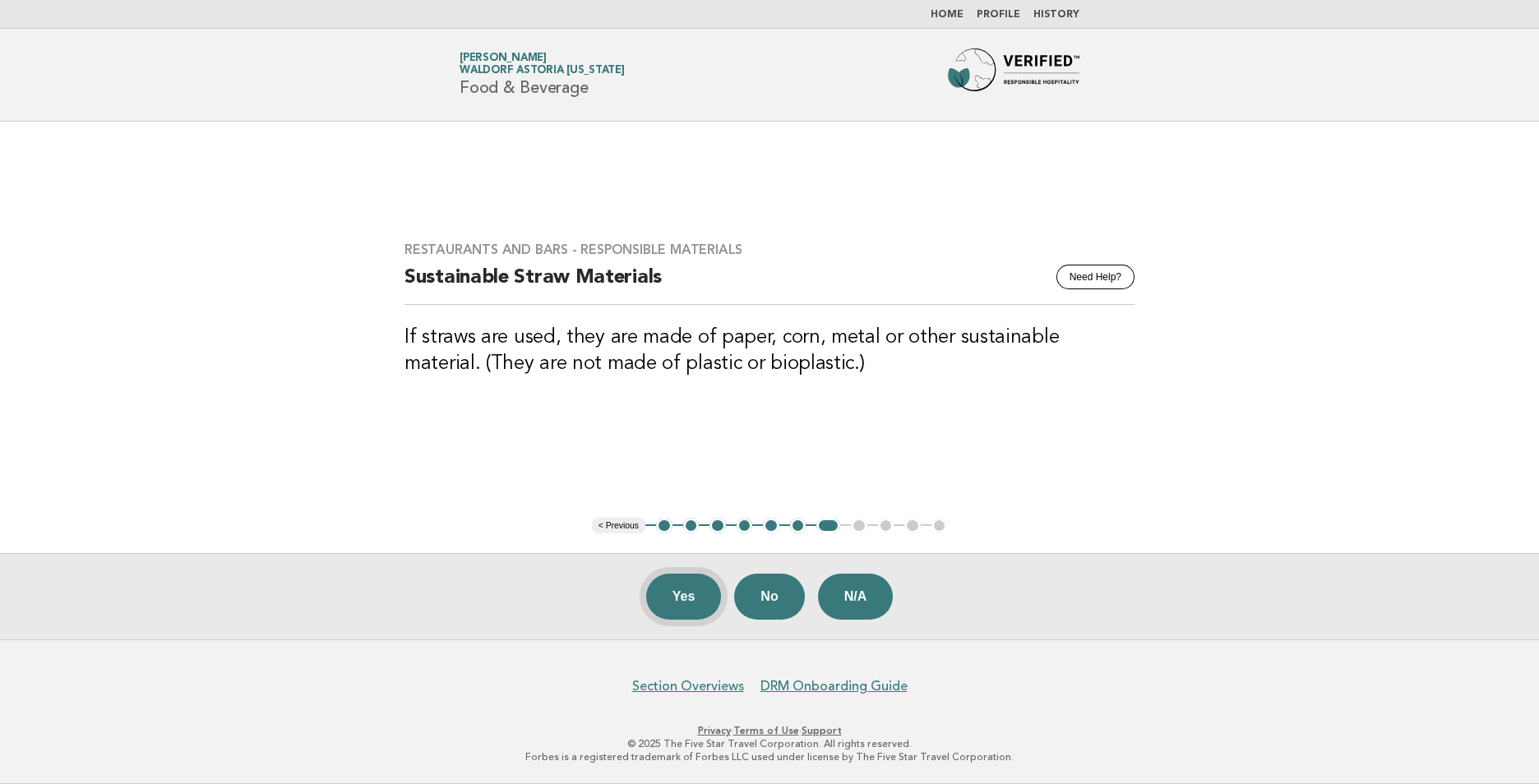
click at [697, 597] on button "Yes" at bounding box center [684, 597] width 76 height 46
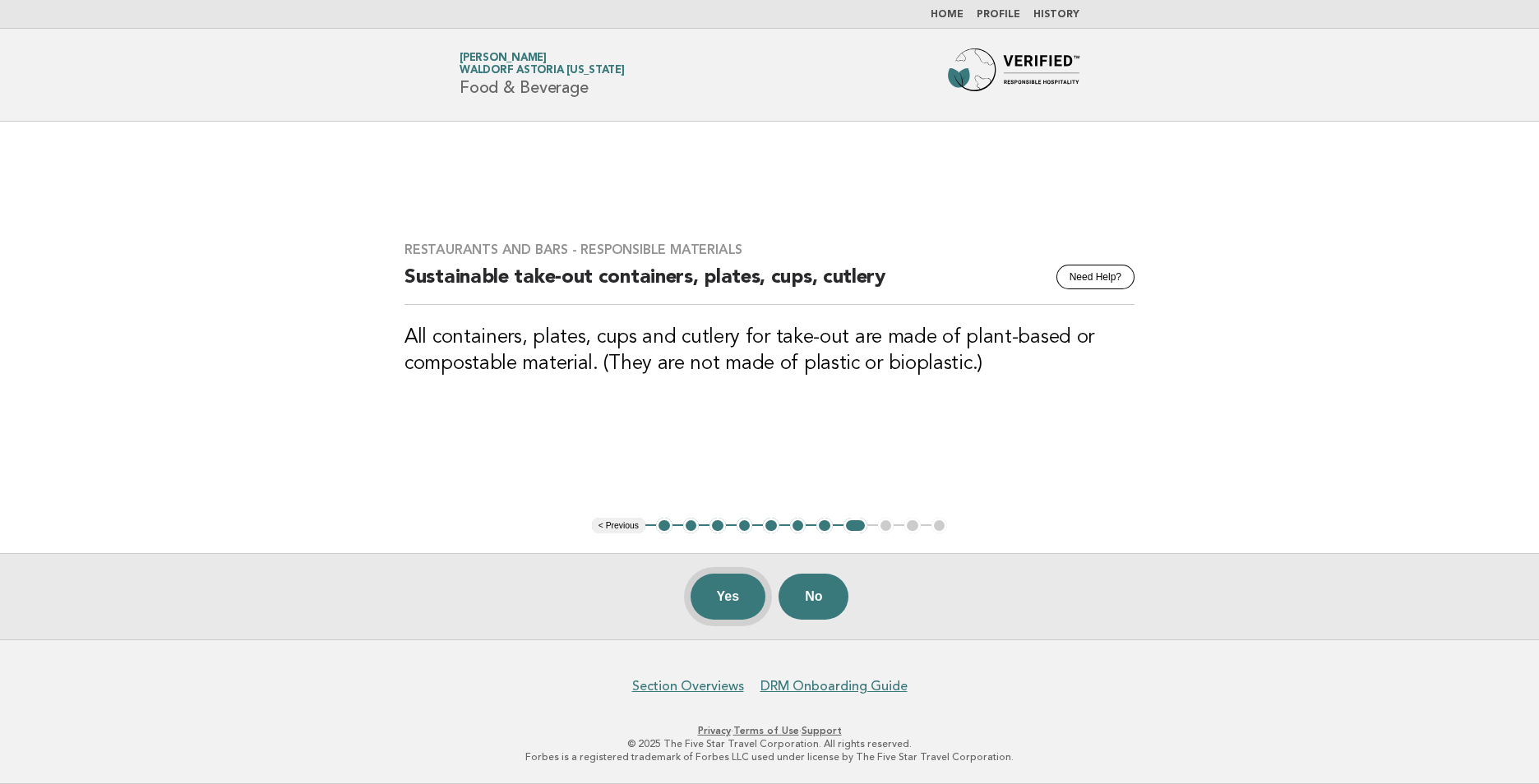
click at [724, 598] on button "Yes" at bounding box center [729, 597] width 76 height 46
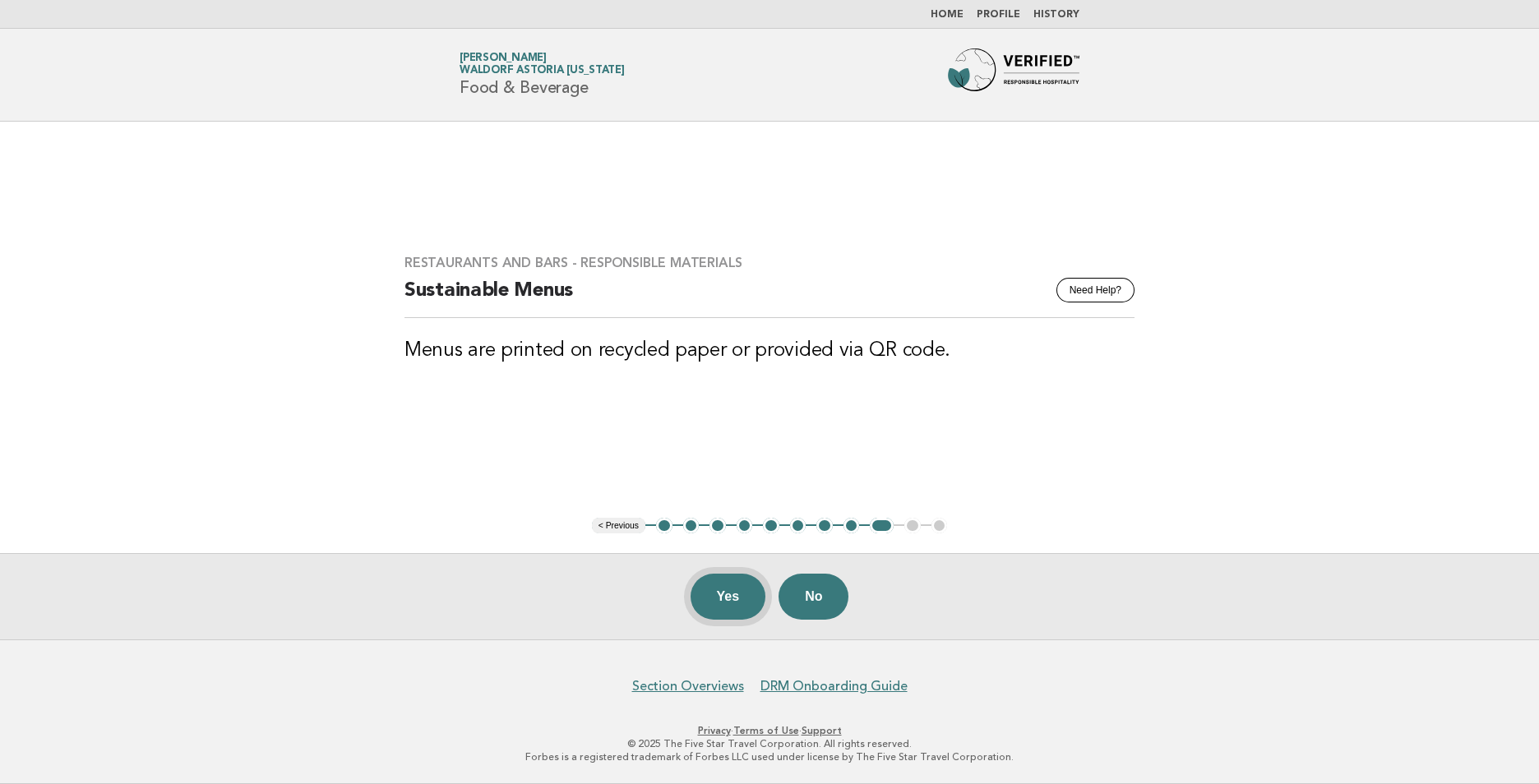
click at [719, 581] on button "Yes" at bounding box center [729, 597] width 76 height 46
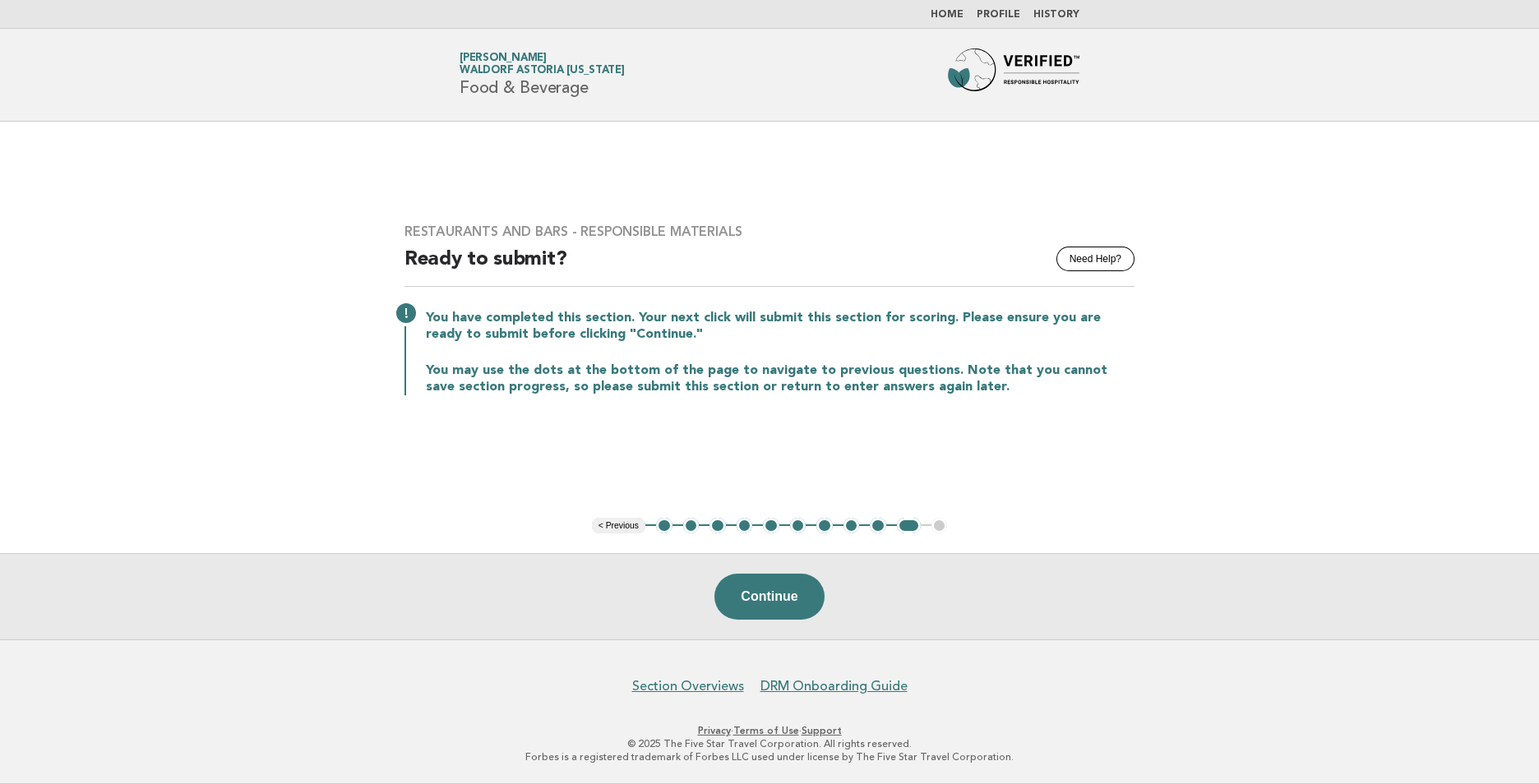
click at [770, 525] on button "5" at bounding box center [770, 526] width 16 height 16
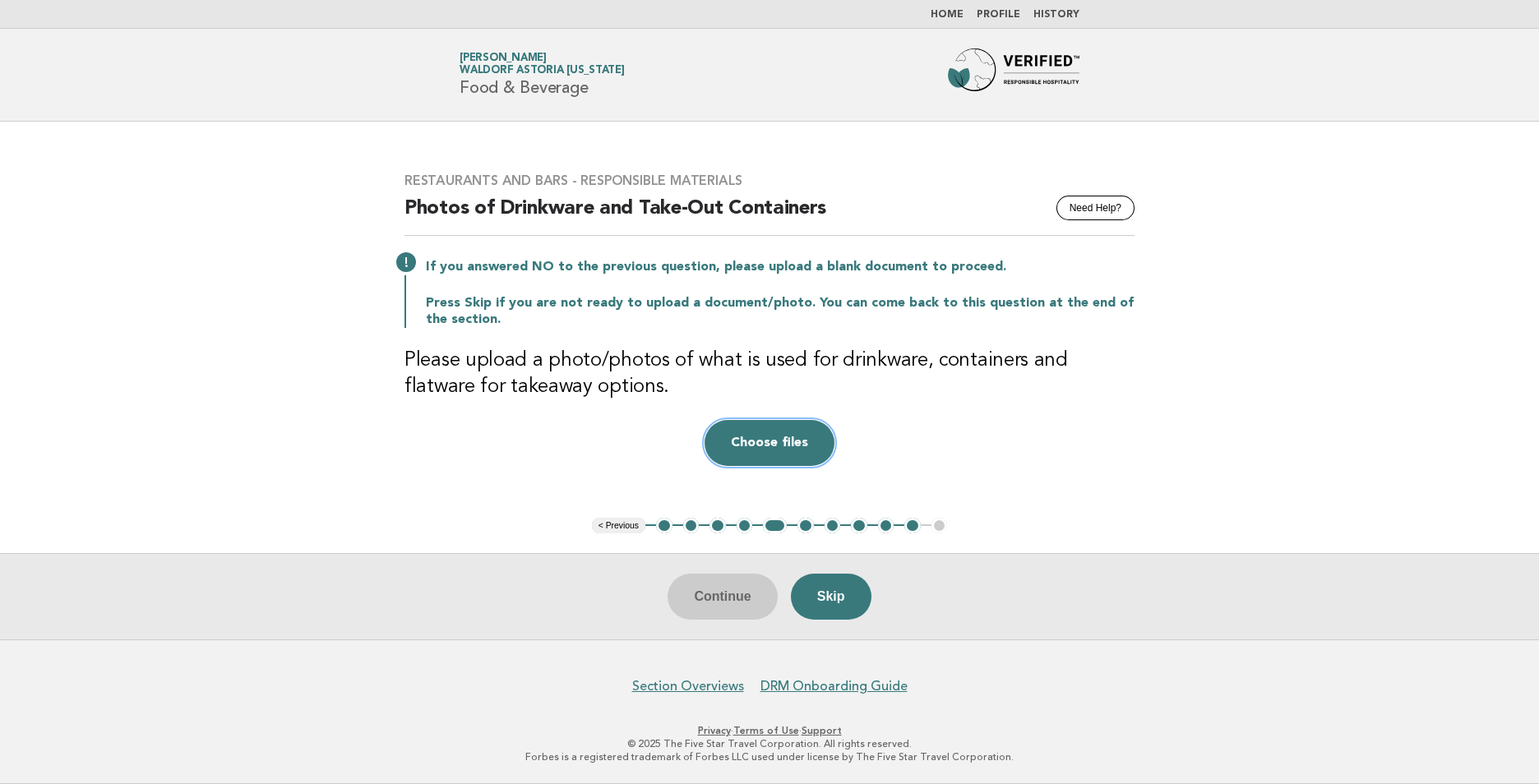
click at [774, 438] on button "Choose files" at bounding box center [770, 442] width 130 height 46
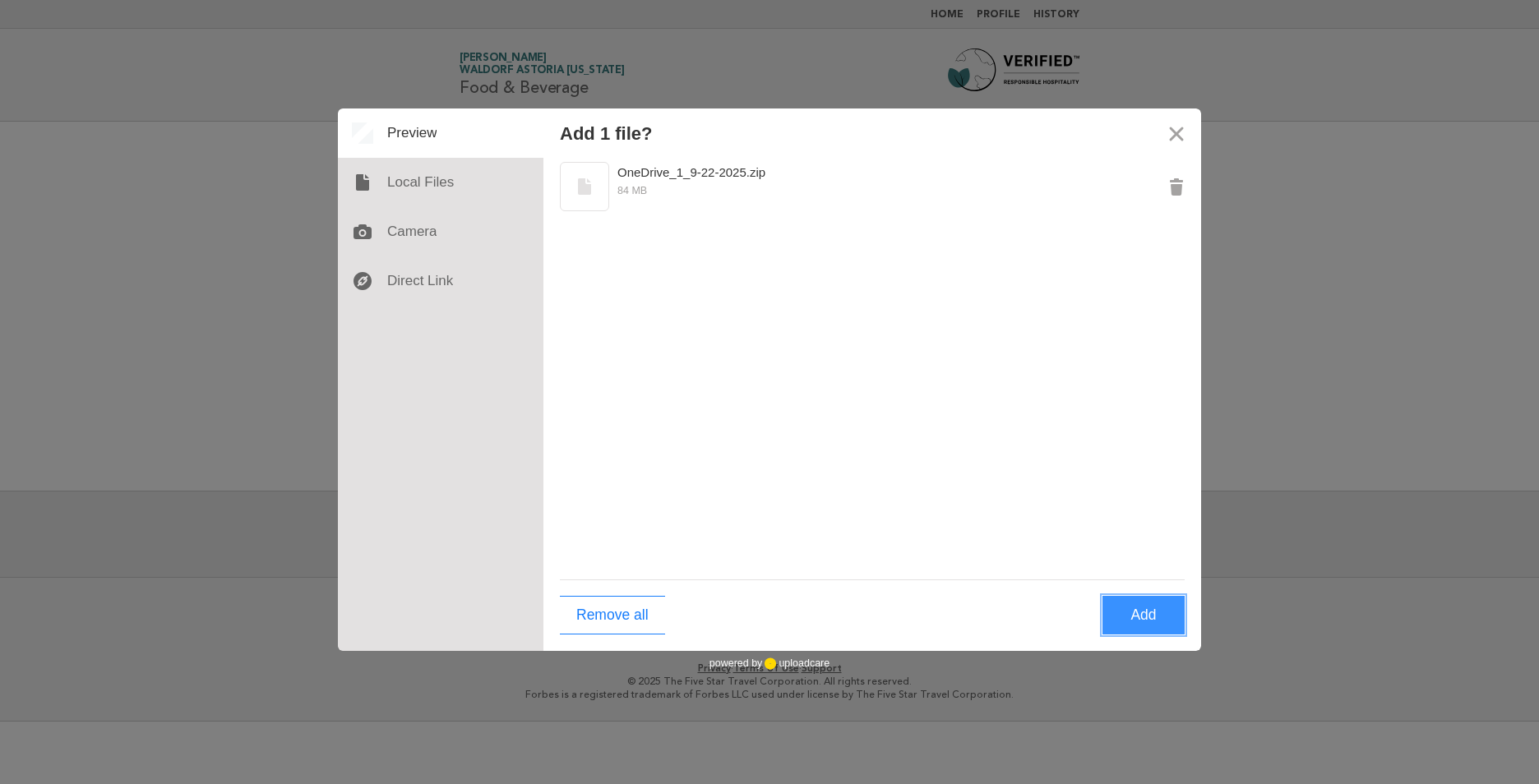
click at [1141, 626] on button "Add" at bounding box center [1143, 615] width 82 height 39
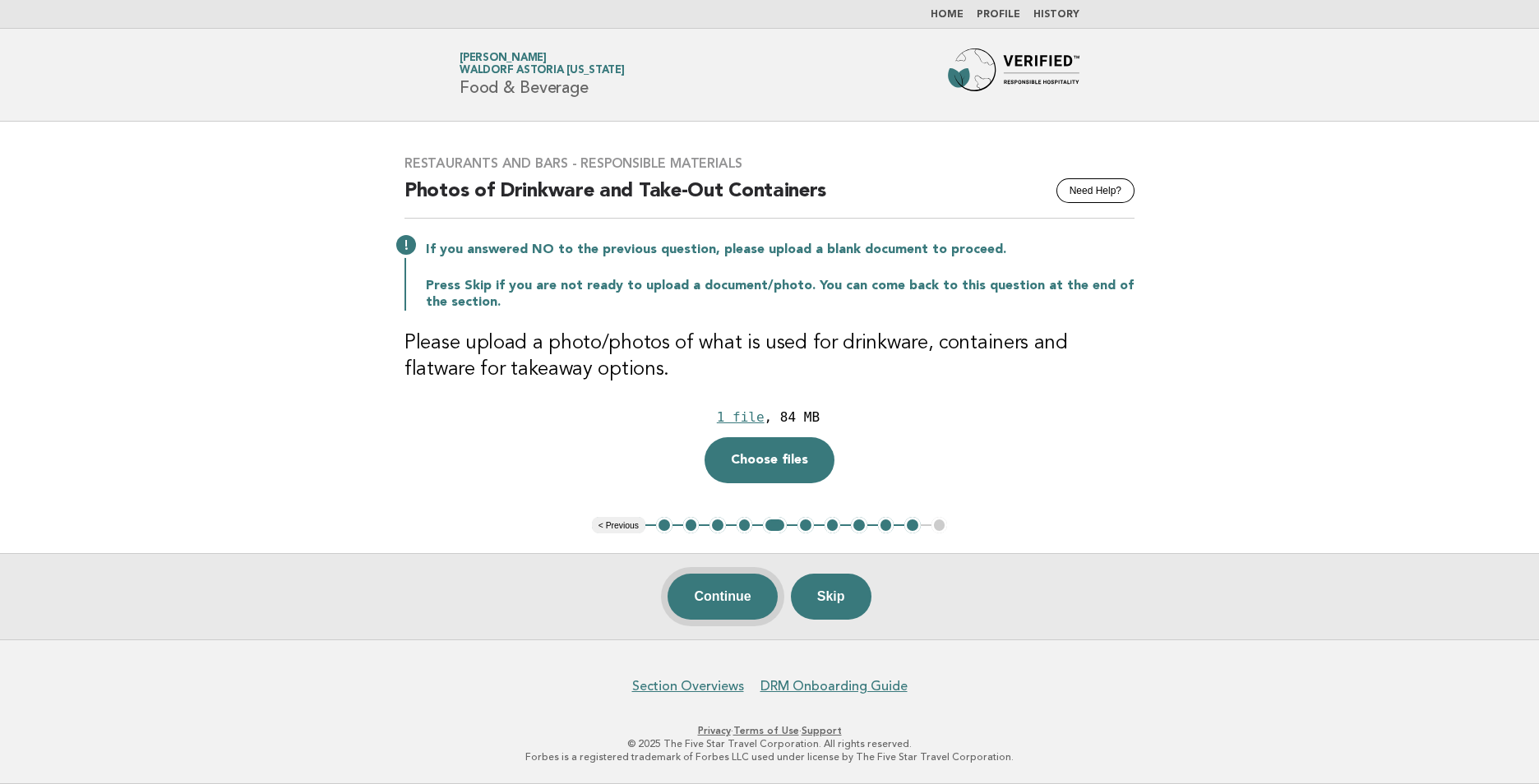
click at [743, 613] on button "Continue" at bounding box center [723, 597] width 110 height 46
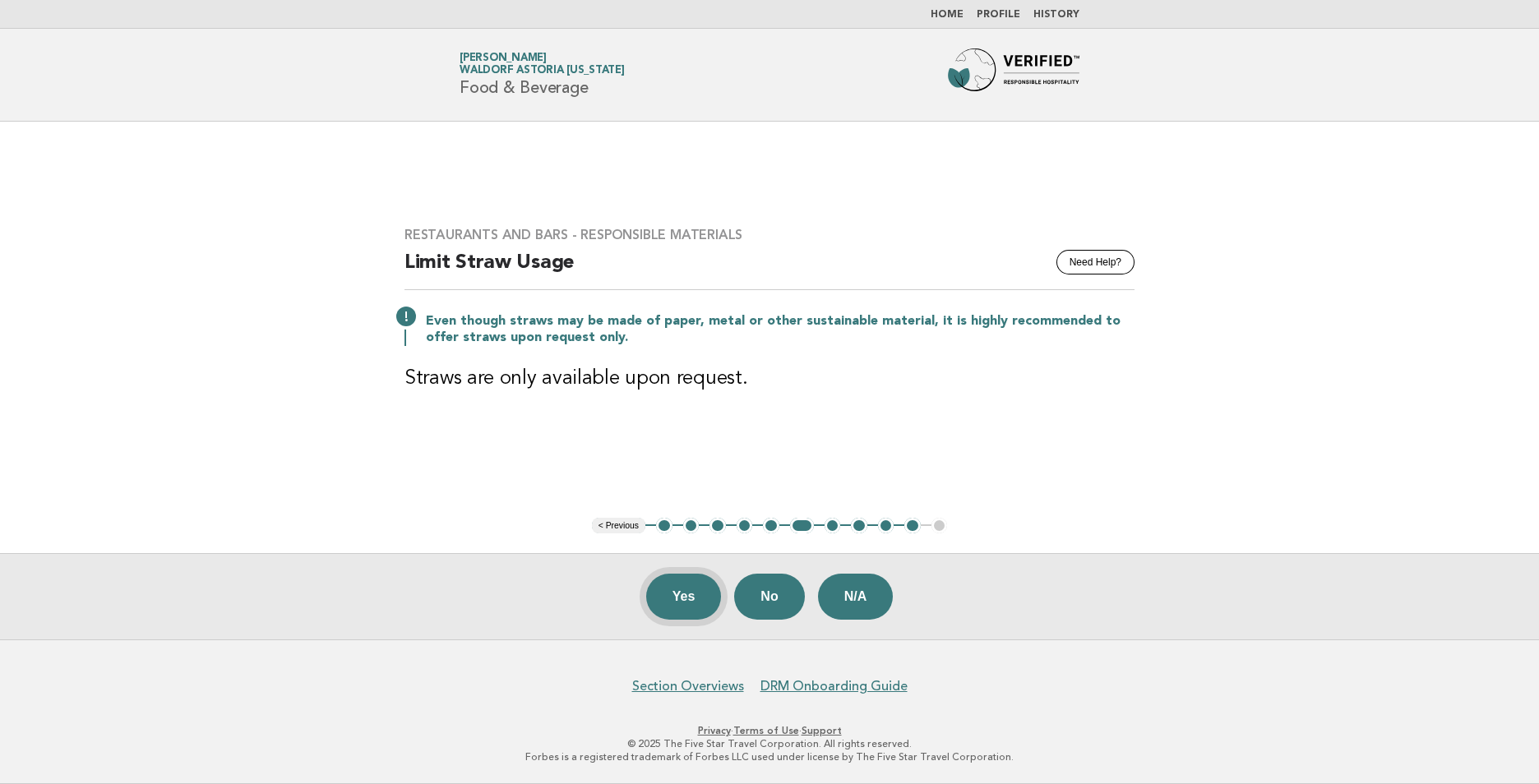
click at [690, 599] on button "Yes" at bounding box center [684, 597] width 76 height 46
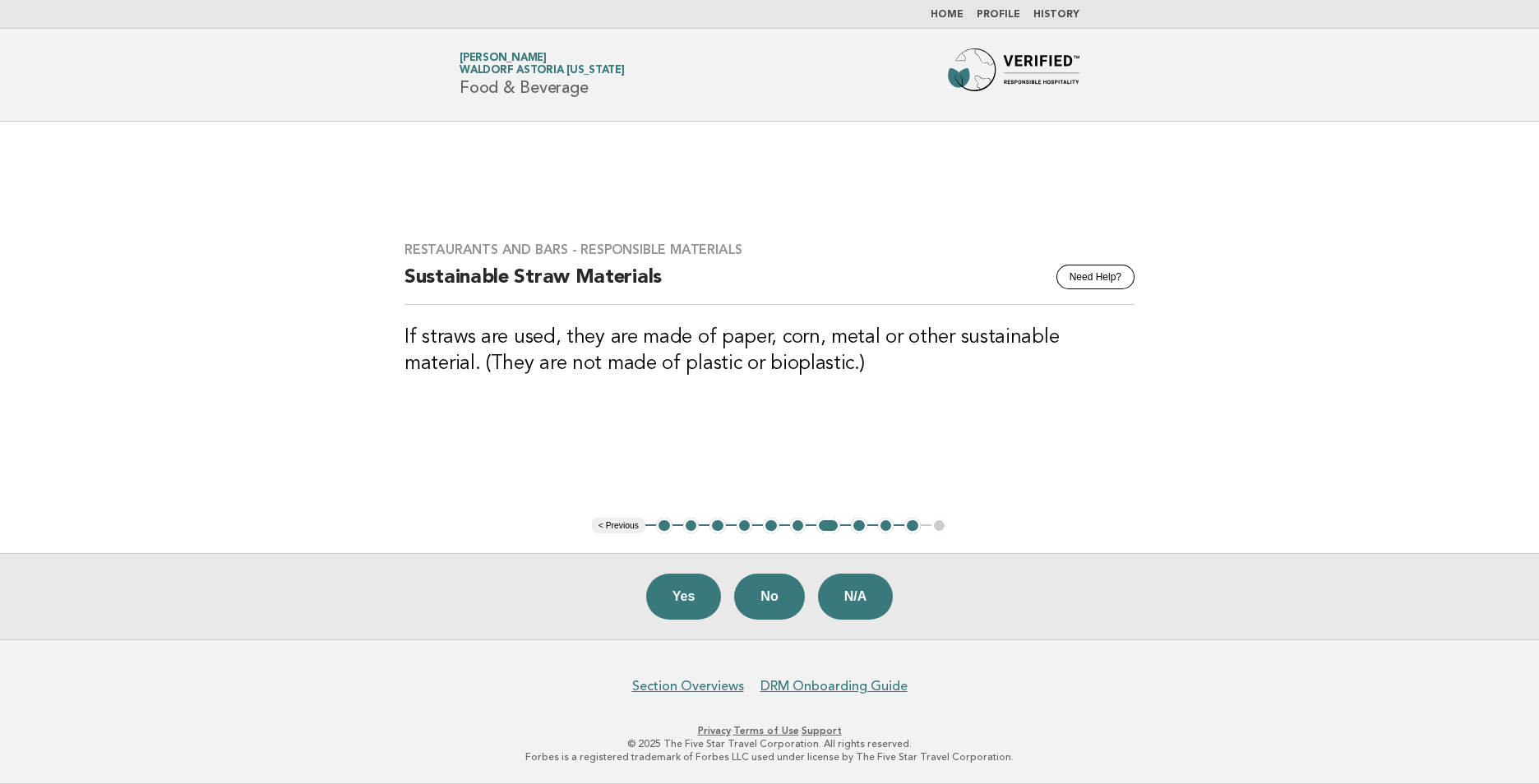
click at [690, 599] on button "Yes" at bounding box center [684, 597] width 76 height 46
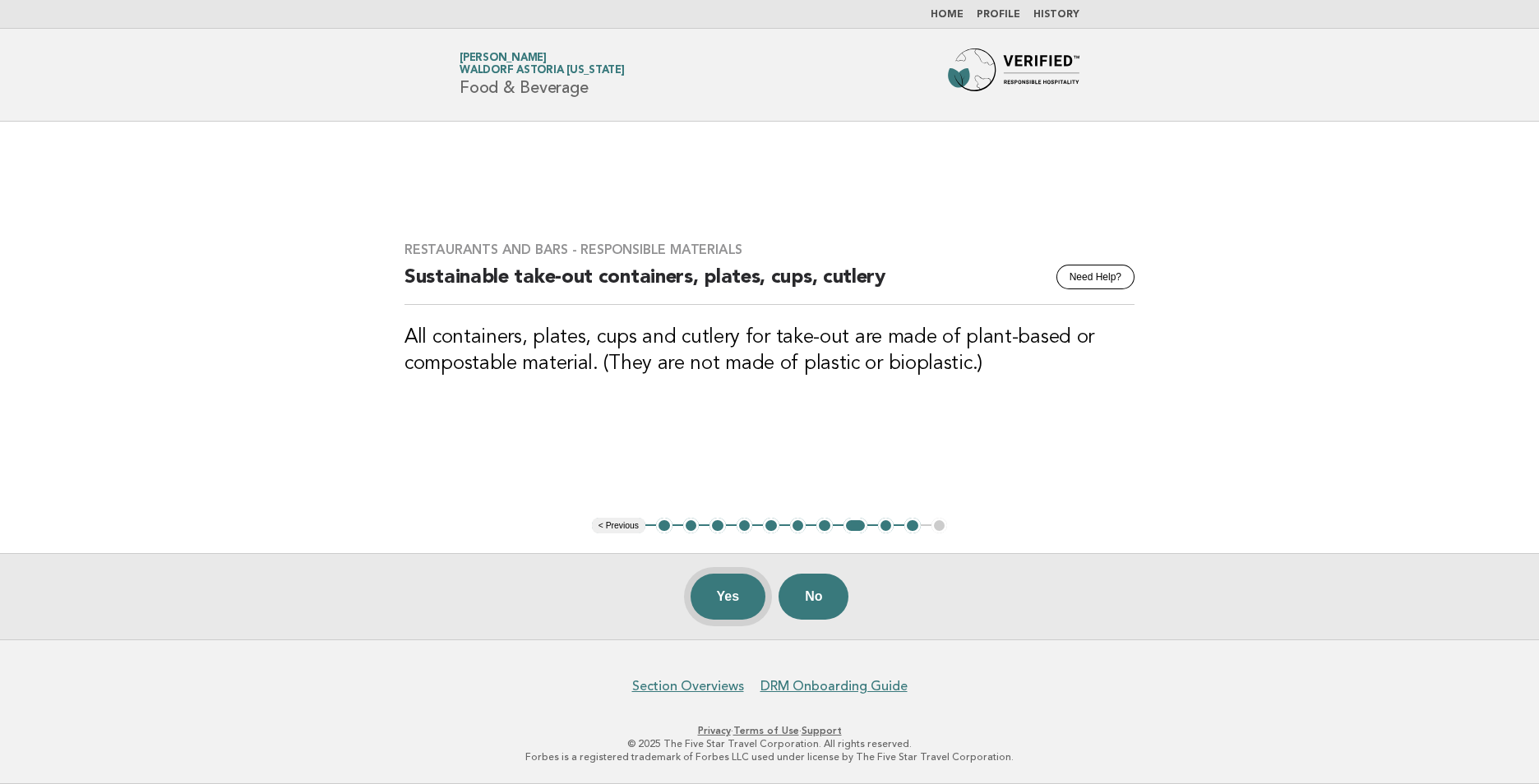
click at [731, 606] on button "Yes" at bounding box center [729, 597] width 76 height 46
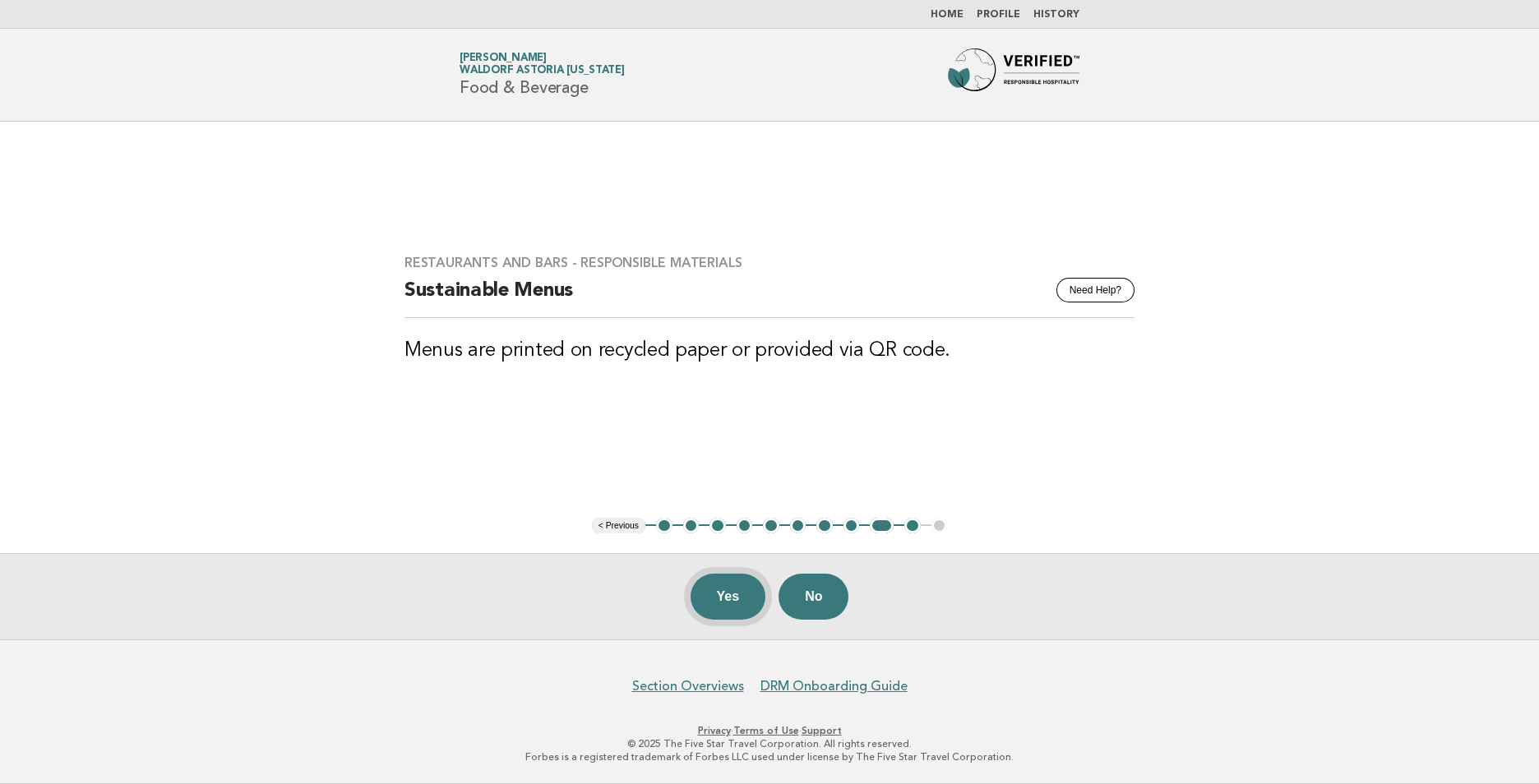
click at [731, 605] on button "Yes" at bounding box center [729, 597] width 76 height 46
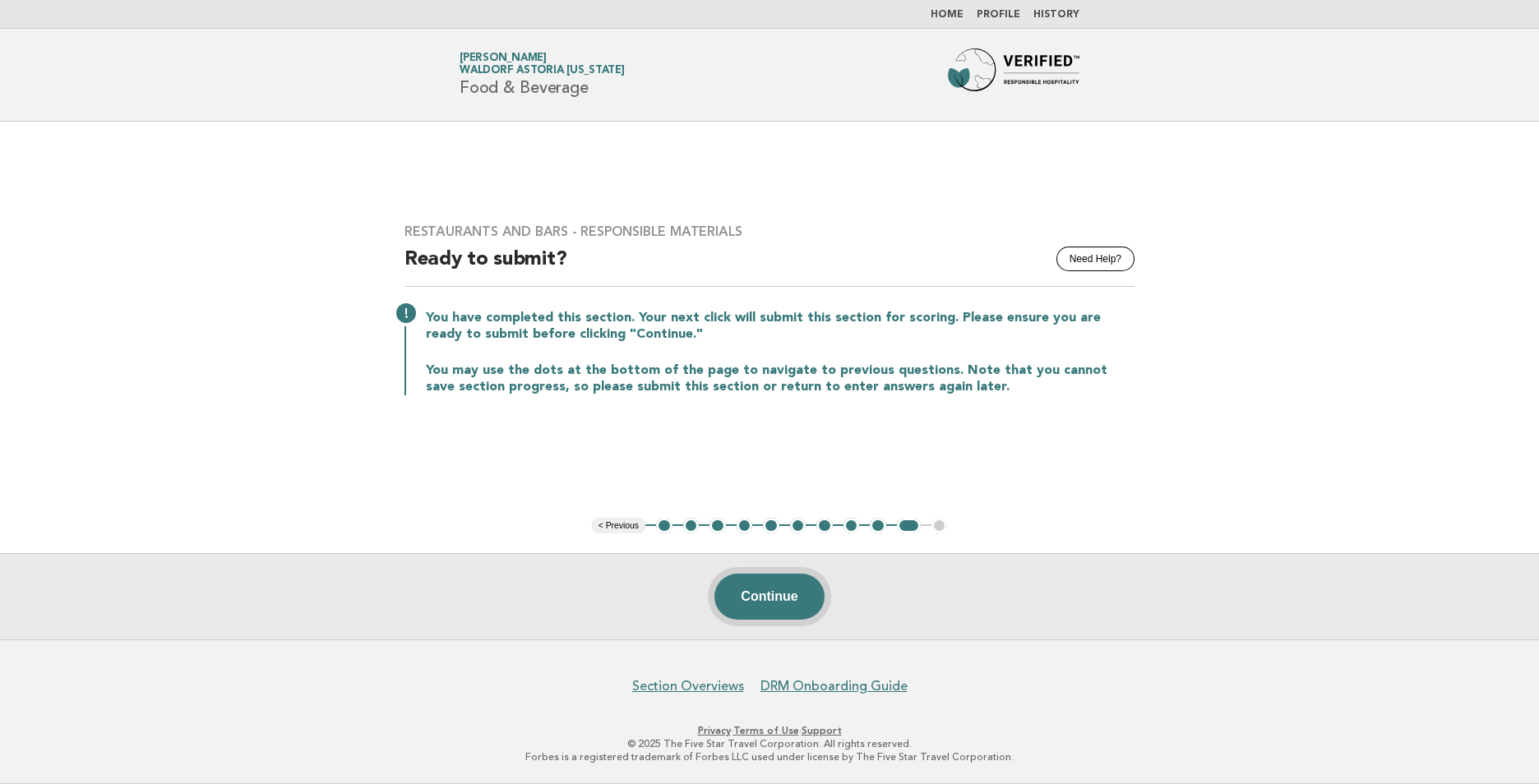
click at [730, 613] on button "Continue" at bounding box center [770, 597] width 110 height 46
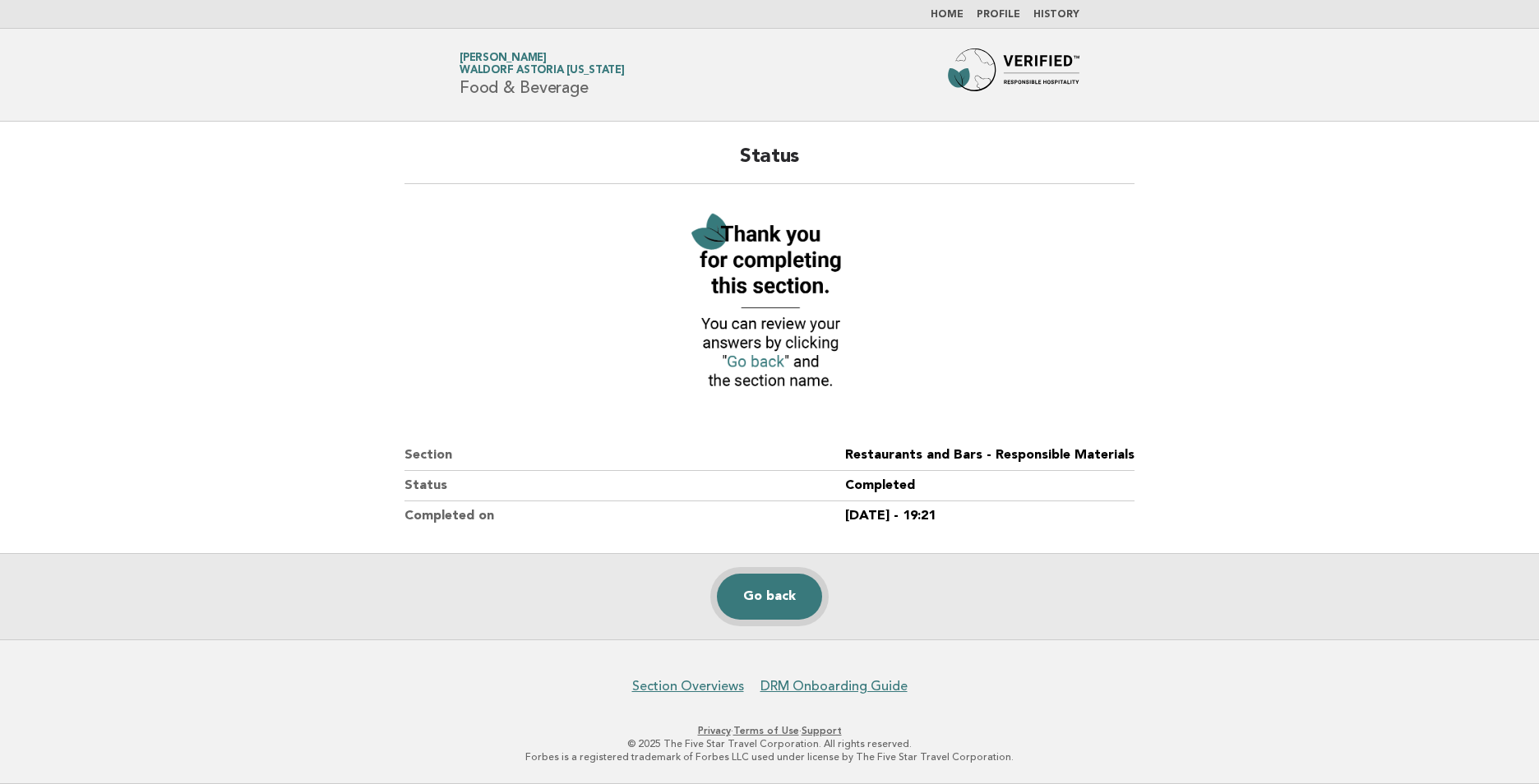
click at [744, 603] on link "Go back" at bounding box center [770, 597] width 106 height 46
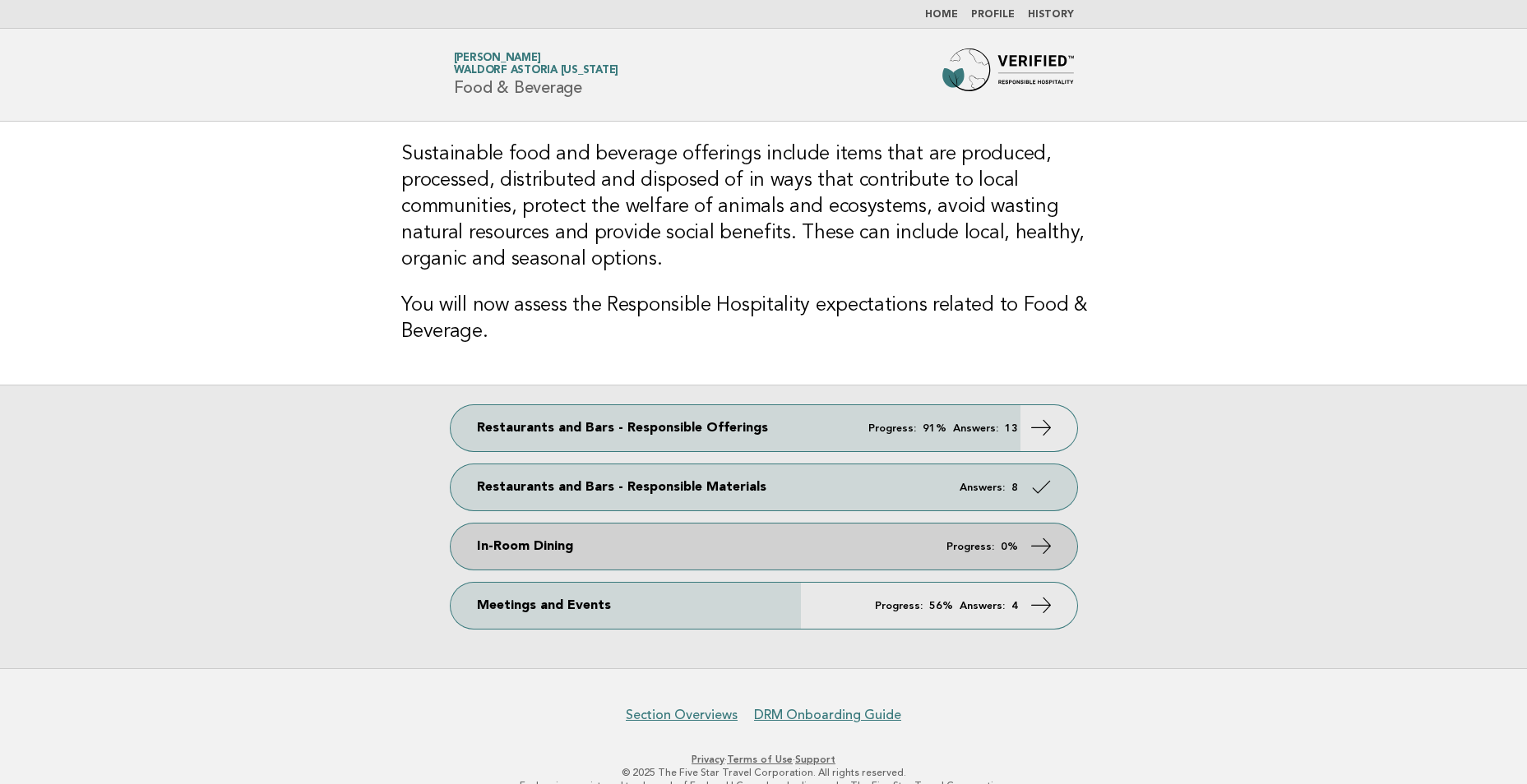
click at [756, 532] on link "In-Room Dining Progress: 0%" at bounding box center [764, 546] width 627 height 46
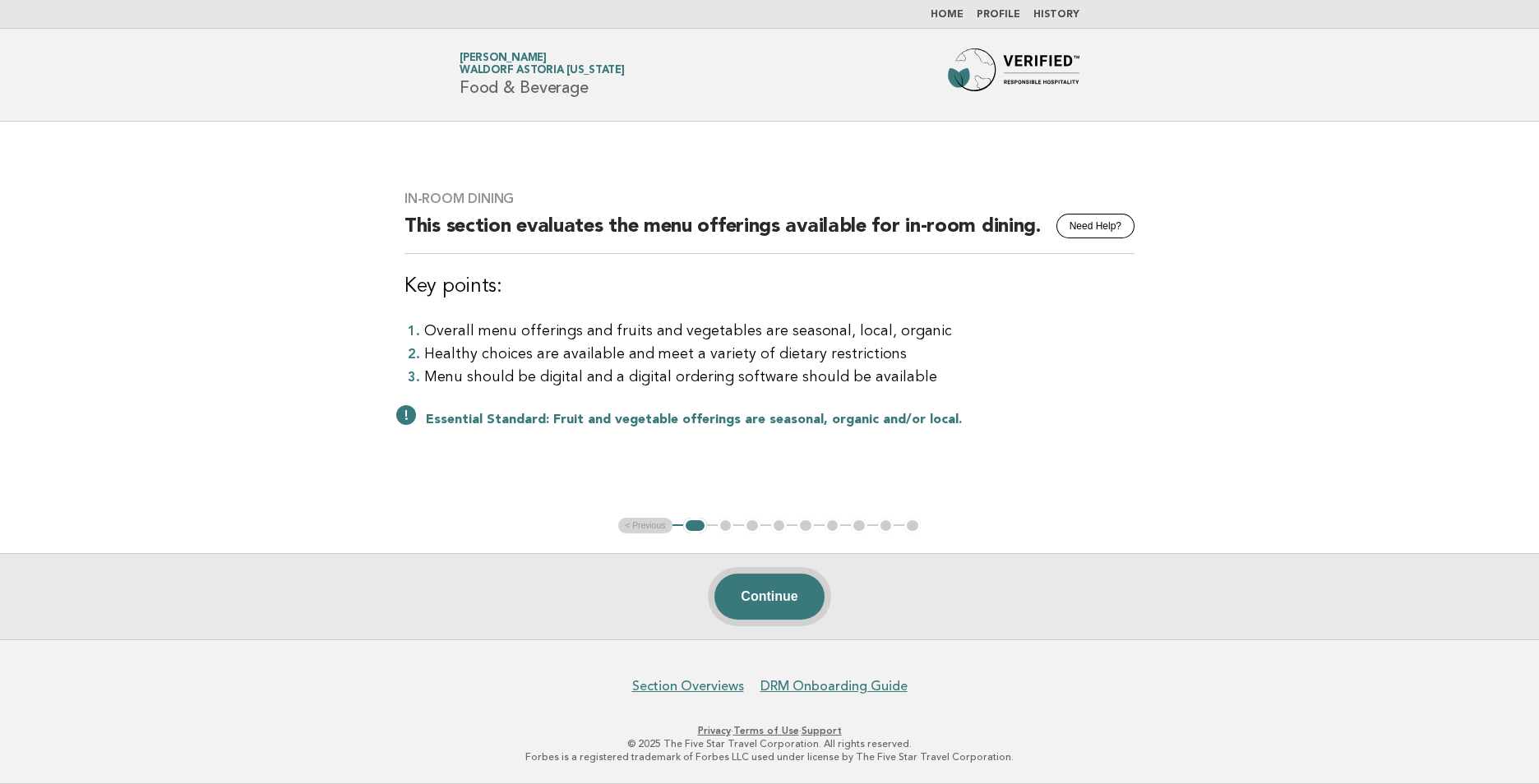
click at [770, 599] on button "Continue" at bounding box center [770, 597] width 110 height 46
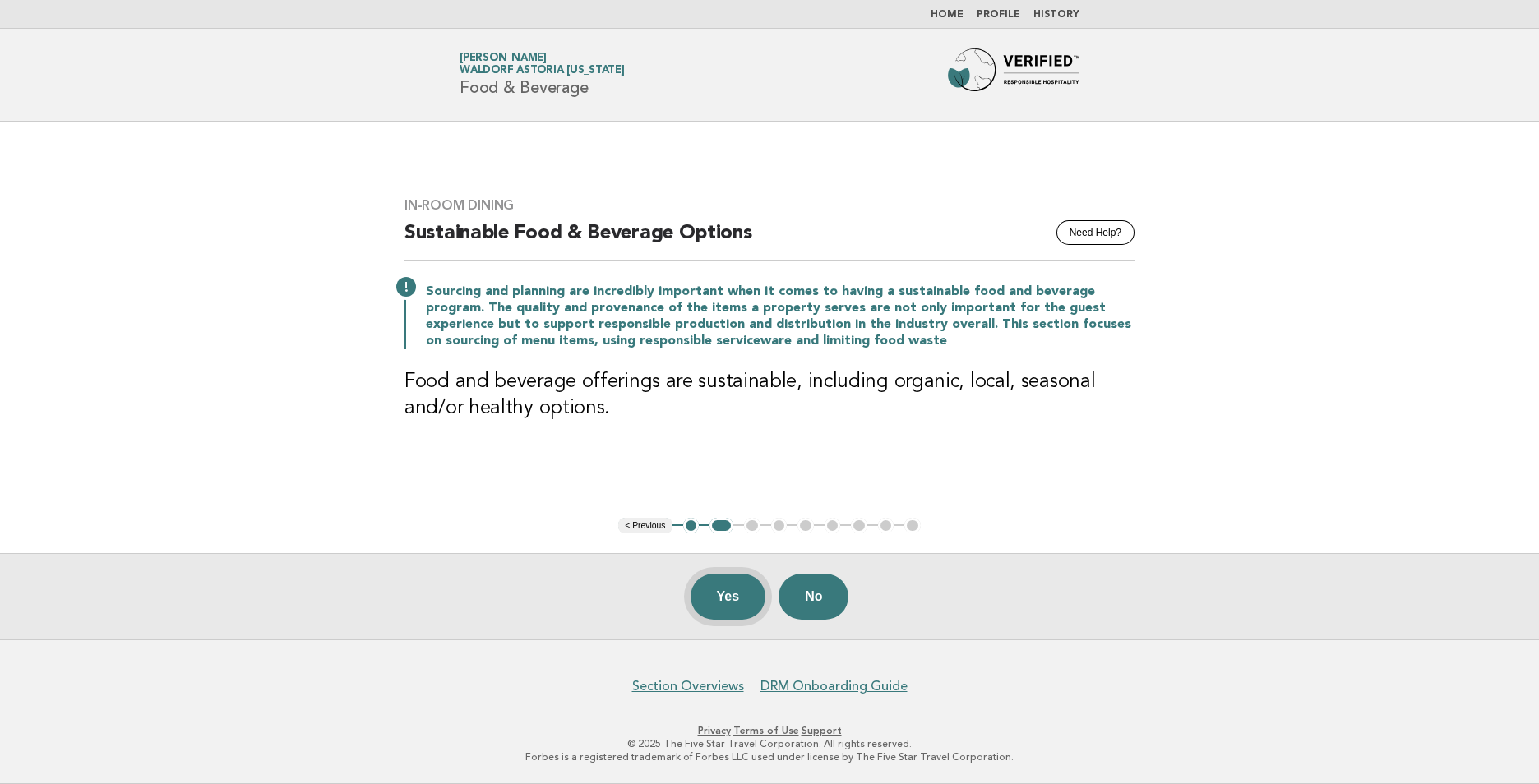
click at [729, 609] on button "Yes" at bounding box center [729, 597] width 76 height 46
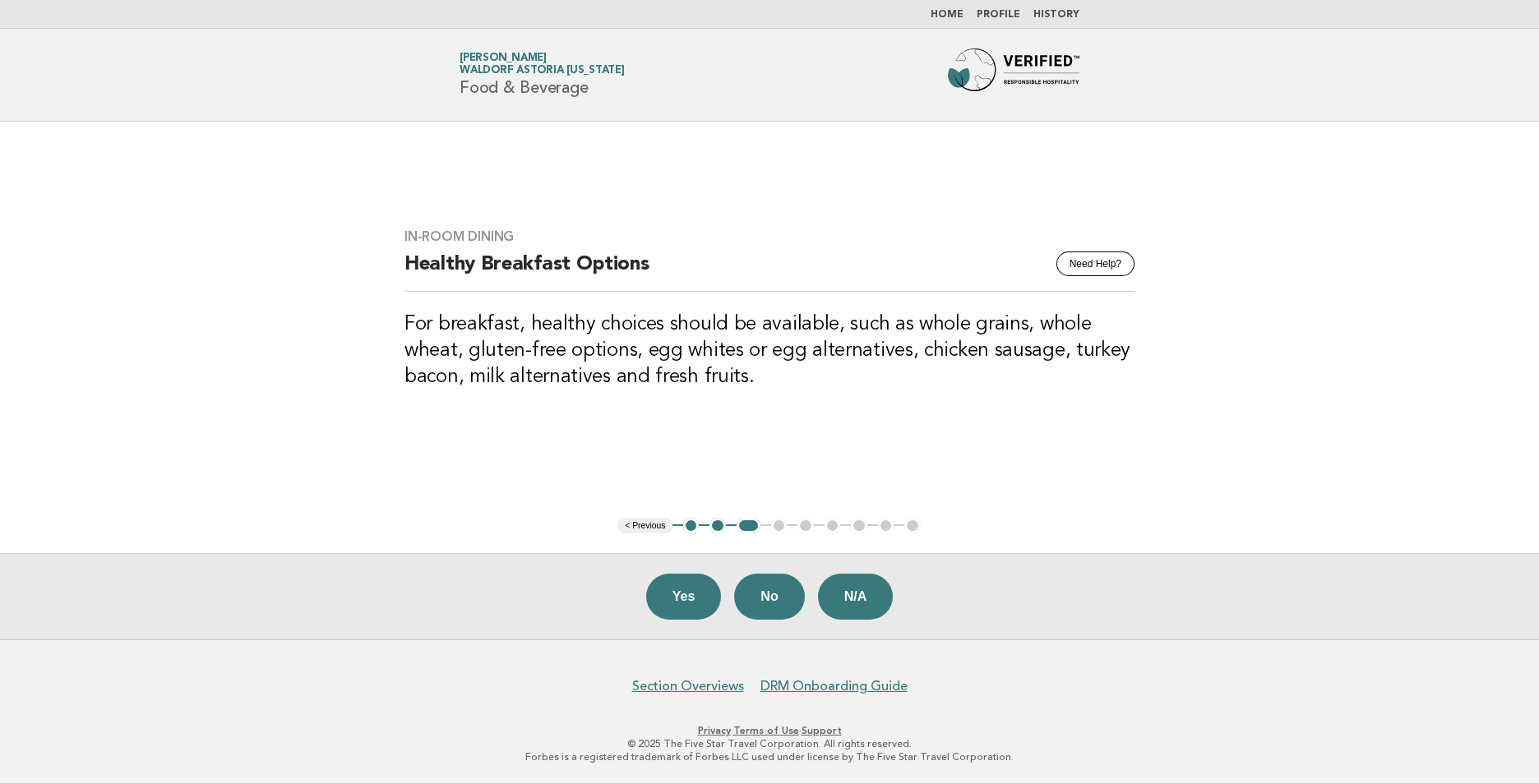
click at [729, 595] on div "Yes No N/A" at bounding box center [770, 596] width 1539 height 87
click at [697, 598] on button "Yes" at bounding box center [684, 597] width 76 height 46
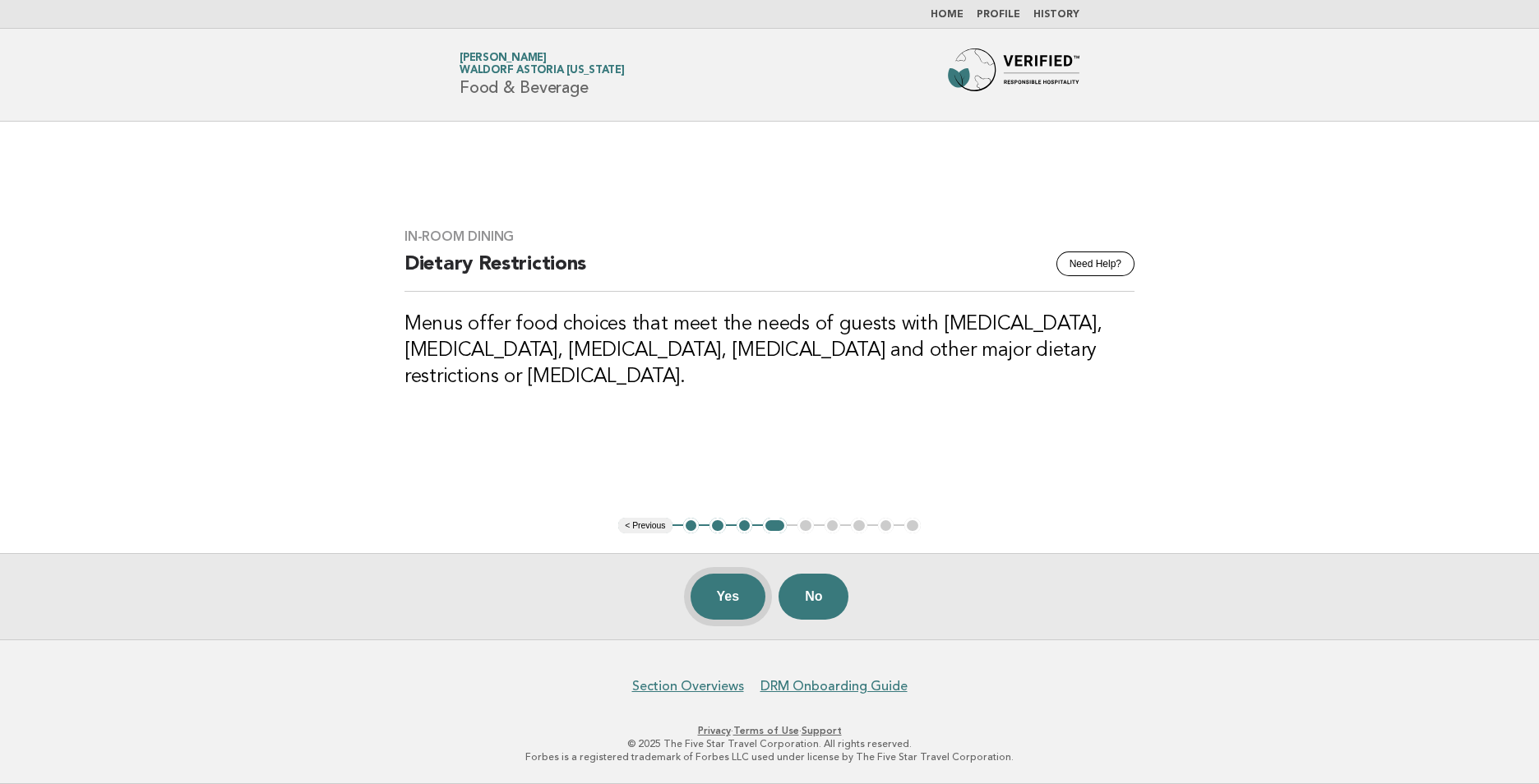
click at [716, 603] on button "Yes" at bounding box center [729, 597] width 76 height 46
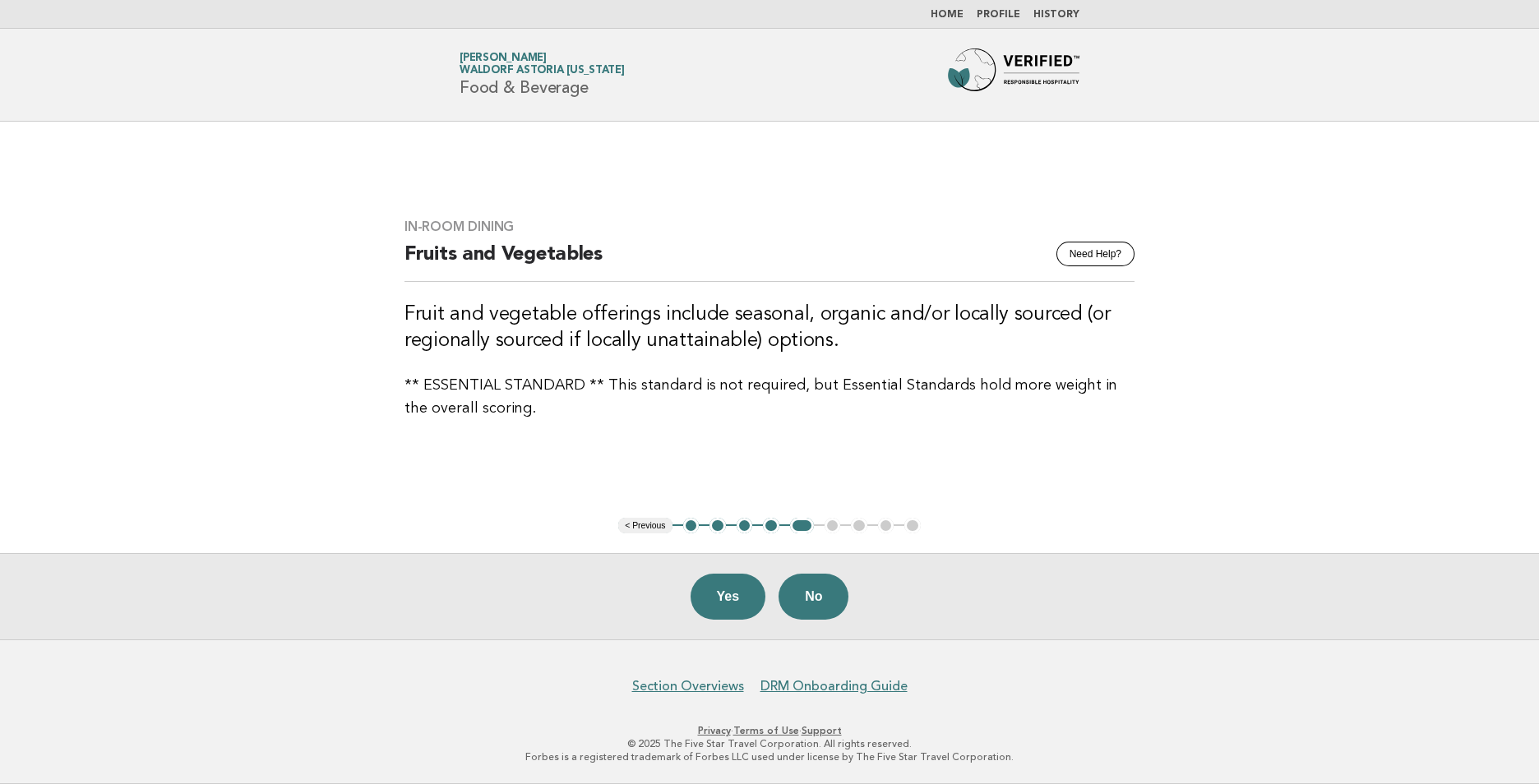
click at [716, 598] on button "Yes" at bounding box center [729, 597] width 76 height 46
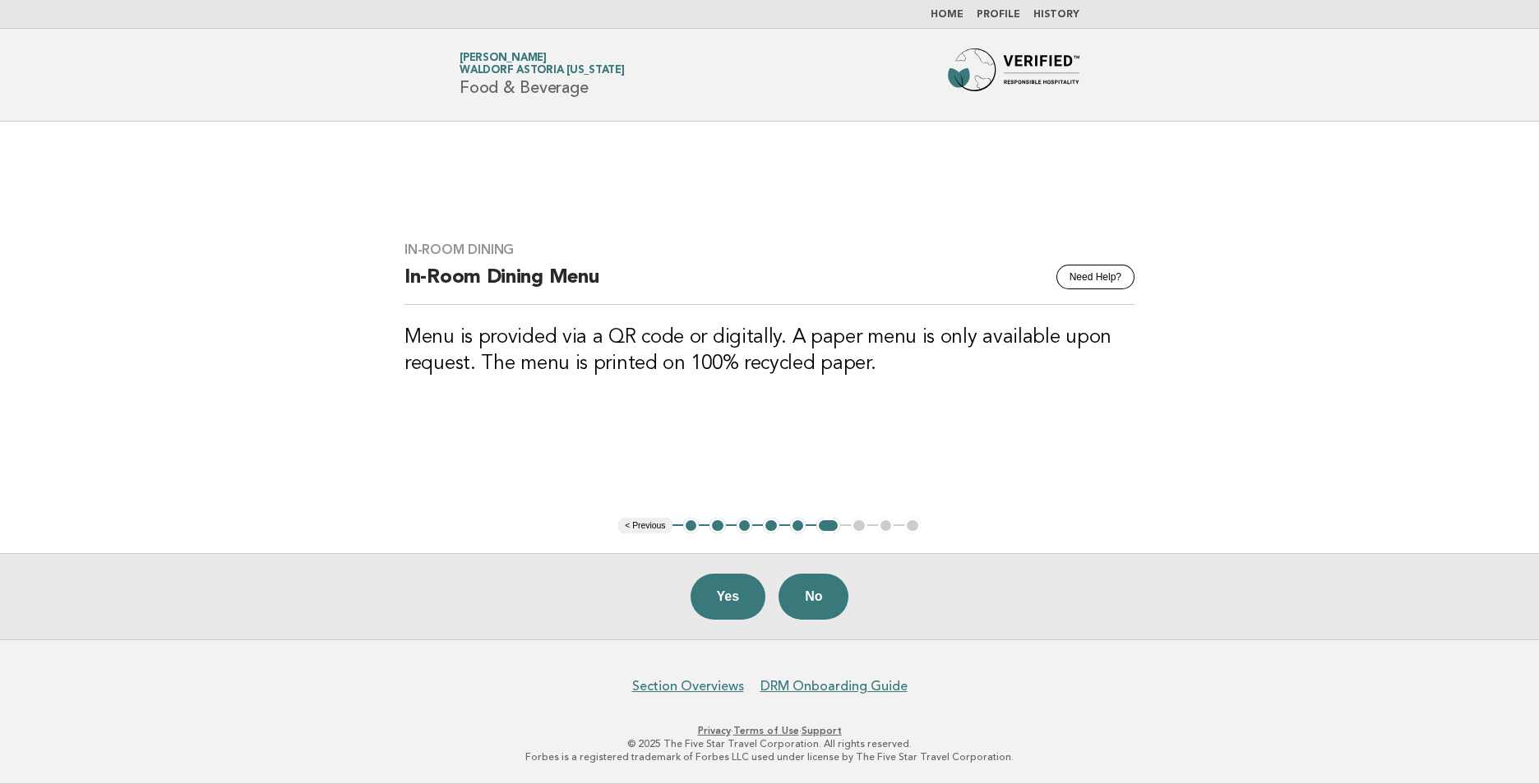
click at [1204, 177] on main "In-Room Dining Need Help? In-Room Dining Menu Menu is provided via a QR code or…" at bounding box center [770, 381] width 1539 height 518
click at [719, 600] on button "Yes" at bounding box center [729, 597] width 76 height 46
click at [803, 607] on button "No" at bounding box center [813, 597] width 70 height 46
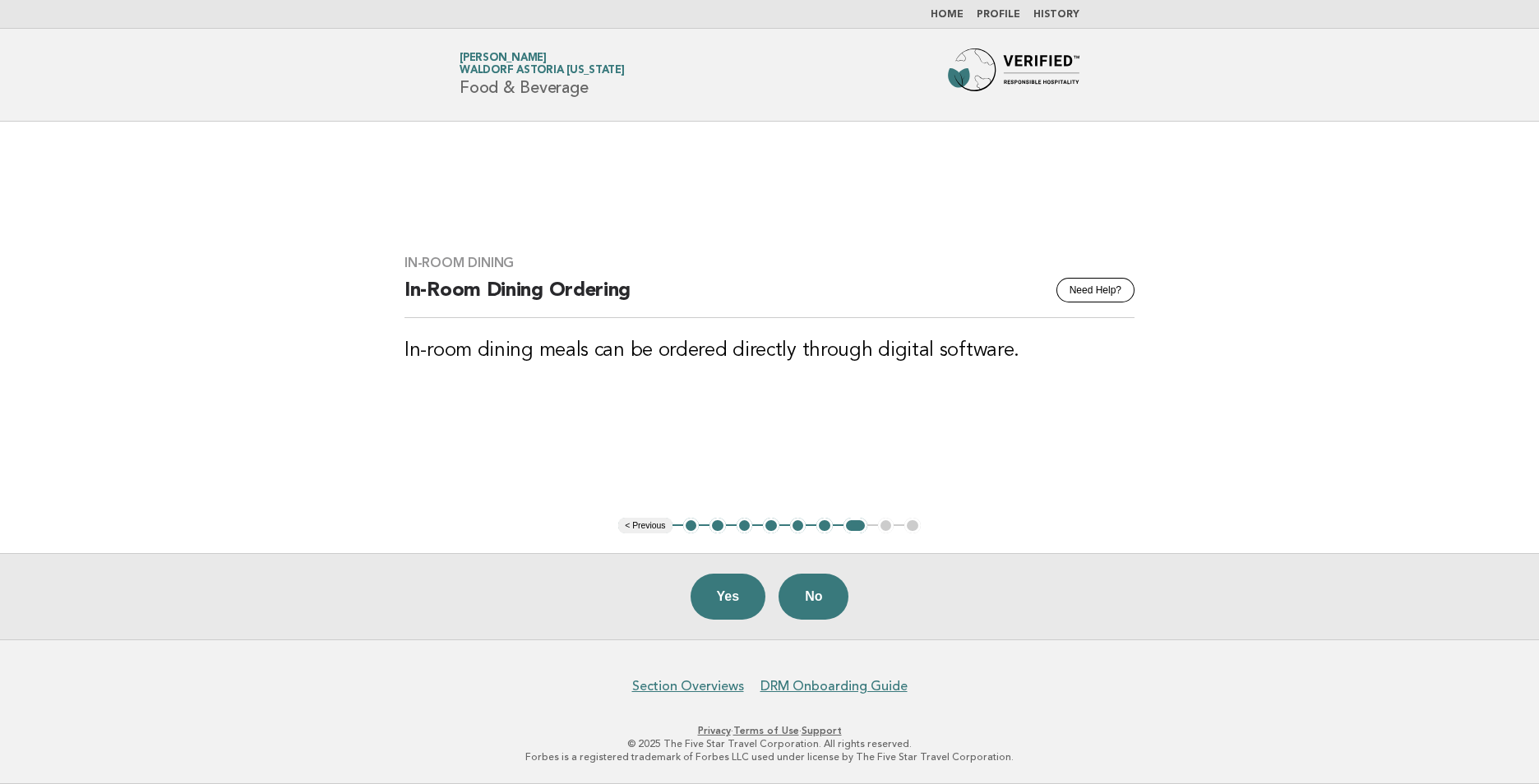
click at [823, 524] on button "6" at bounding box center [824, 526] width 16 height 16
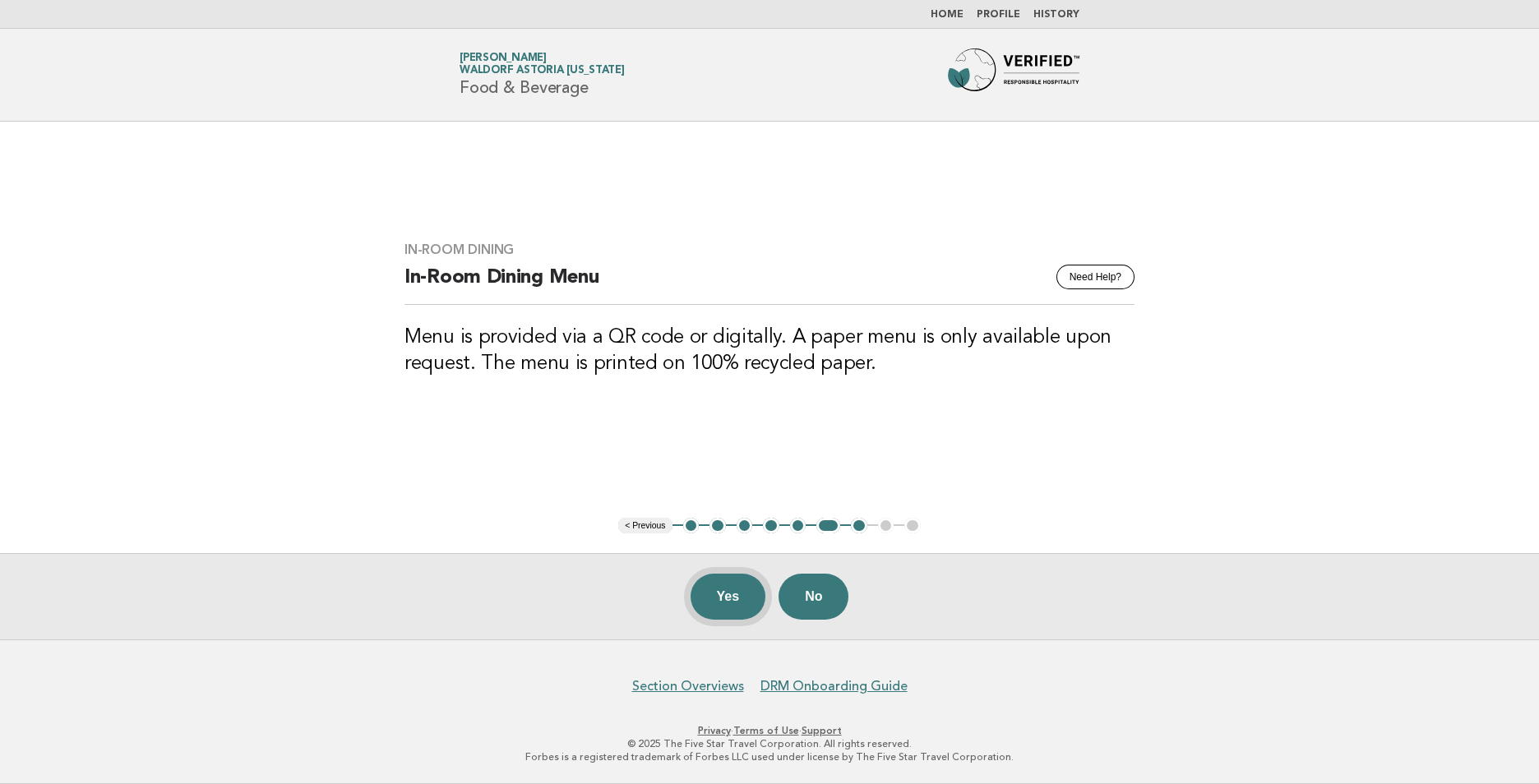
click at [746, 596] on button "Yes" at bounding box center [729, 597] width 76 height 46
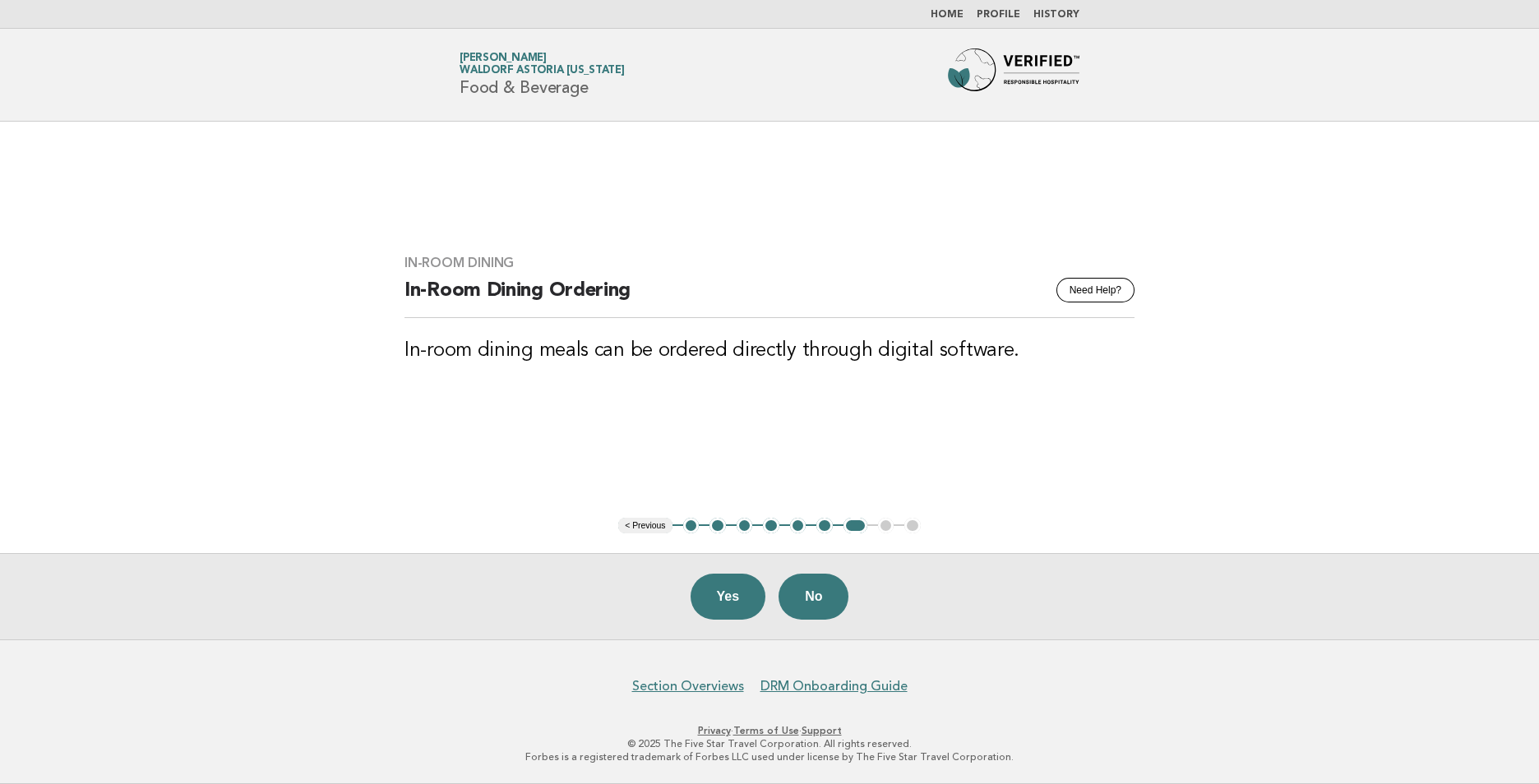
click at [746, 596] on button "Yes" at bounding box center [729, 597] width 76 height 46
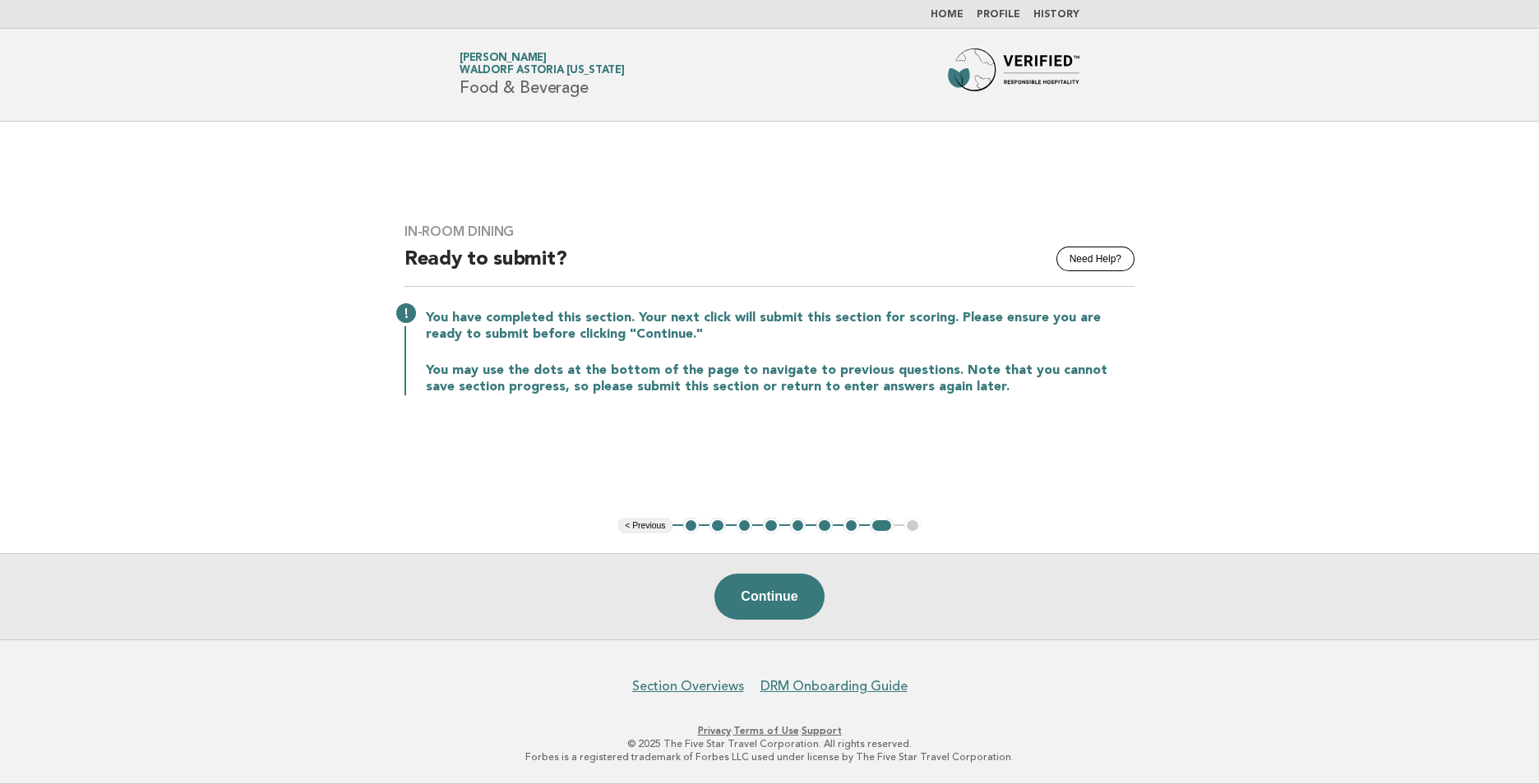
click at [746, 596] on button "Continue" at bounding box center [770, 597] width 110 height 46
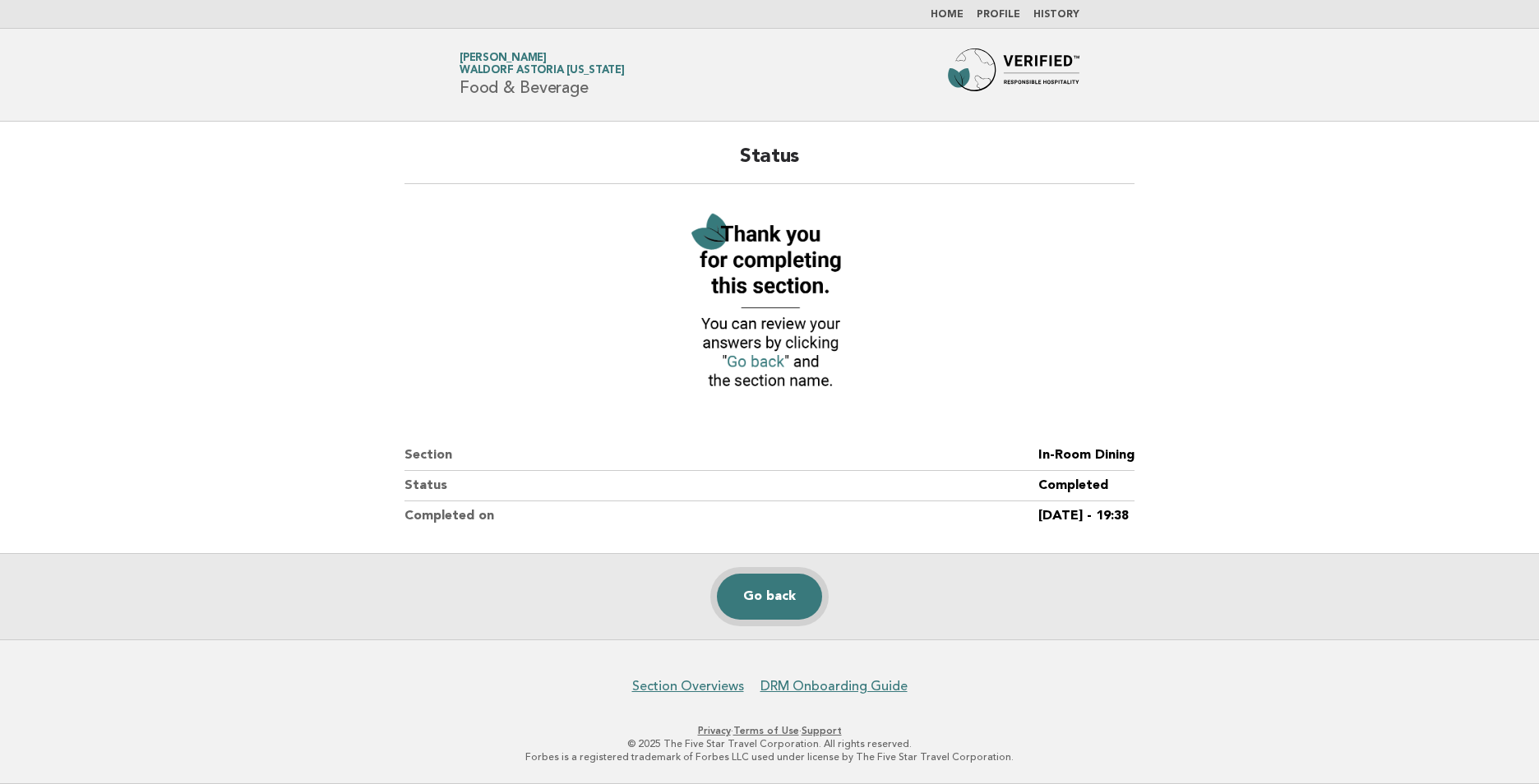
click at [765, 599] on link "Go back" at bounding box center [770, 597] width 106 height 46
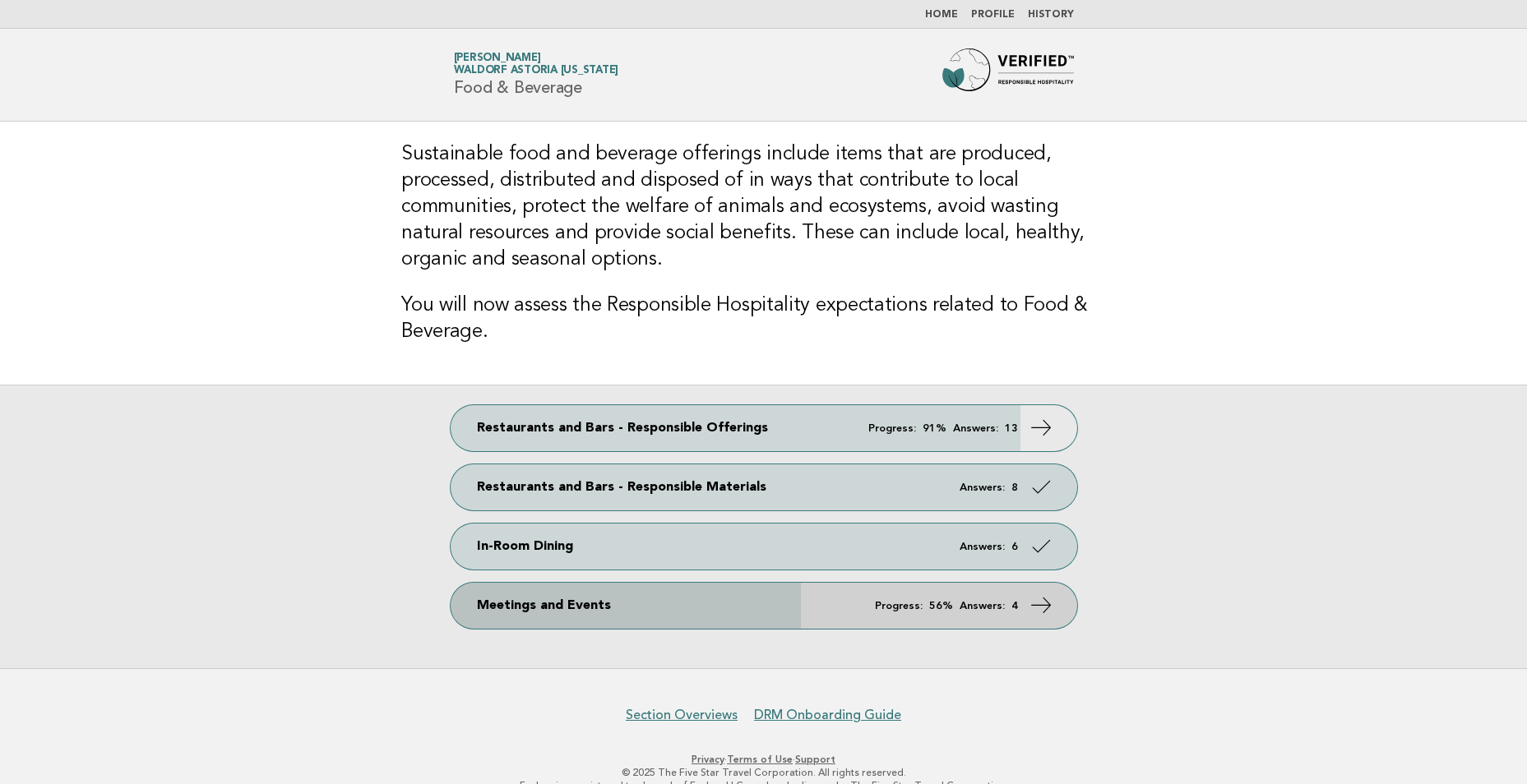
click at [767, 591] on link "Meetings and Events Progress: 56% Answers: 4" at bounding box center [764, 606] width 627 height 46
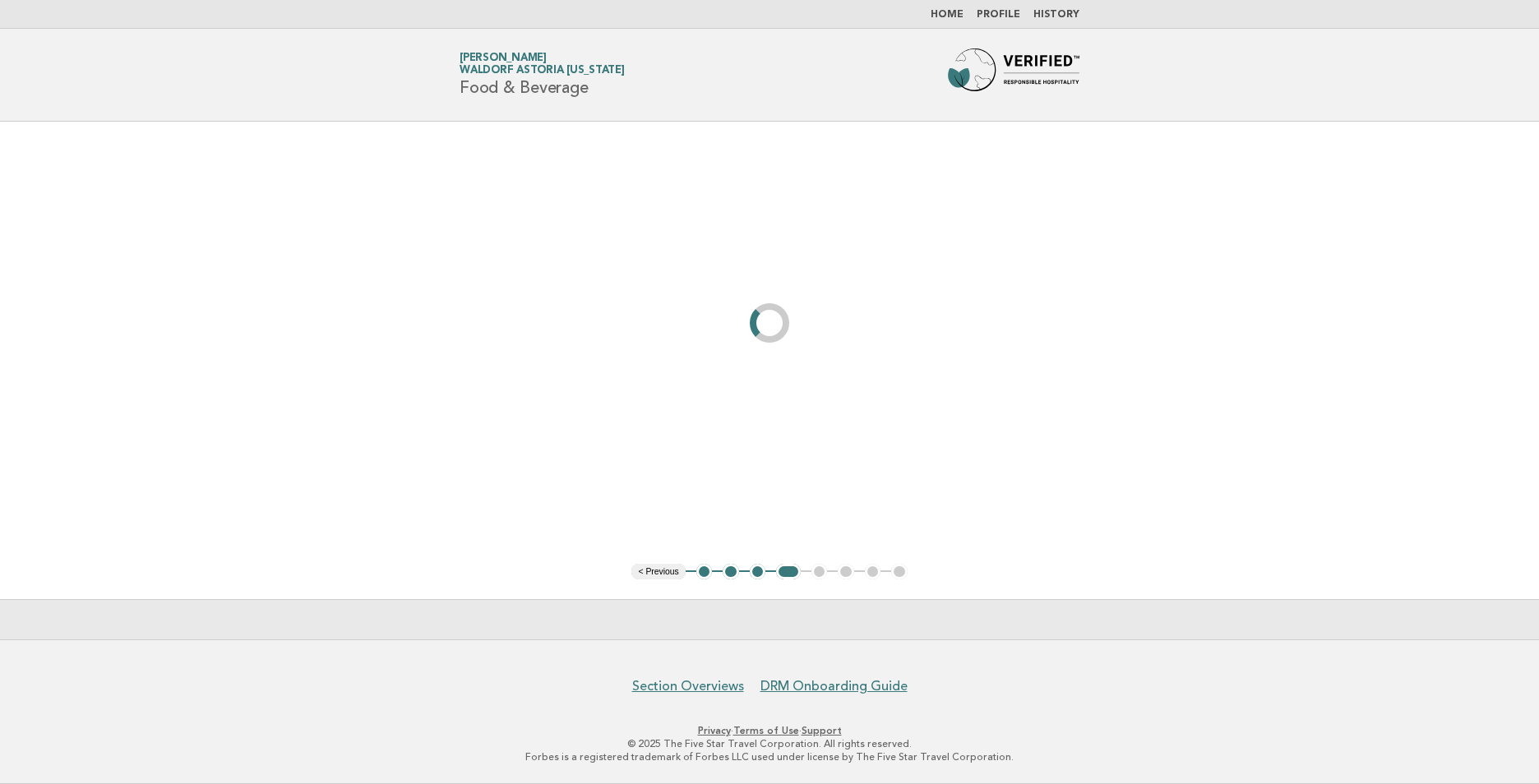
click at [1045, 580] on main "< Previous 1 2 3 4 5 6 7 8" at bounding box center [770, 381] width 1539 height 518
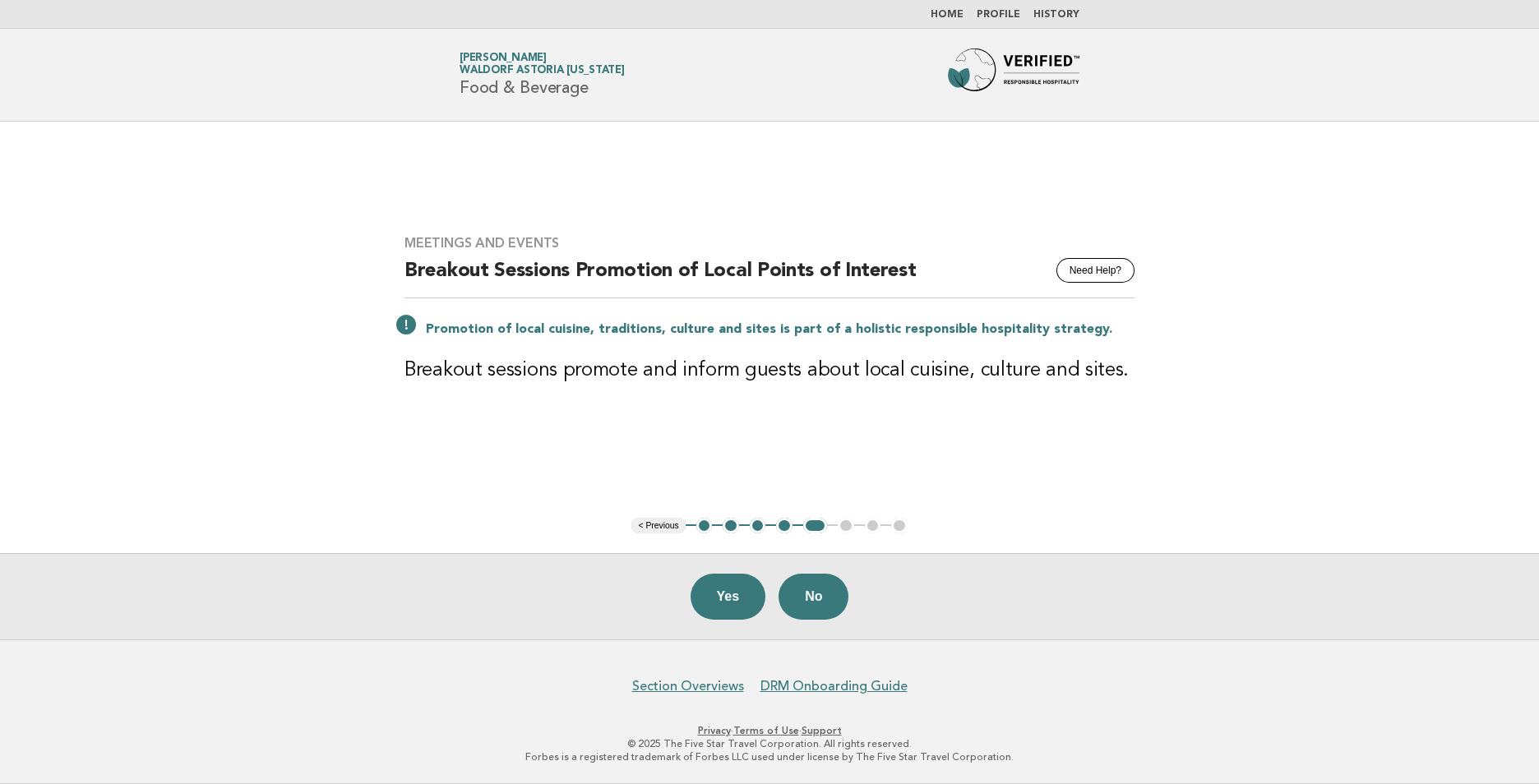
click at [1194, 203] on main "Meetings and Events Need Help? Breakout Sessions Promotion of Local Points of I…" at bounding box center [770, 381] width 1539 height 518
click at [732, 596] on button "Yes" at bounding box center [729, 597] width 76 height 46
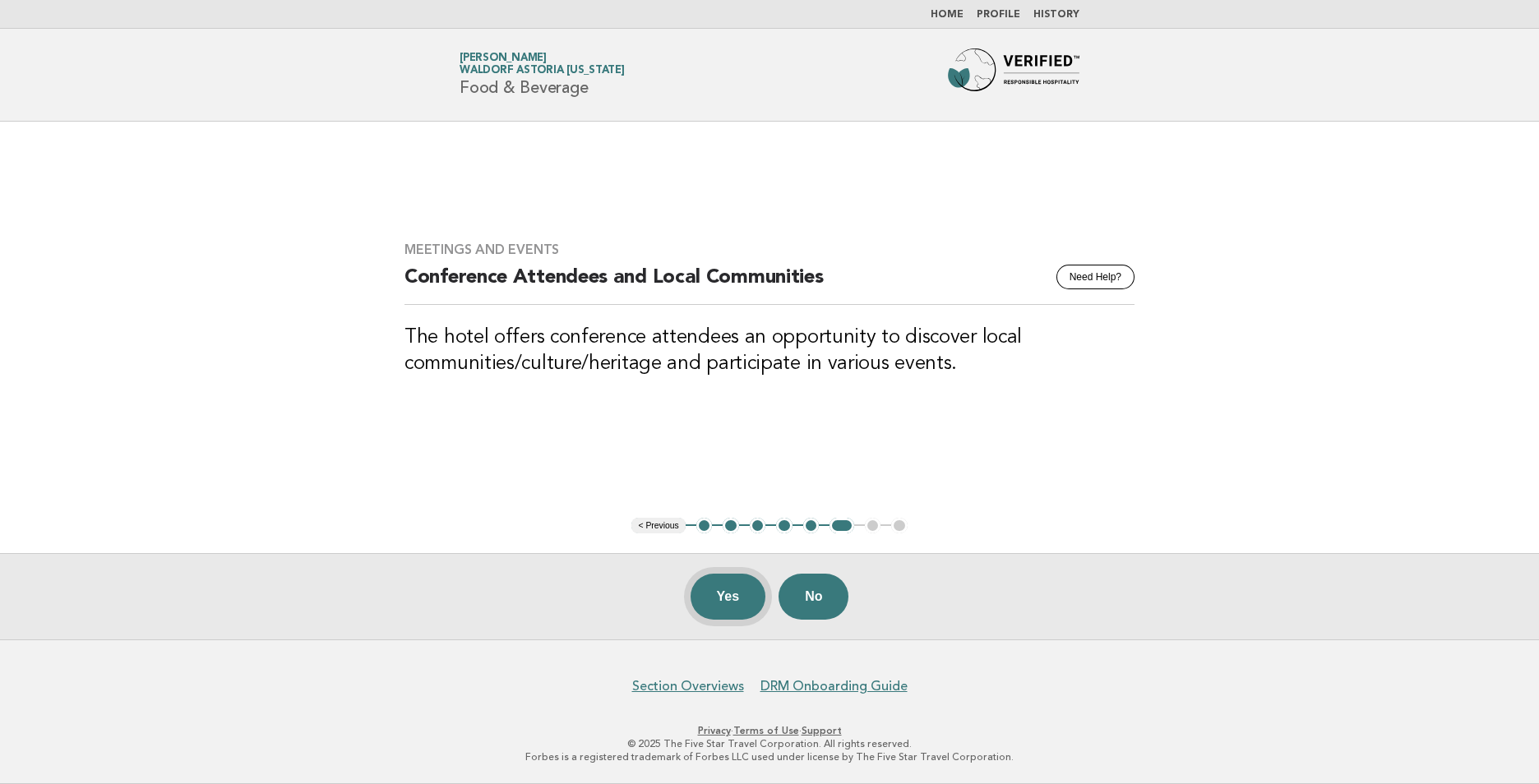
click at [724, 599] on button "Yes" at bounding box center [729, 597] width 76 height 46
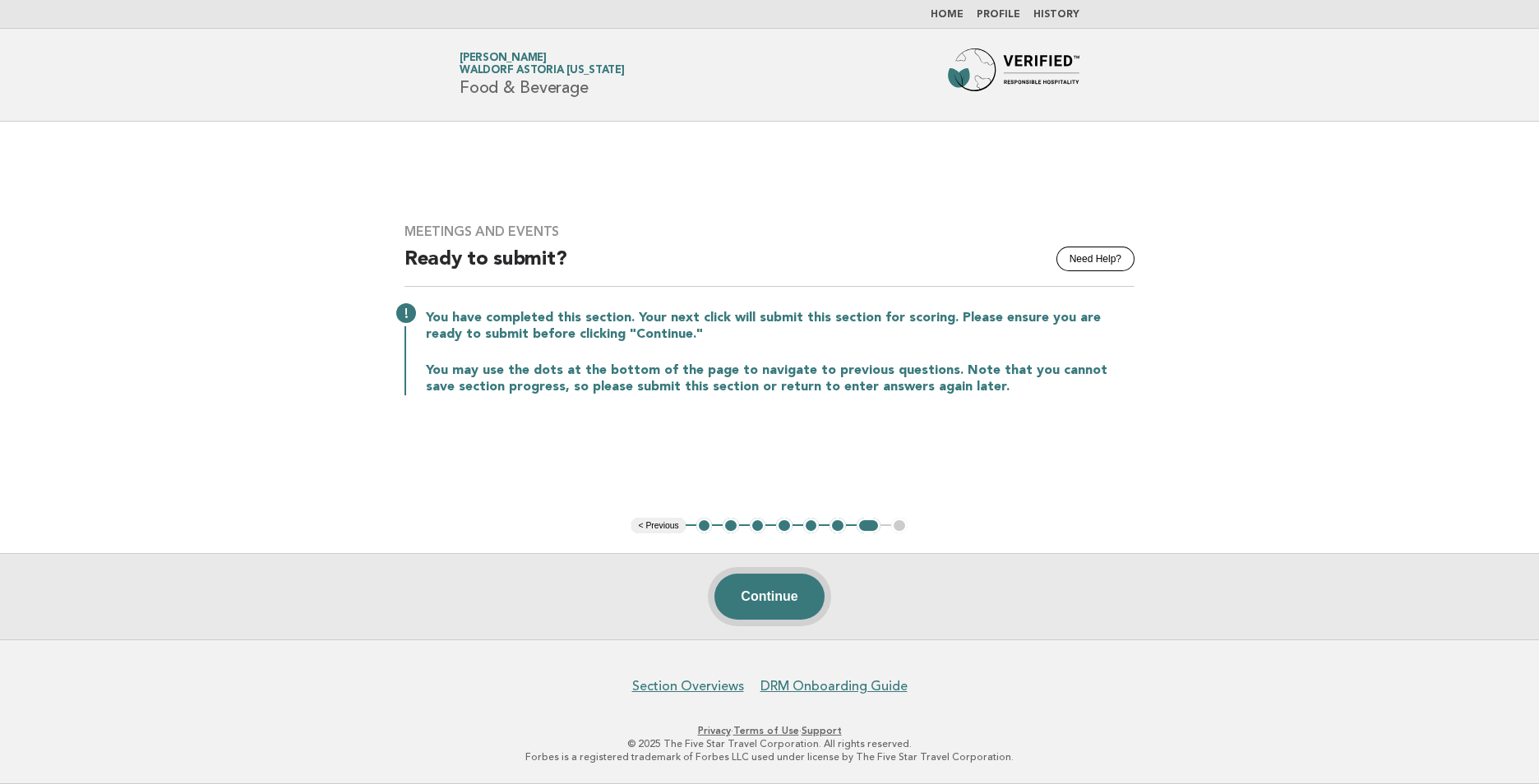
click at [753, 606] on button "Continue" at bounding box center [770, 597] width 110 height 46
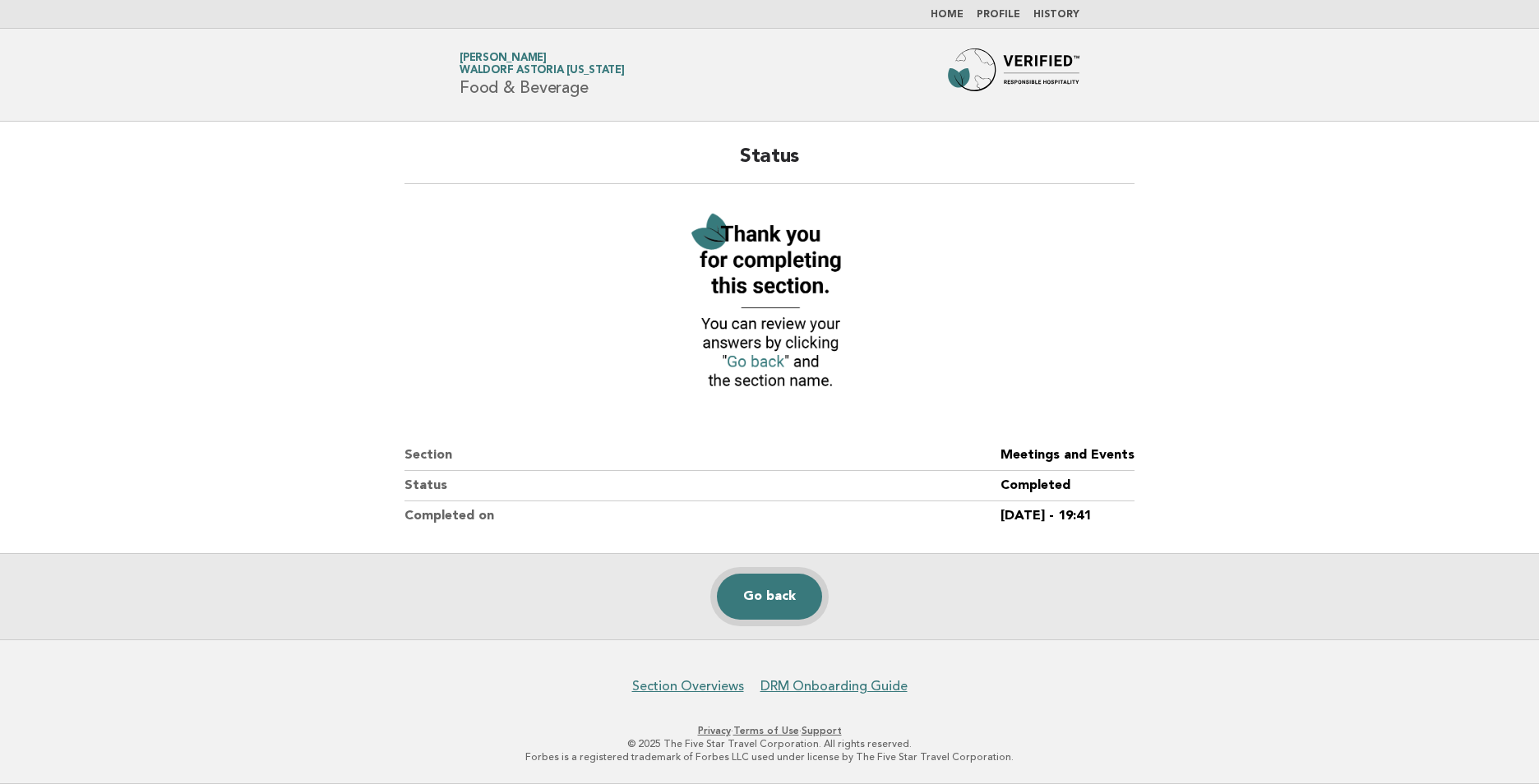
click at [750, 594] on link "Go back" at bounding box center [770, 597] width 106 height 46
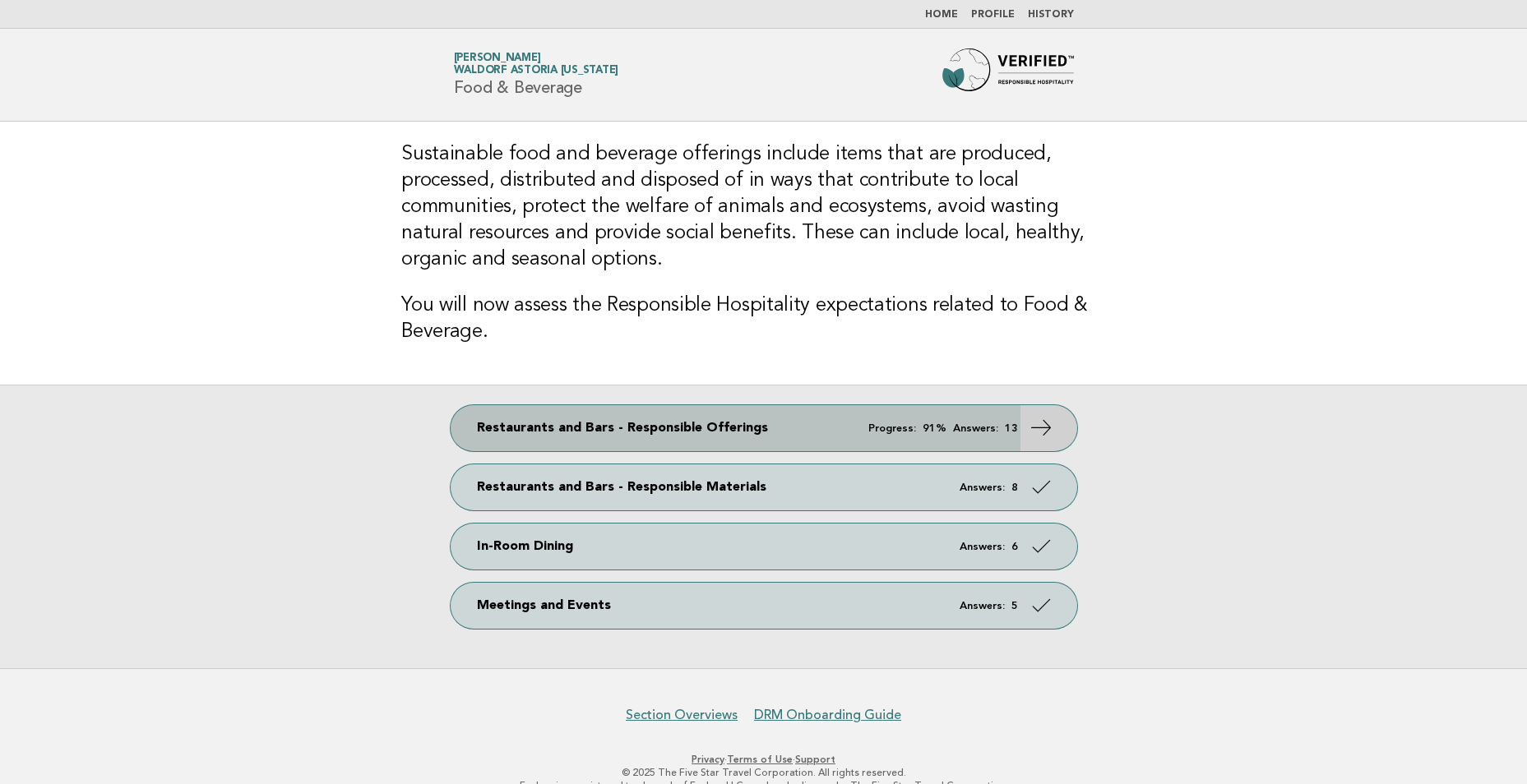
click at [1048, 415] on icon at bounding box center [1041, 427] width 24 height 24
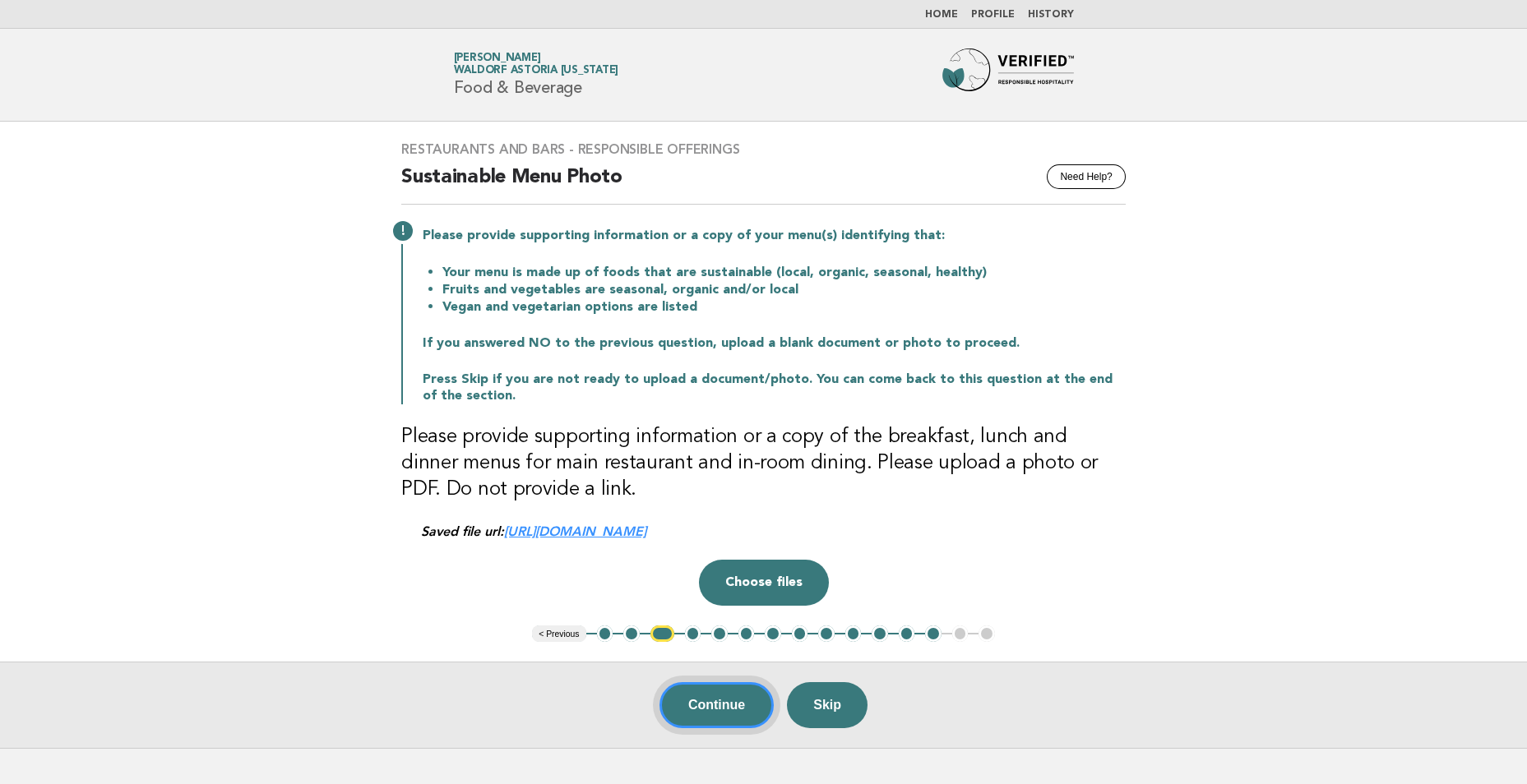
click at [740, 702] on button "Continue" at bounding box center [717, 705] width 115 height 46
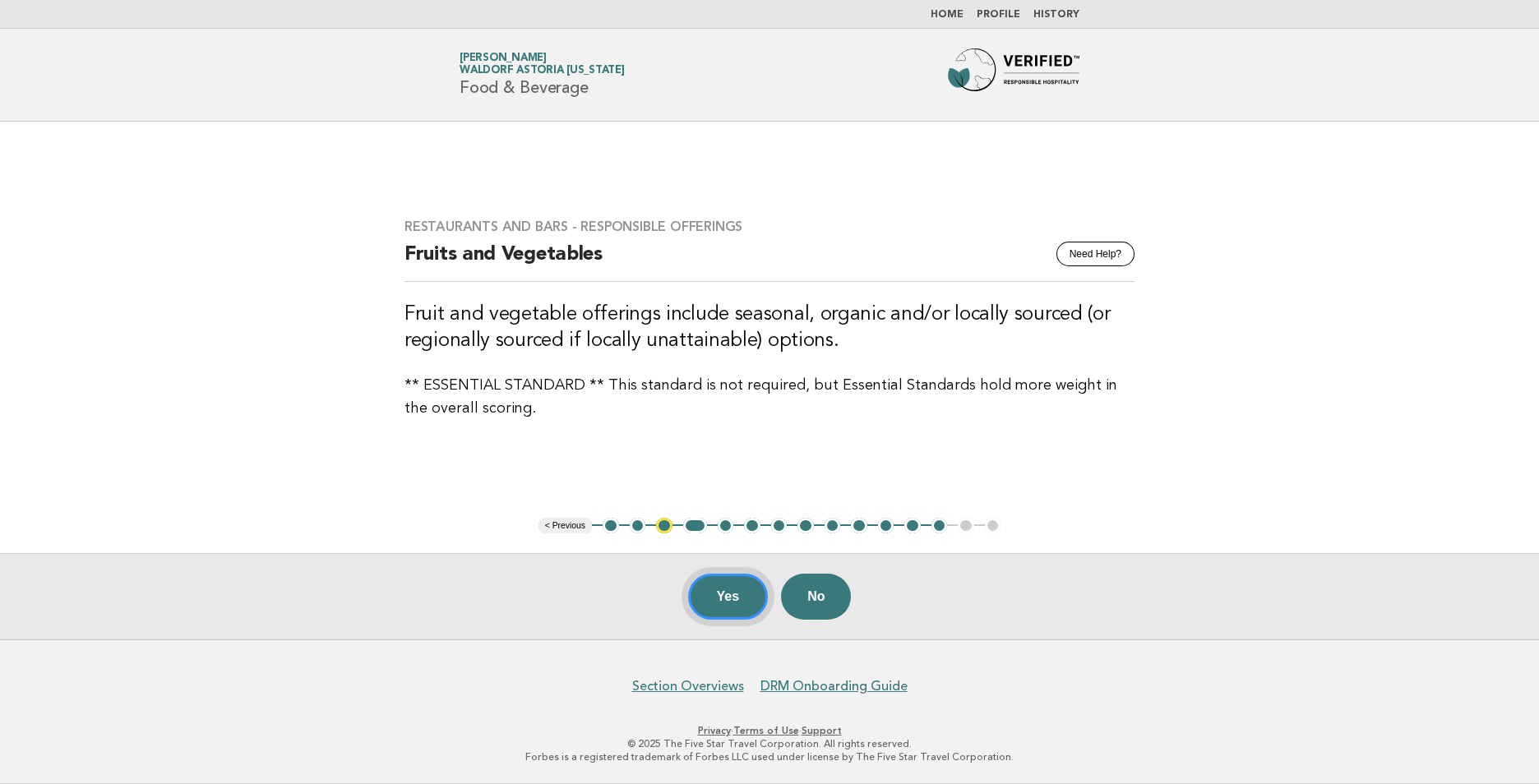
click at [735, 603] on button "Yes" at bounding box center [728, 597] width 81 height 46
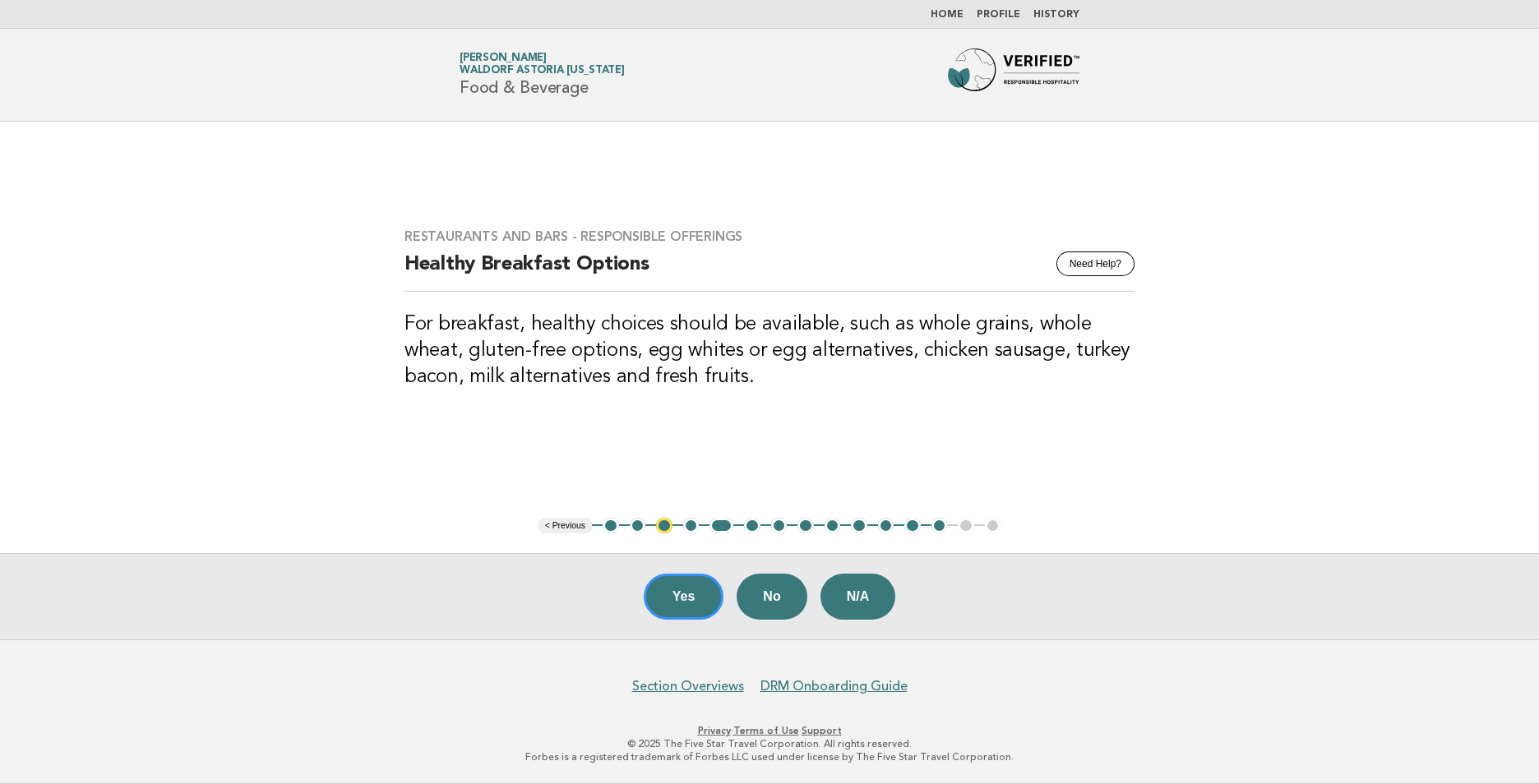
click at [735, 603] on div "Yes No N/A" at bounding box center [770, 596] width 1539 height 87
click at [668, 608] on button "Yes" at bounding box center [684, 597] width 81 height 46
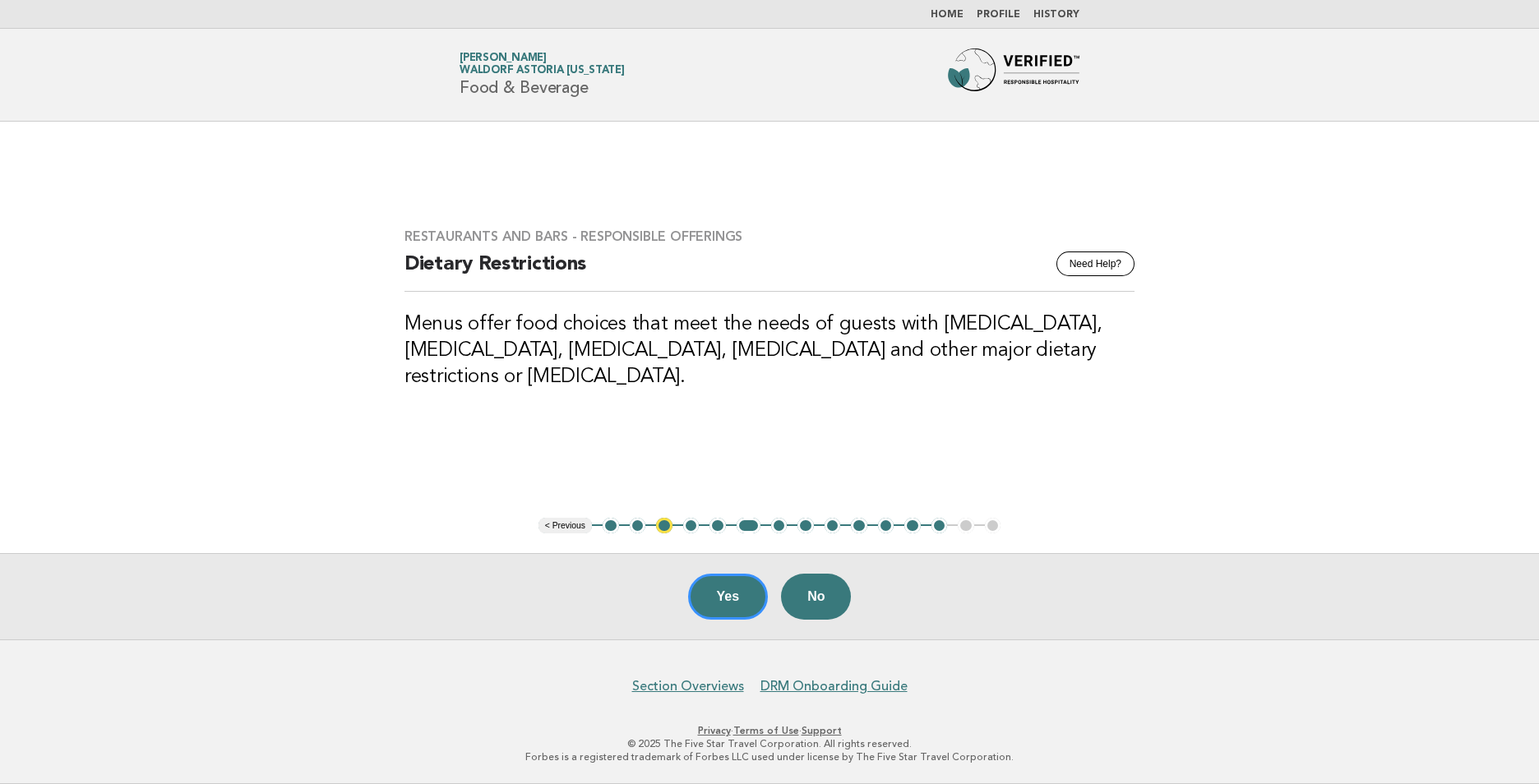
click at [744, 592] on button "Yes" at bounding box center [728, 597] width 81 height 46
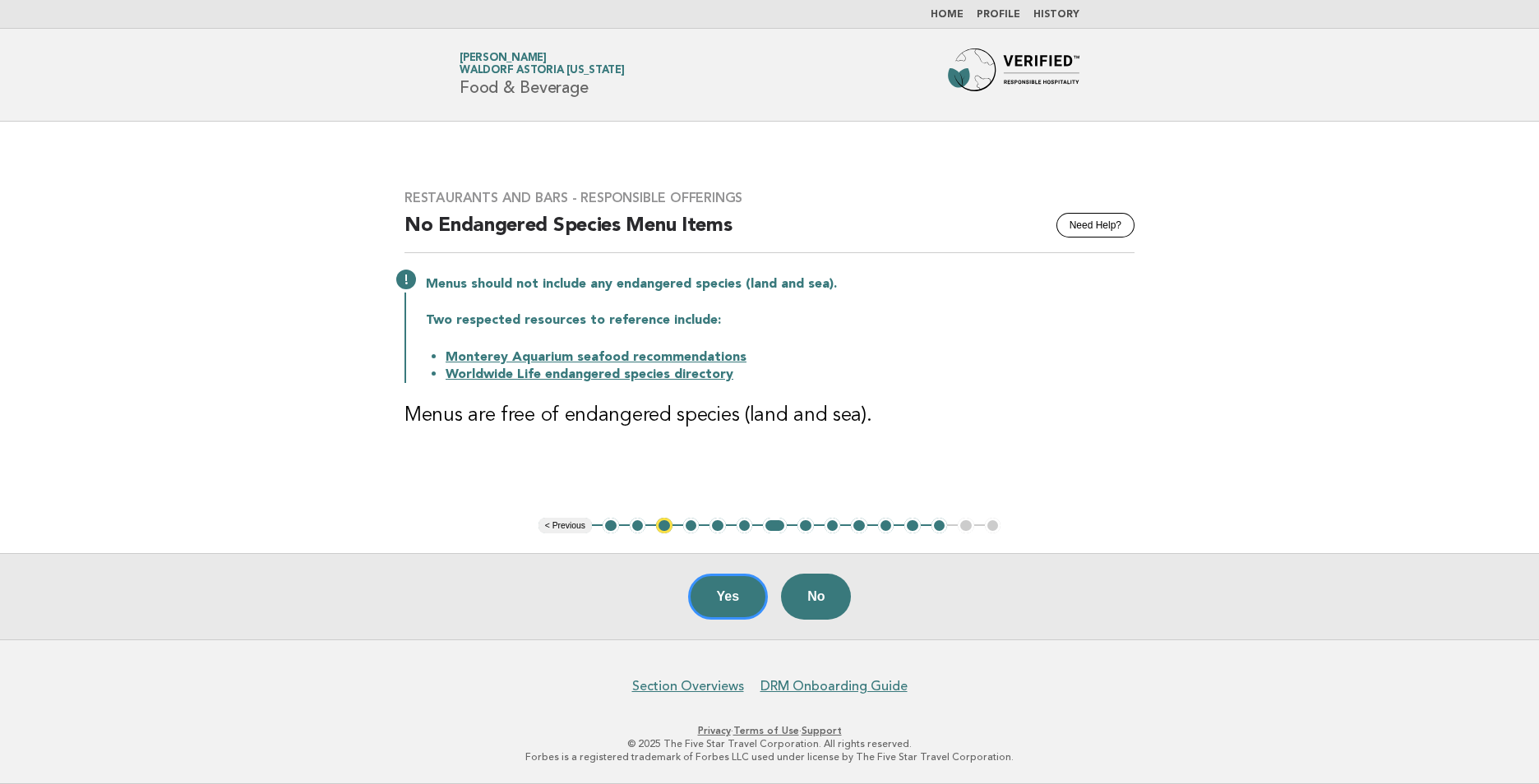
click at [745, 606] on button "Yes" at bounding box center [728, 597] width 81 height 46
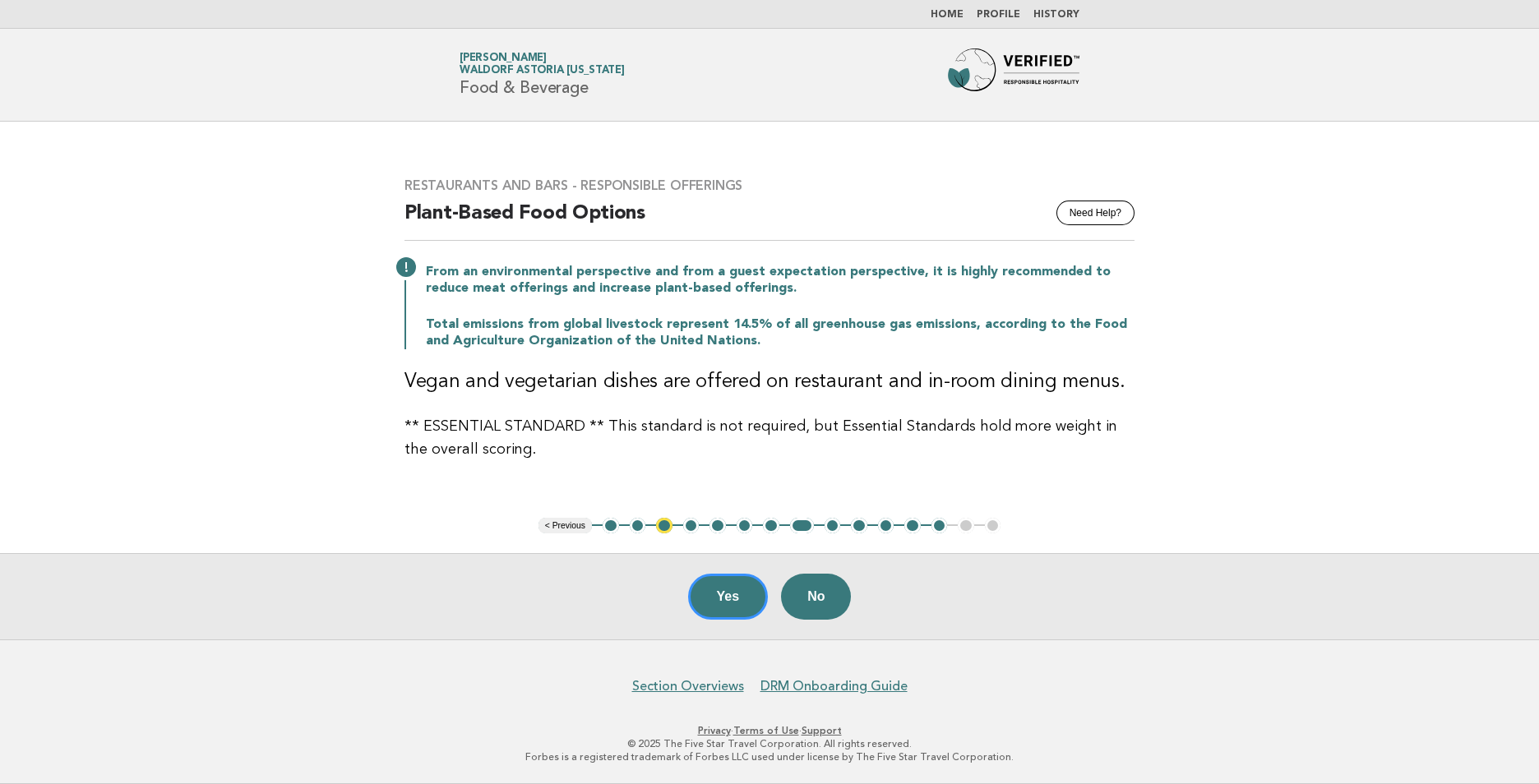
click at [745, 606] on button "Yes" at bounding box center [728, 597] width 81 height 46
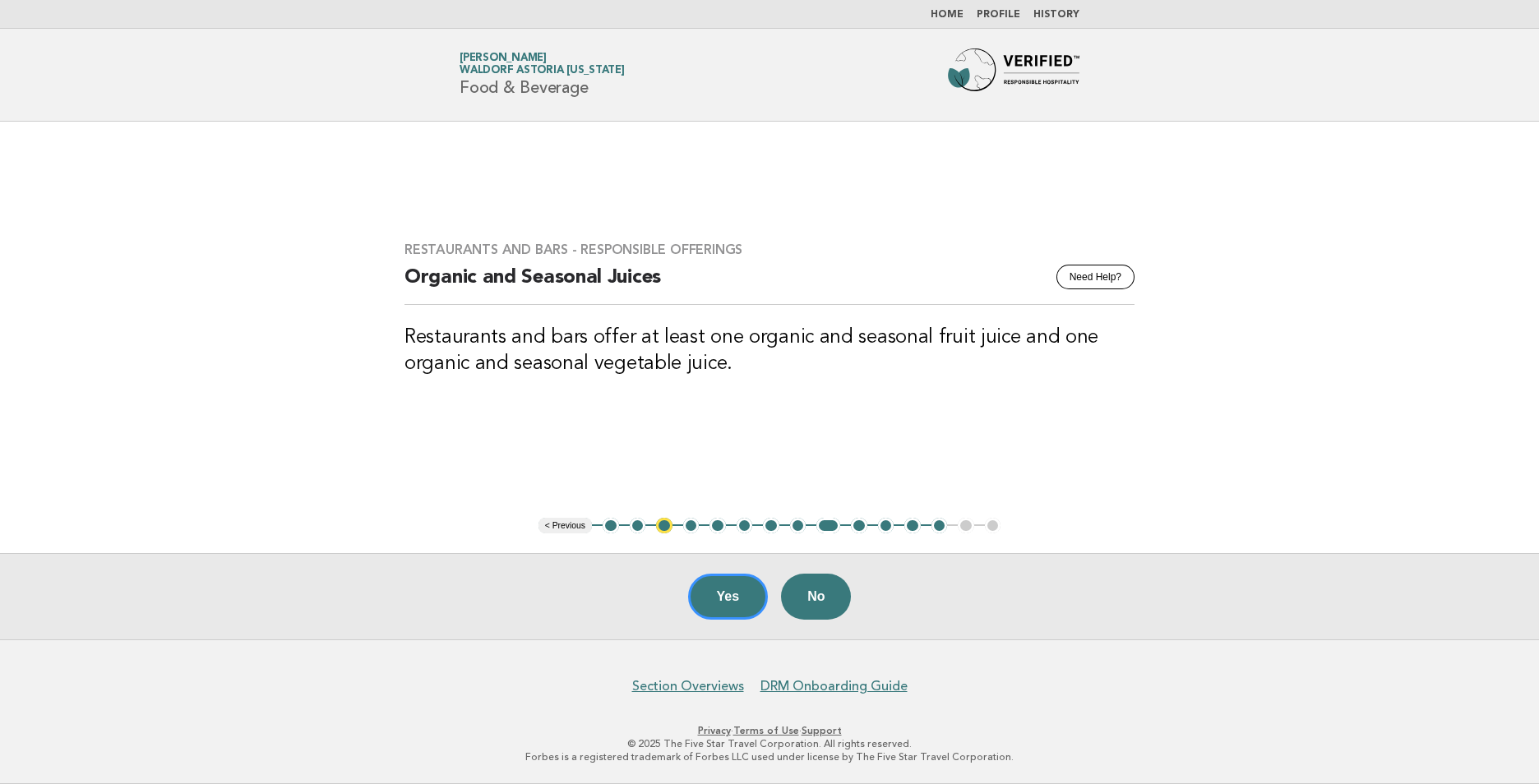
click at [745, 606] on button "Yes" at bounding box center [728, 597] width 81 height 46
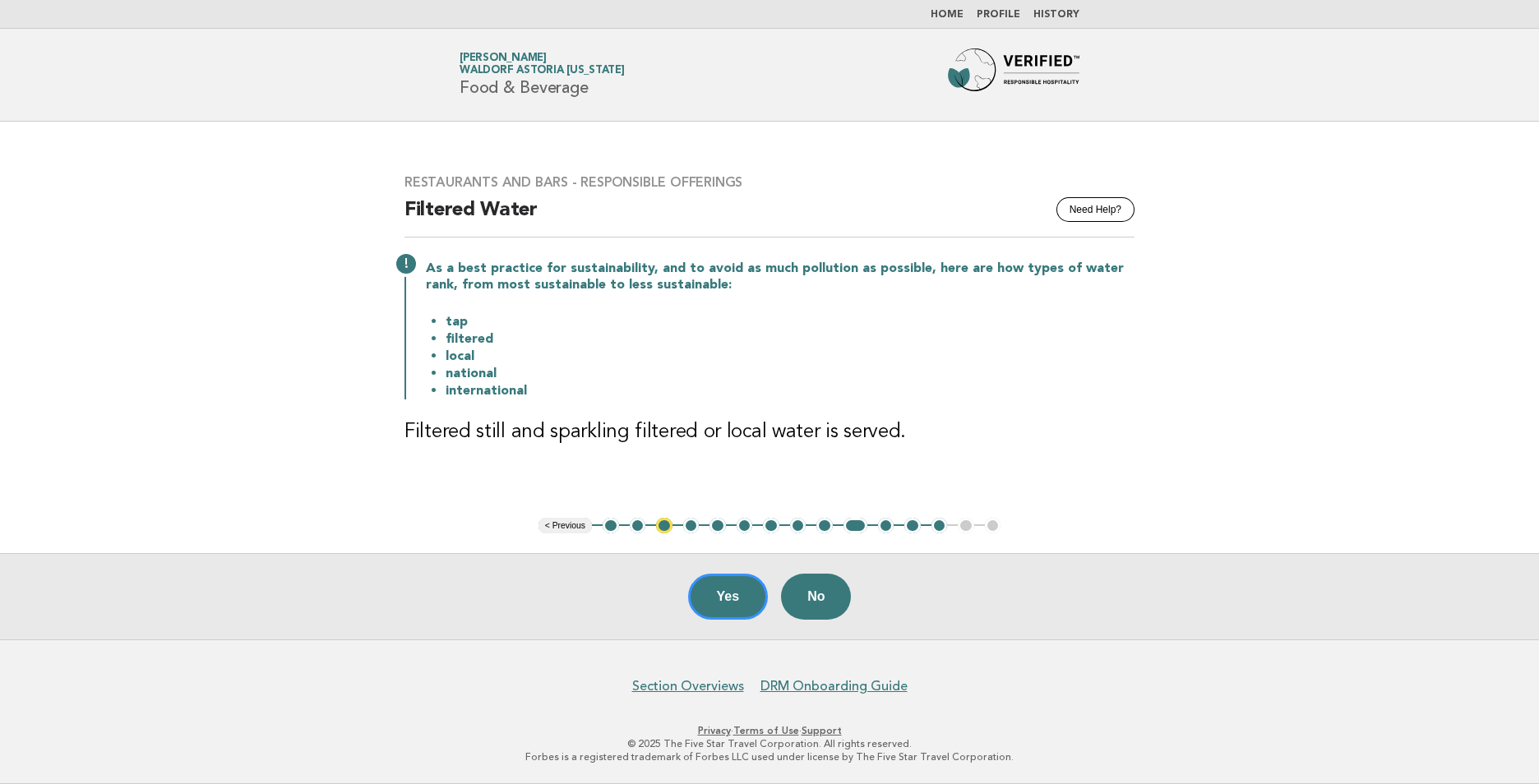
click at [745, 606] on button "Yes" at bounding box center [728, 597] width 81 height 46
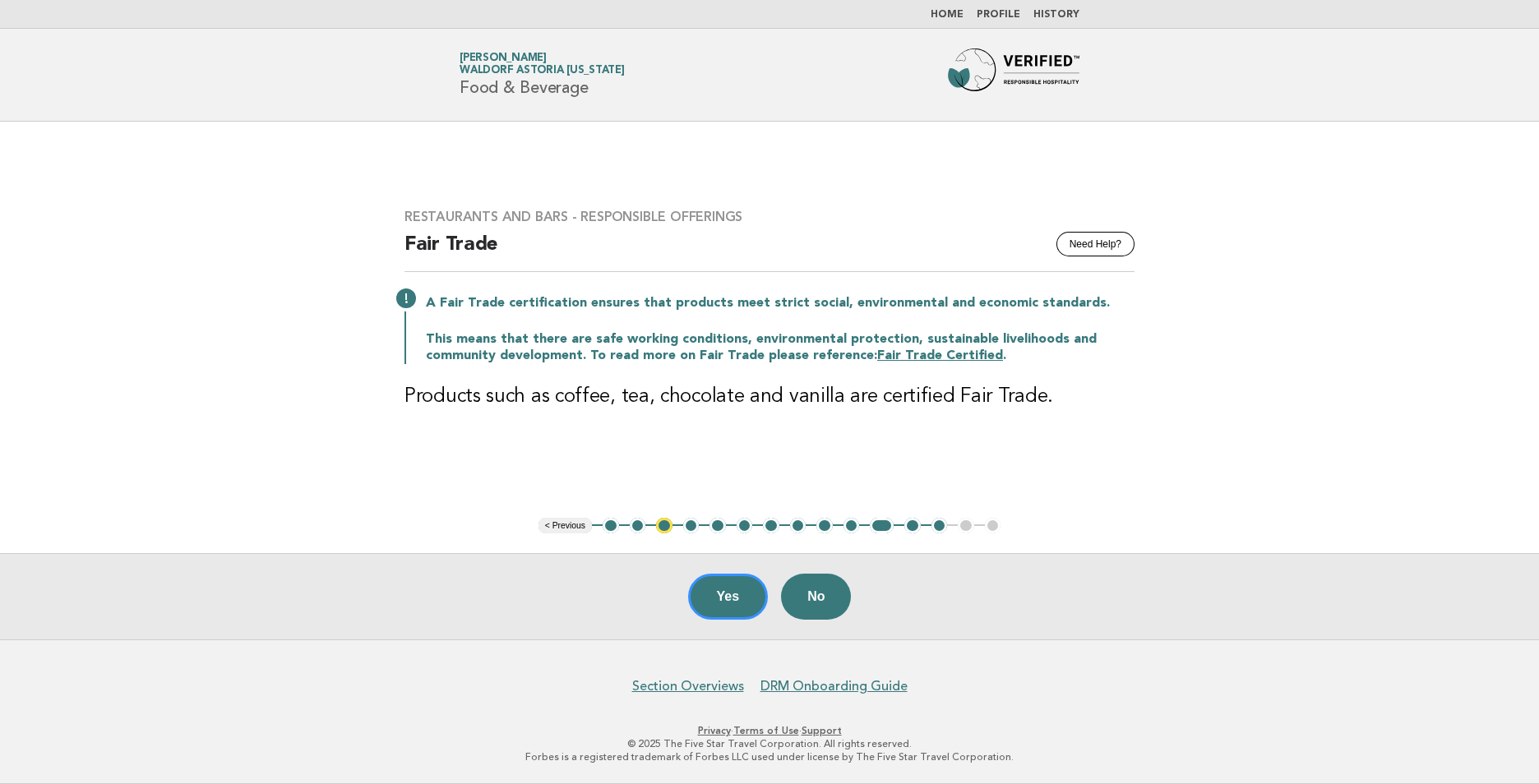
click at [745, 606] on button "Yes" at bounding box center [728, 597] width 81 height 46
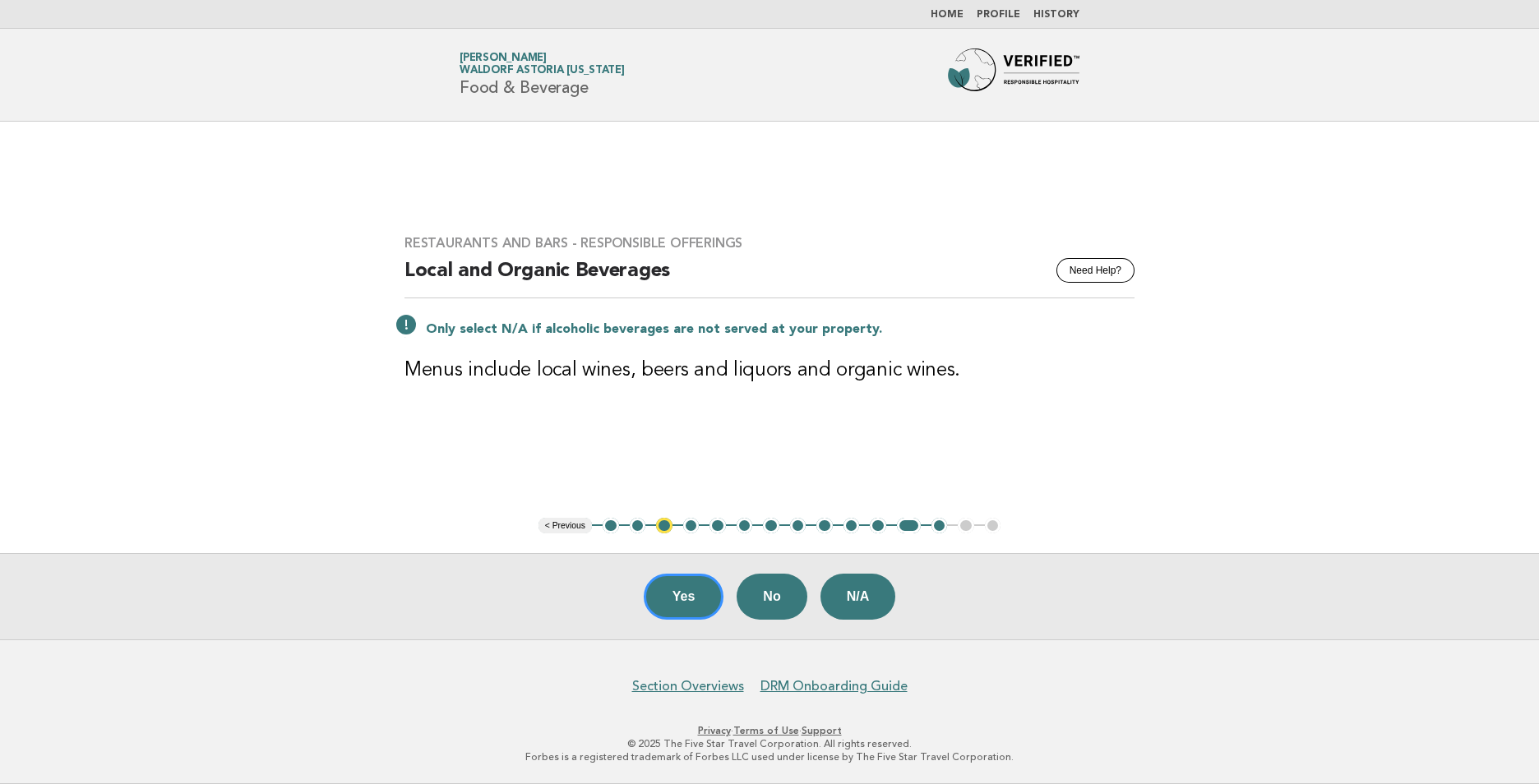
click at [880, 528] on button "11" at bounding box center [878, 526] width 16 height 16
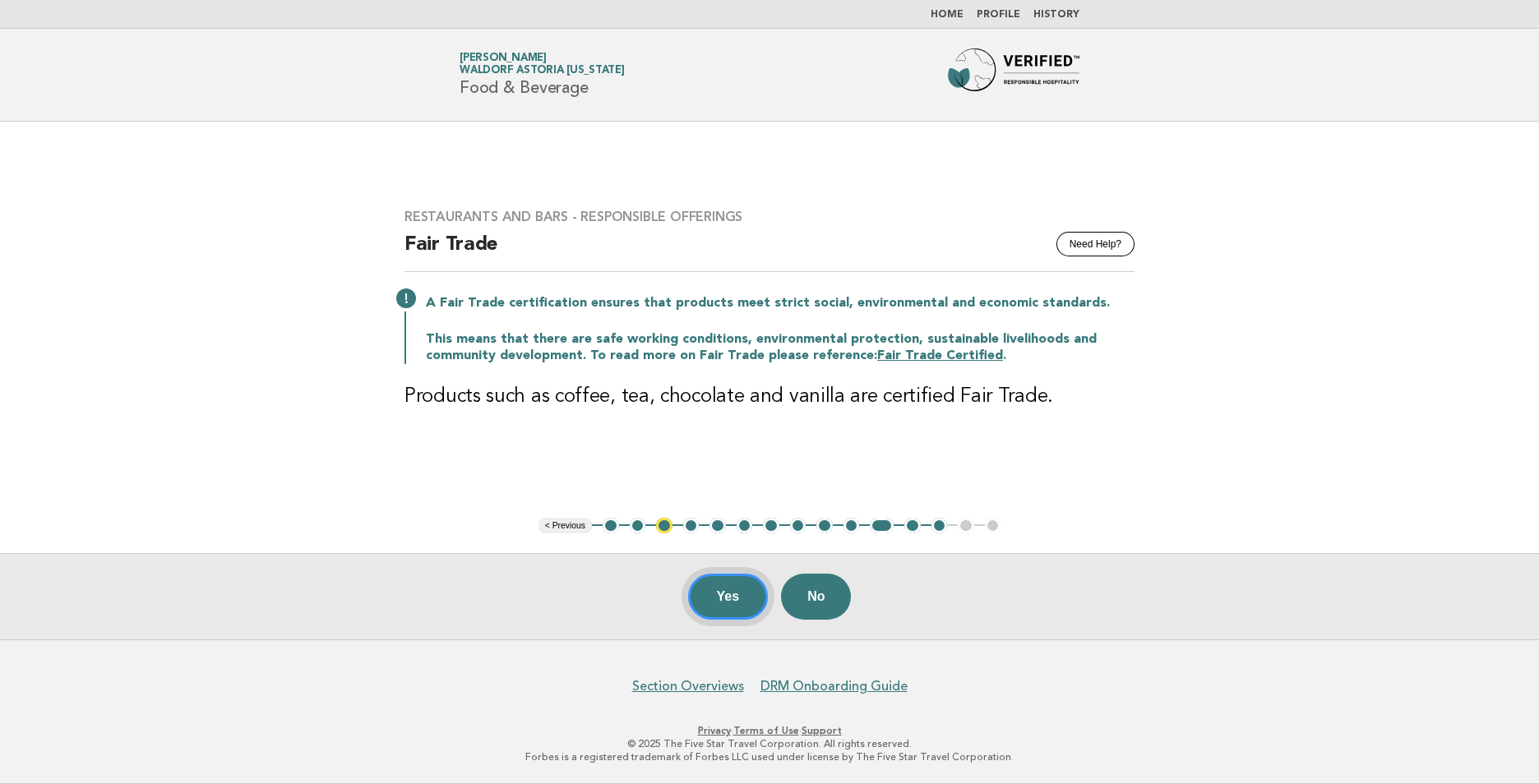
click at [726, 598] on button "Yes" at bounding box center [728, 597] width 81 height 46
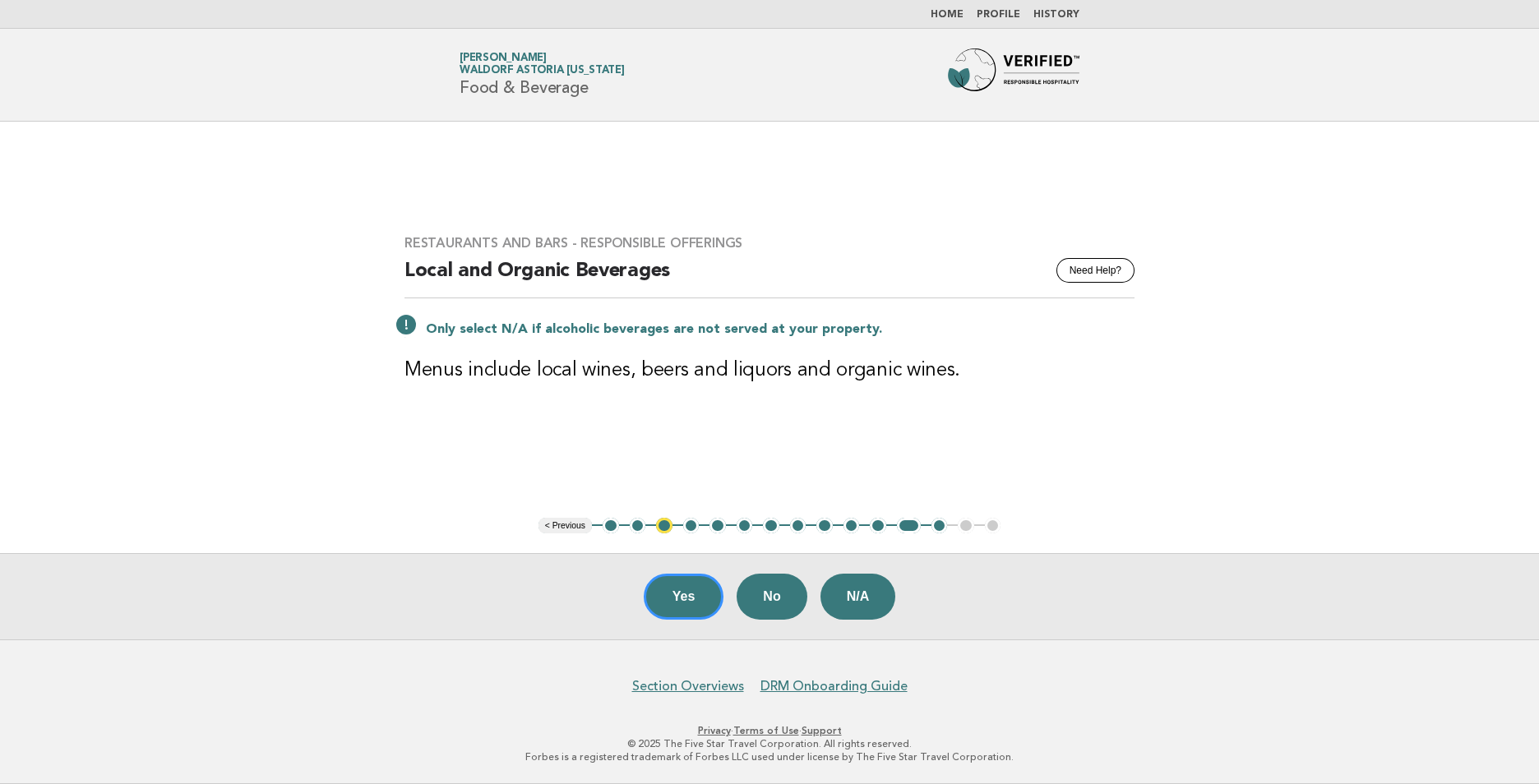
click at [726, 600] on div "Yes No N/A" at bounding box center [770, 596] width 1539 height 87
click at [678, 608] on button "Yes" at bounding box center [684, 597] width 81 height 46
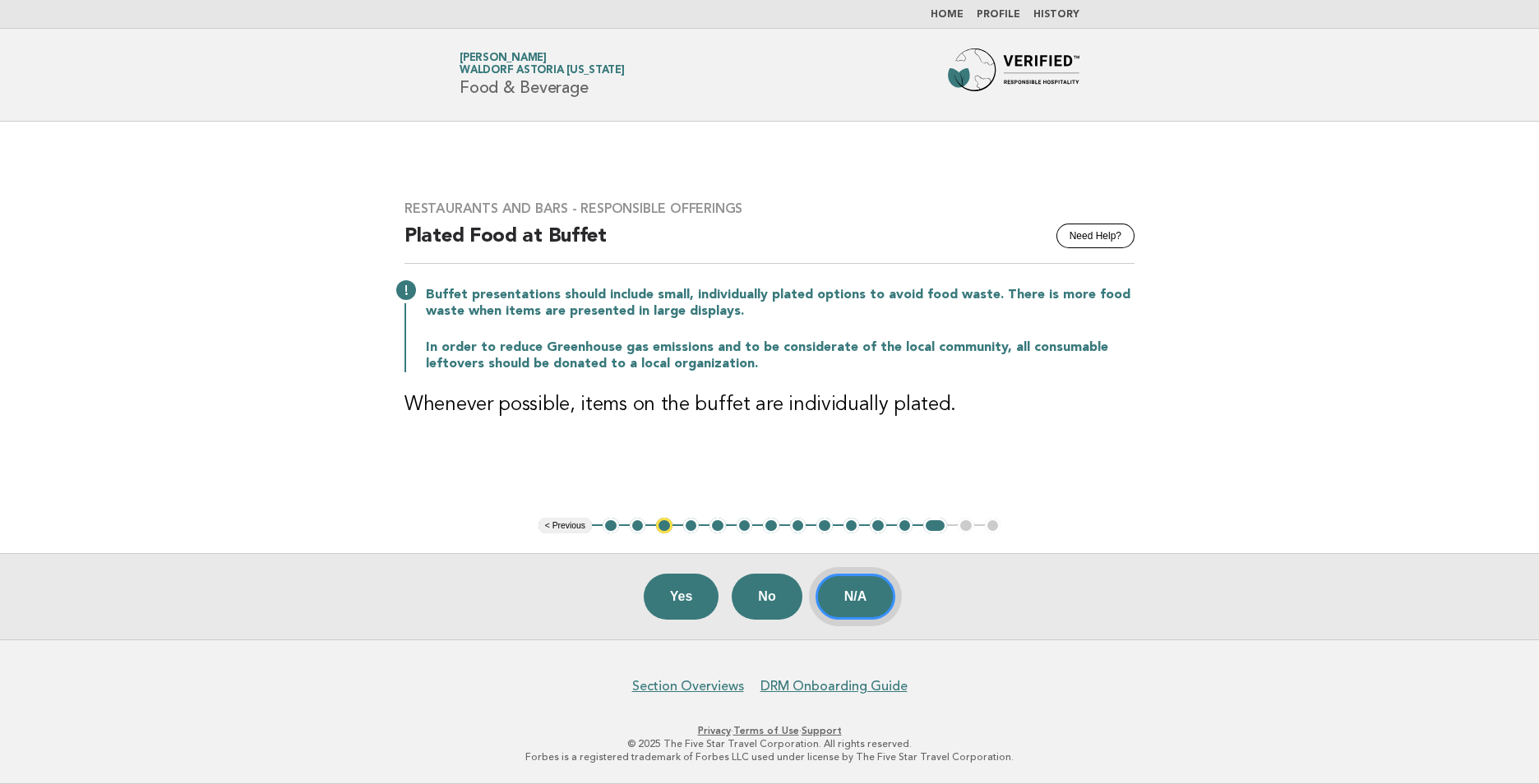
click at [867, 596] on button "N/A" at bounding box center [855, 597] width 81 height 46
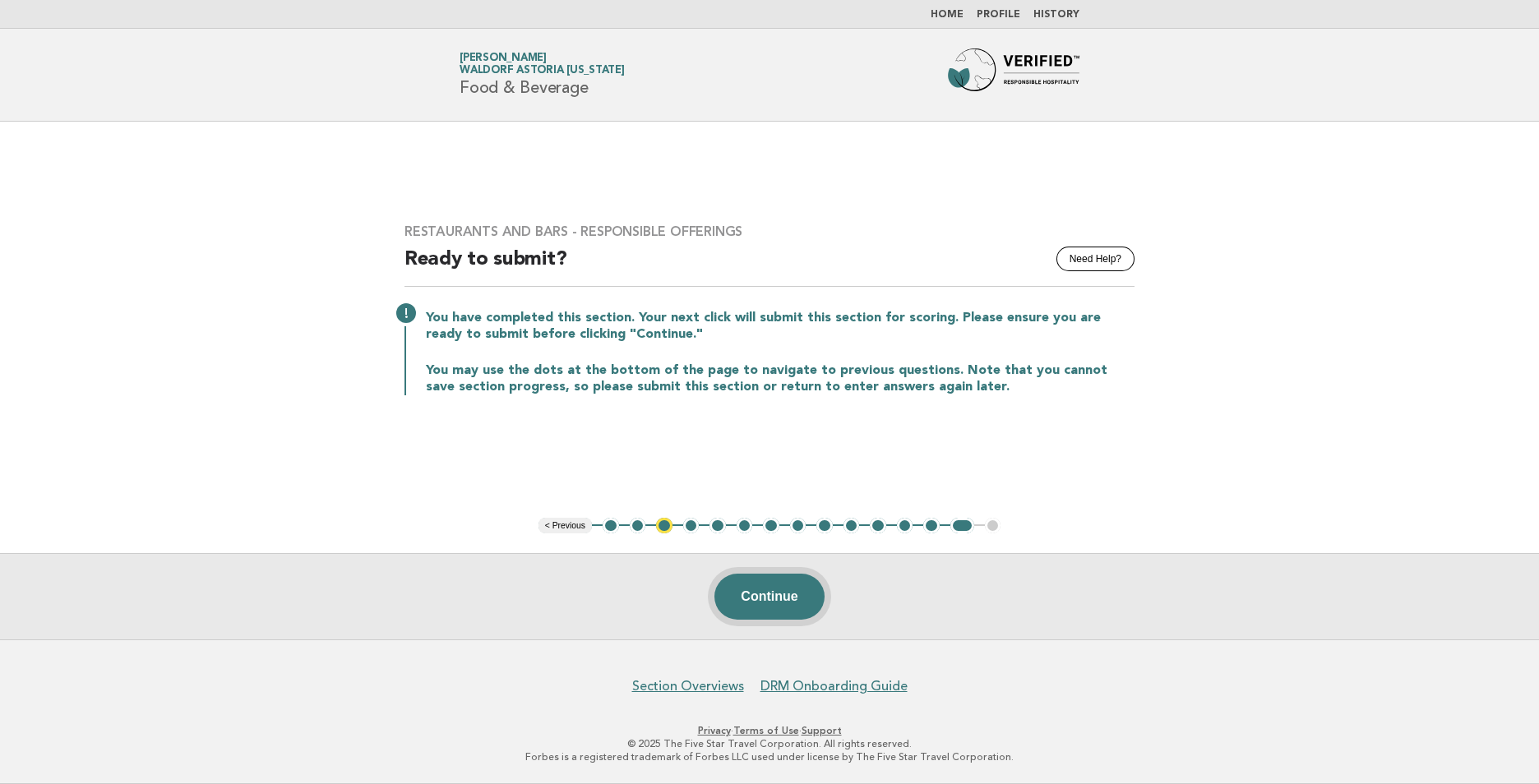
click at [766, 594] on button "Continue" at bounding box center [770, 597] width 110 height 46
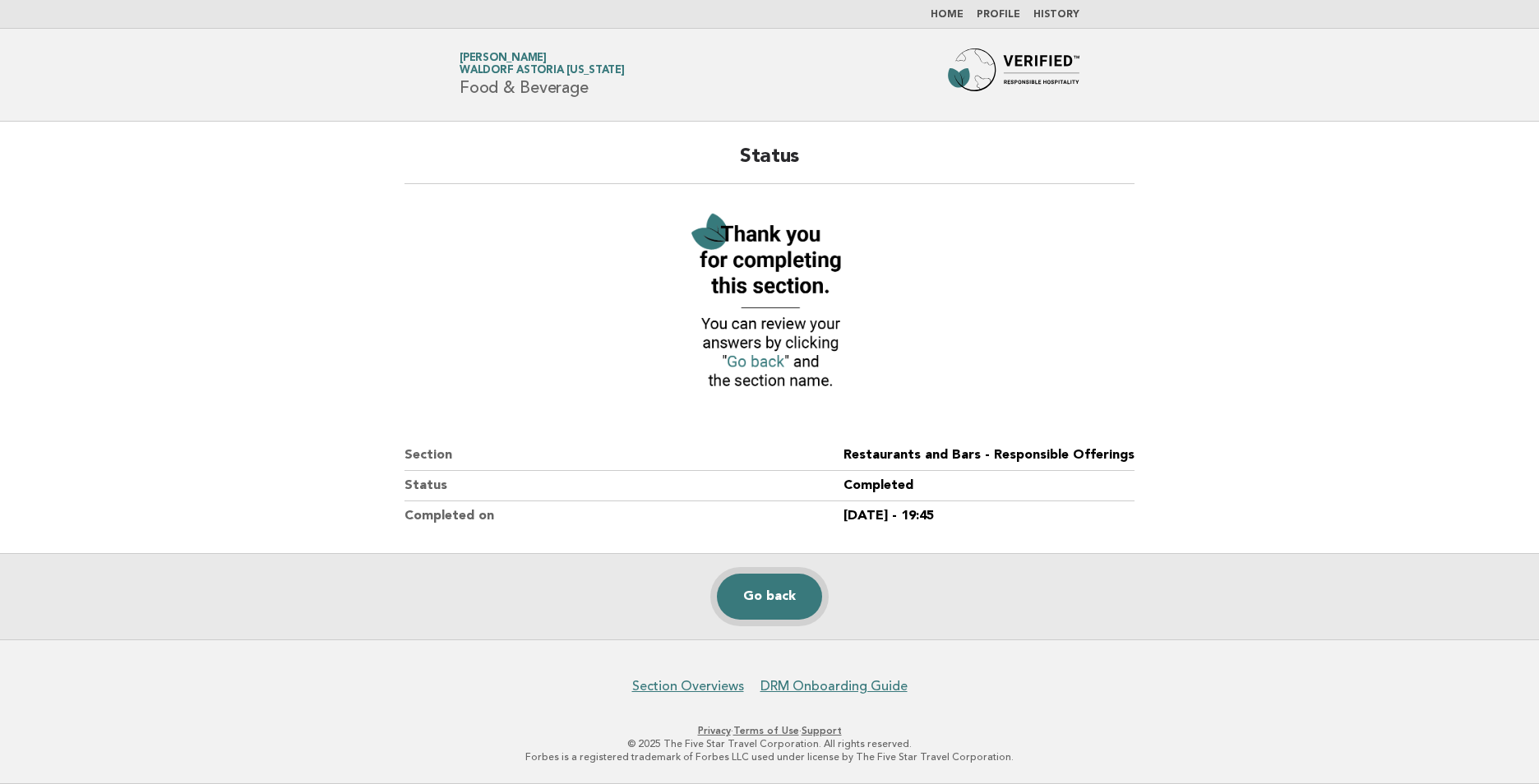
click at [767, 594] on link "Go back" at bounding box center [770, 597] width 106 height 46
